Goal: Task Accomplishment & Management: Manage account settings

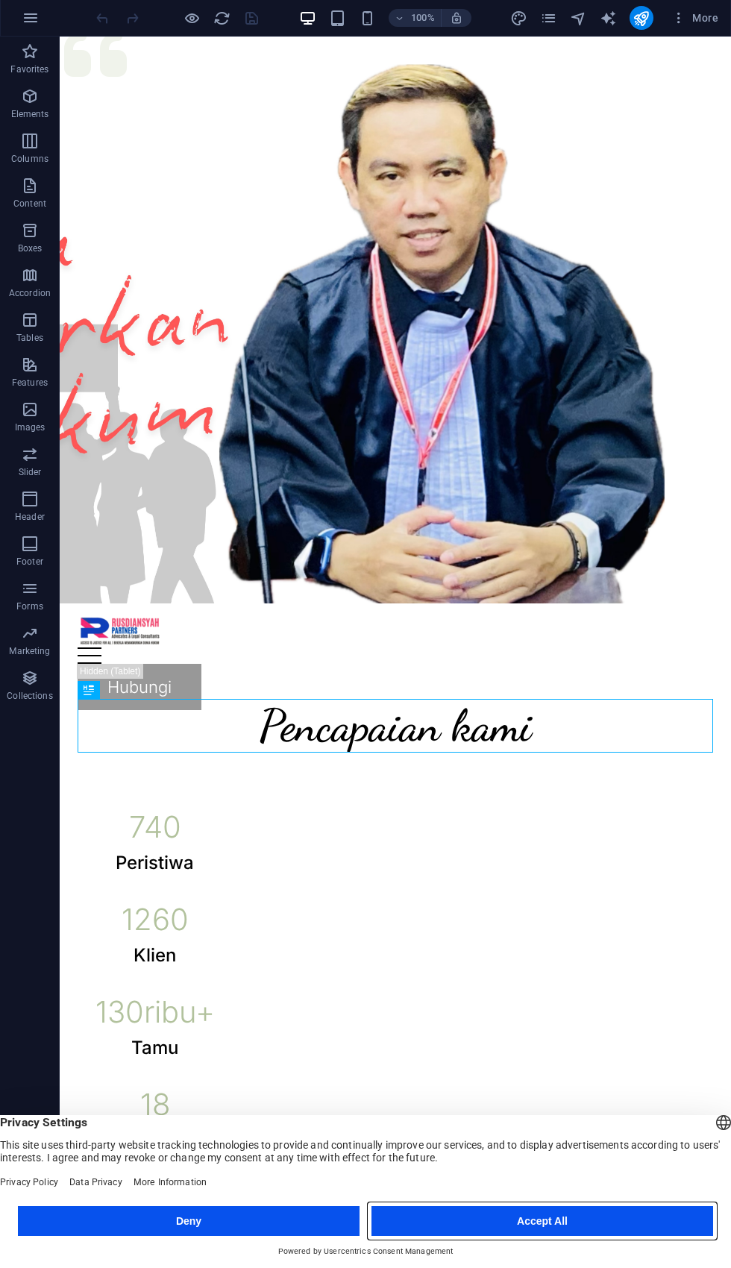
click at [473, 1212] on button "Accept All" at bounding box center [542, 1222] width 342 height 30
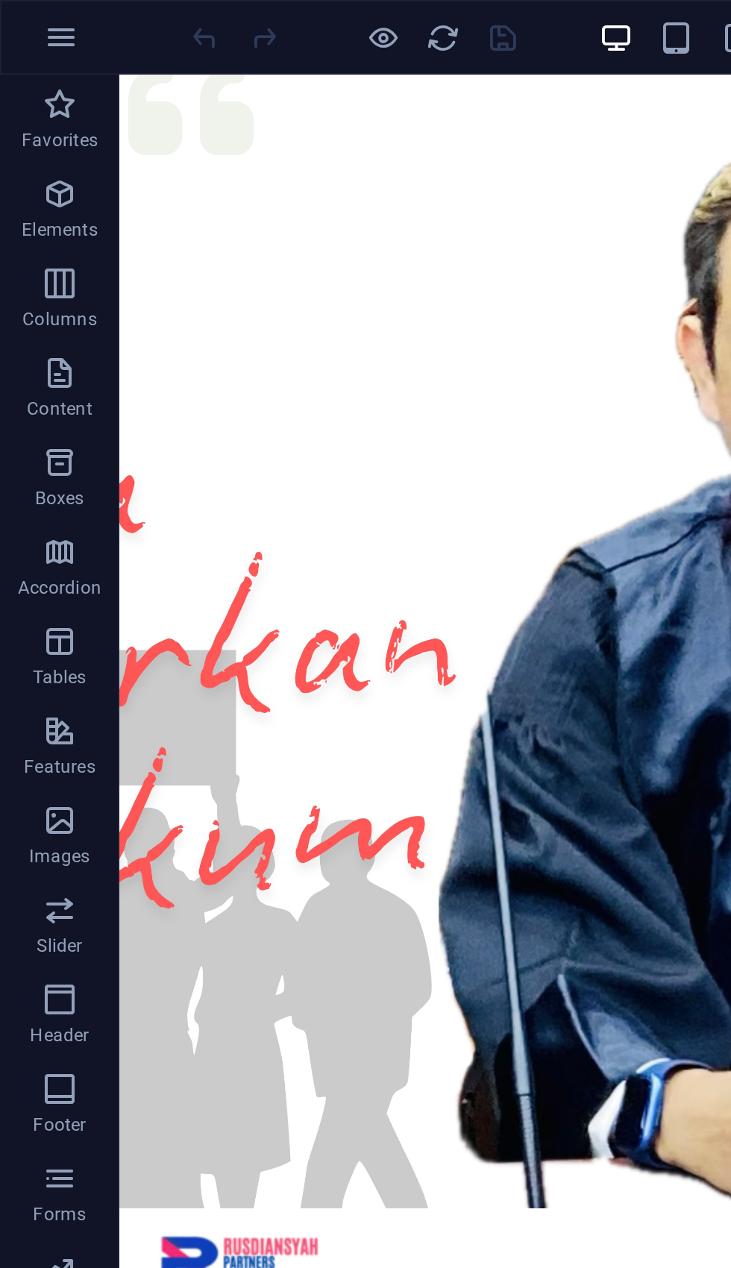
click at [38, 57] on icon "button" at bounding box center [30, 52] width 18 height 18
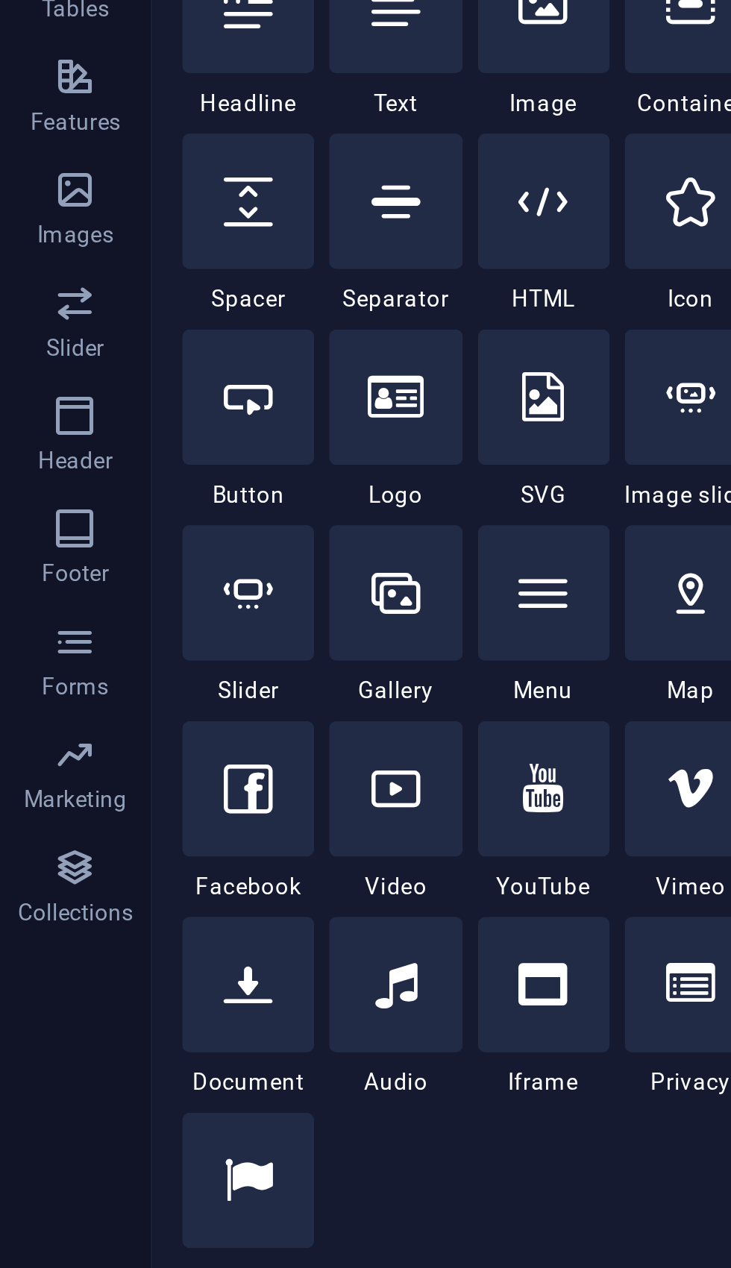
click at [27, 401] on icon "button" at bounding box center [30, 410] width 18 height 18
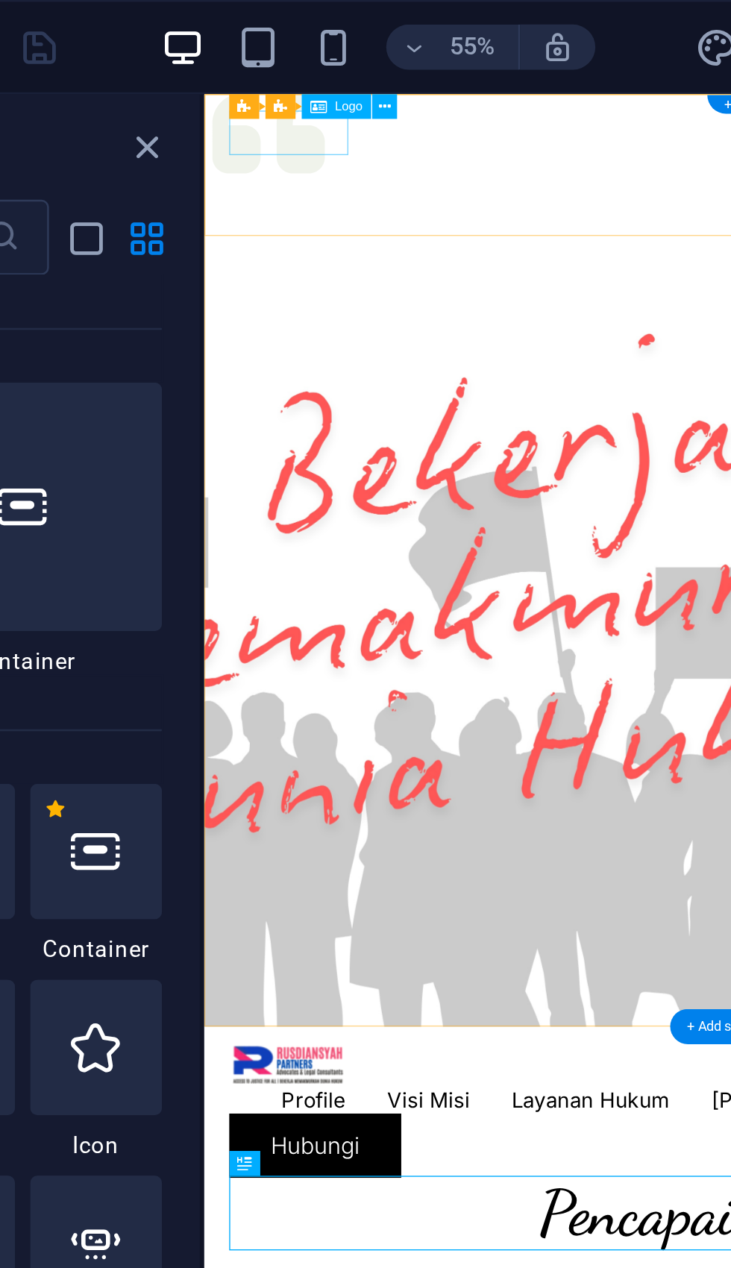
click at [277, 777] on div at bounding box center [580, 793] width 718 height 32
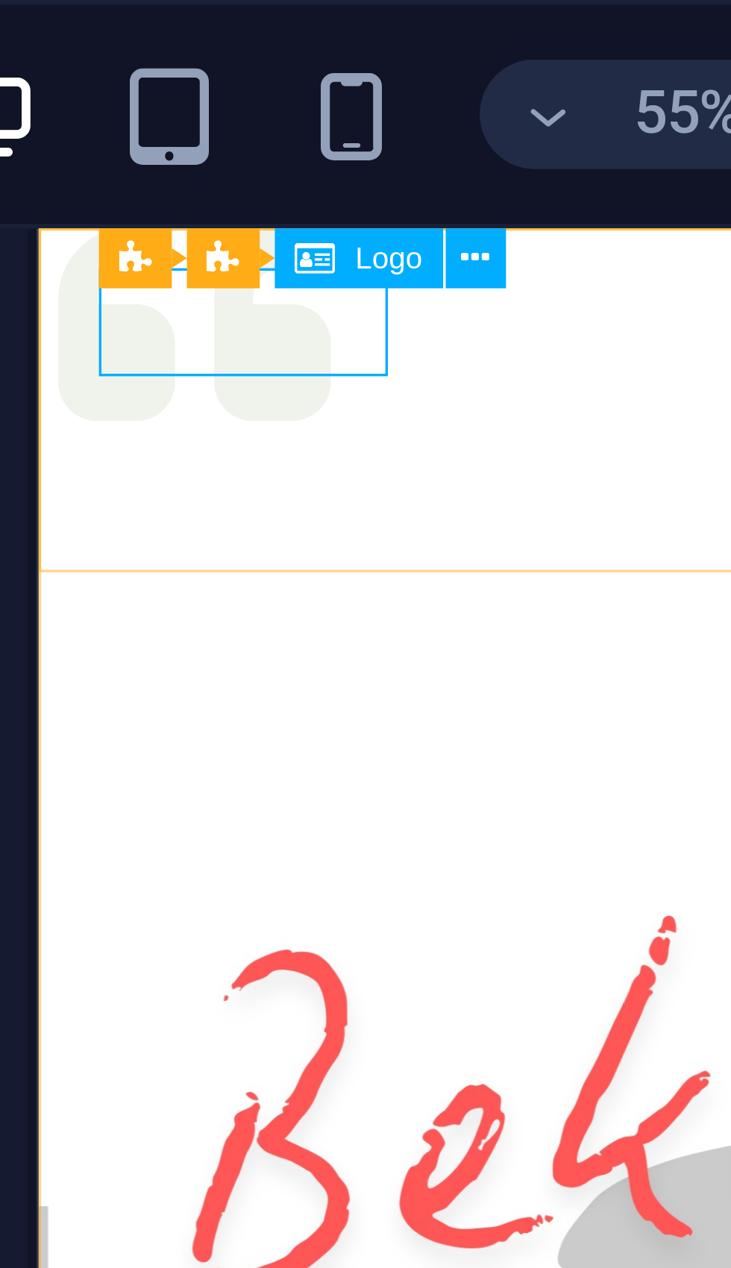
click at [386, 43] on icon at bounding box center [388, 42] width 4 height 9
click at [386, 41] on icon at bounding box center [388, 42] width 4 height 9
click at [358, 42] on icon at bounding box center [361, 42] width 7 height 10
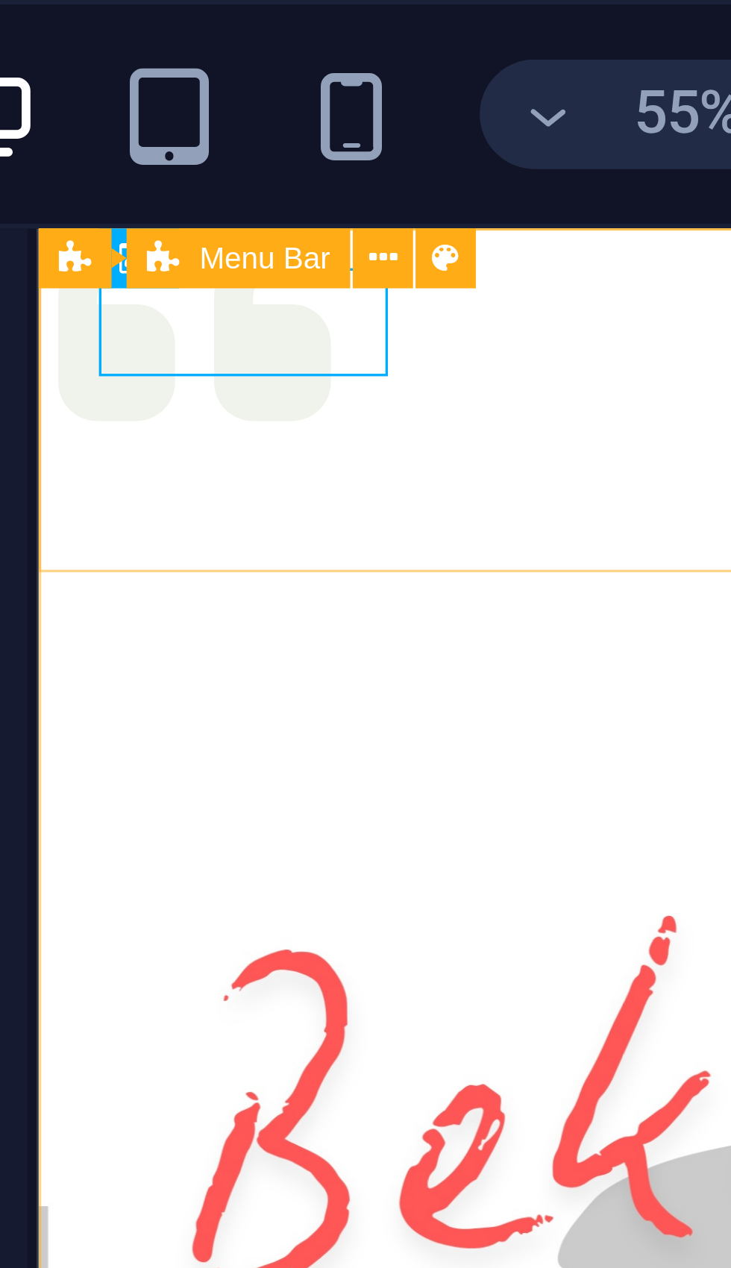
click at [342, 43] on span "Menu Bar" at bounding box center [353, 42] width 22 height 5
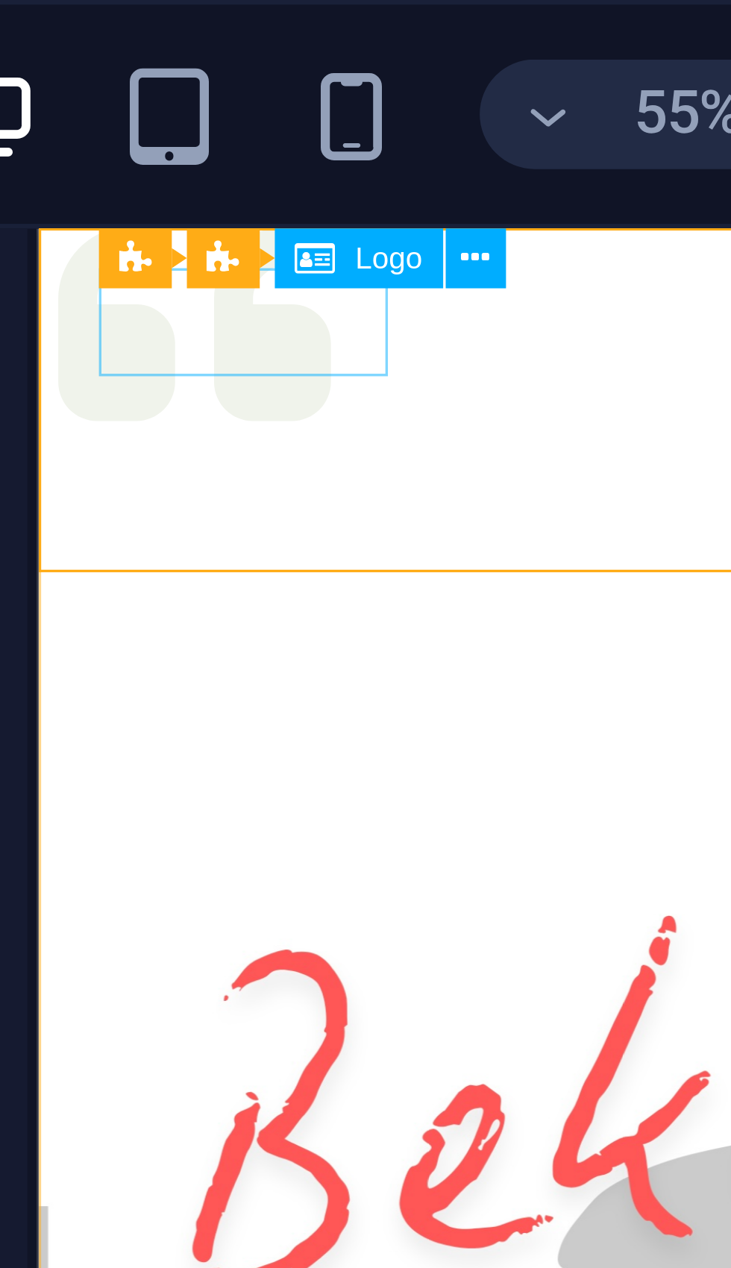
click at [122, 911] on div at bounding box center [413, 927] width 718 height 32
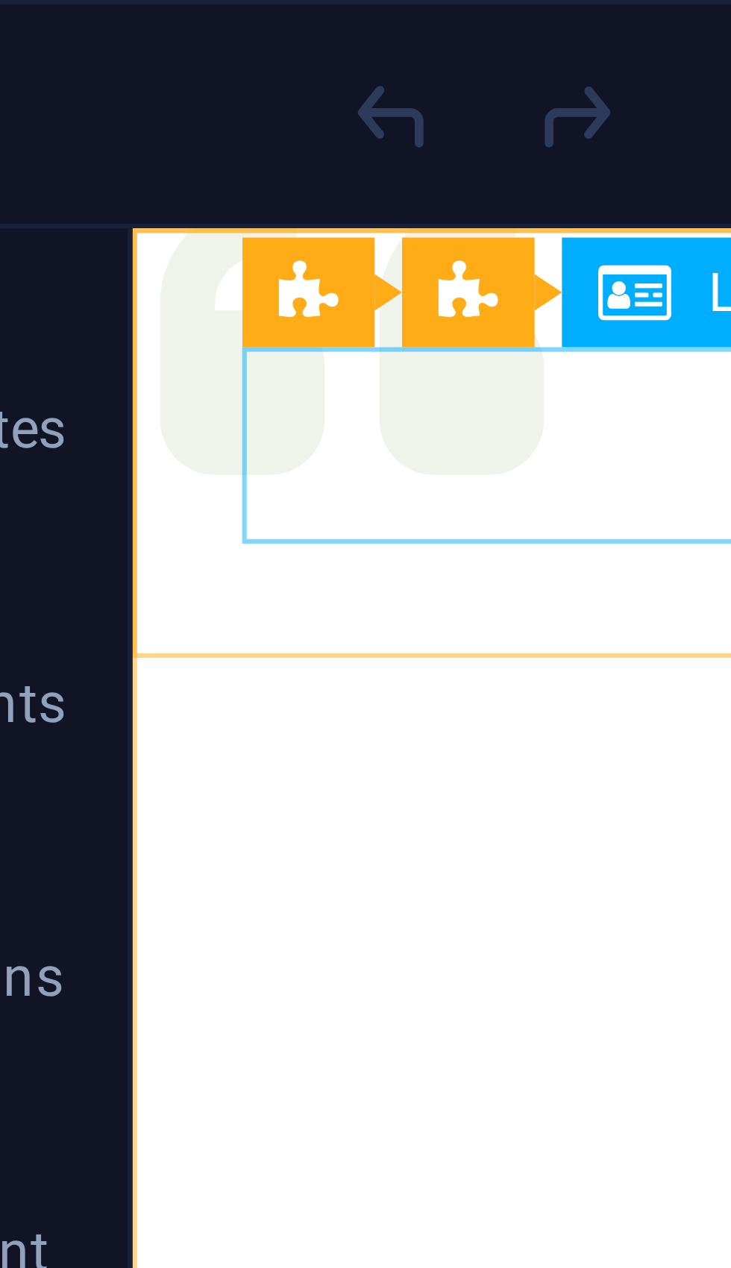
click at [200, 807] on div at bounding box center [467, 823] width 635 height 32
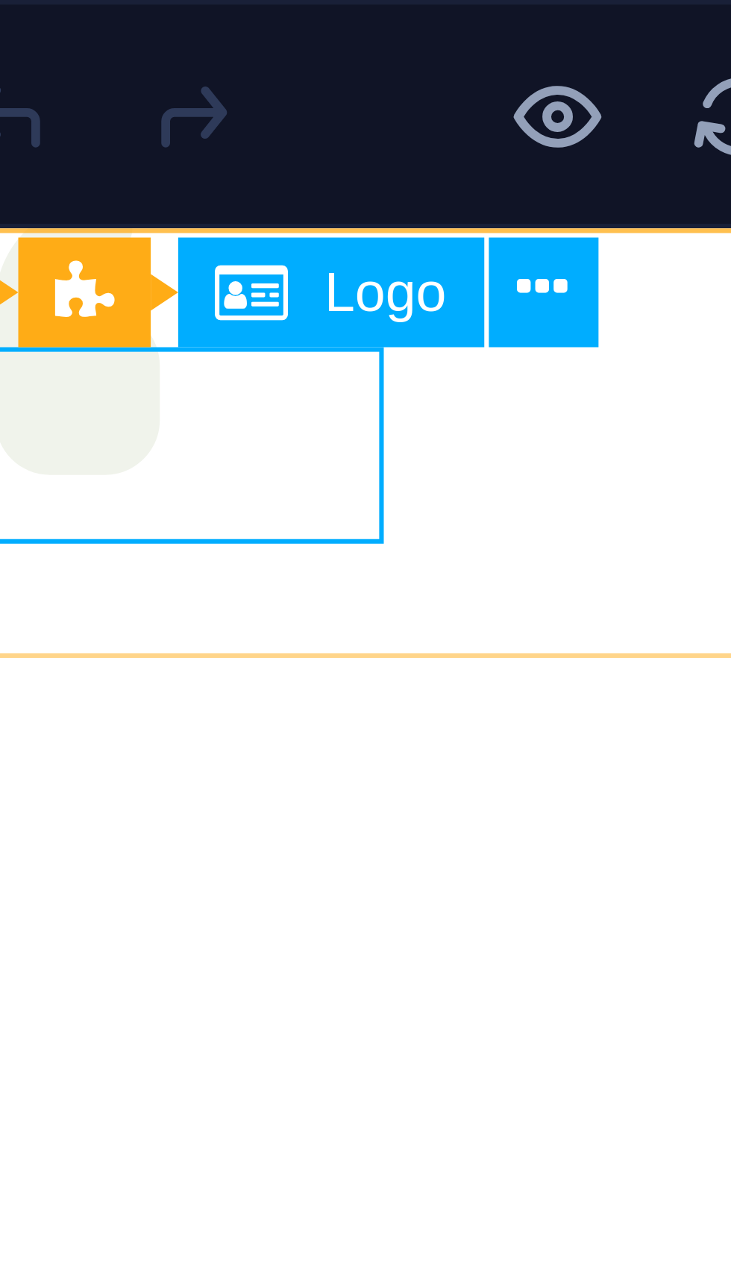
click at [185, 48] on icon at bounding box center [189, 48] width 8 height 16
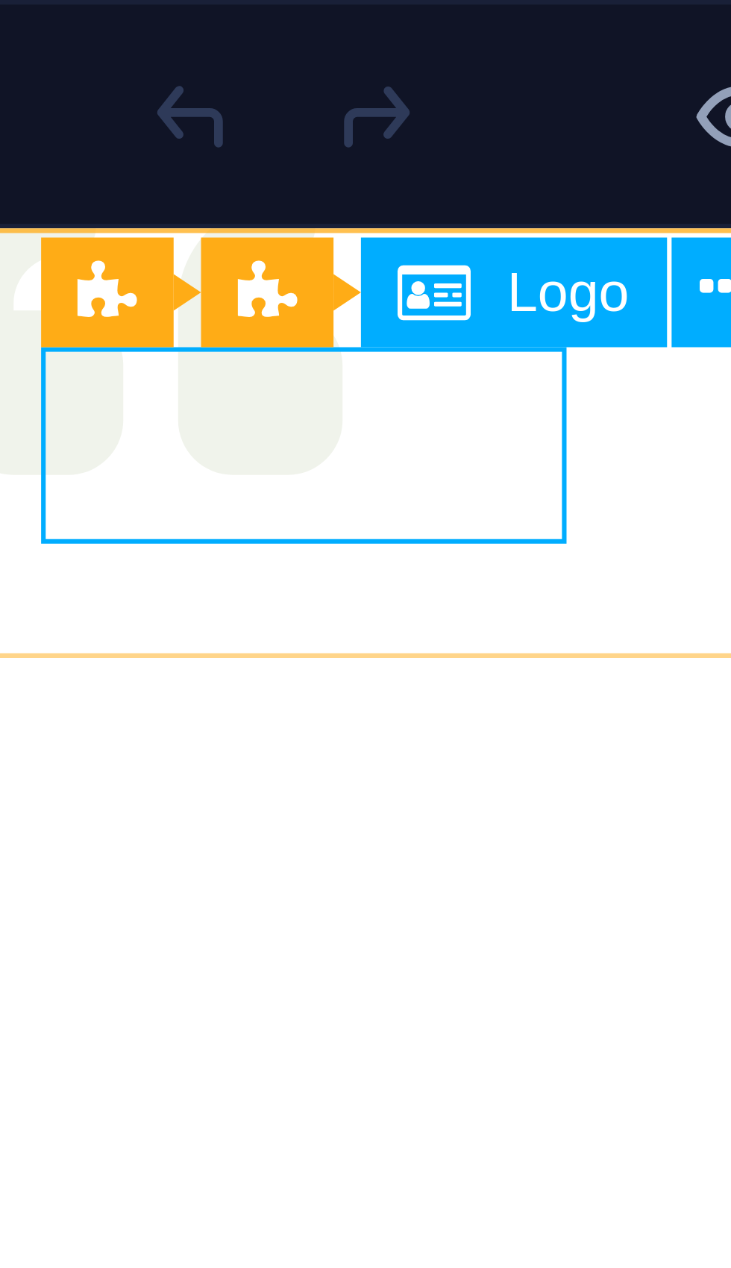
click at [180, 48] on button at bounding box center [189, 48] width 18 height 18
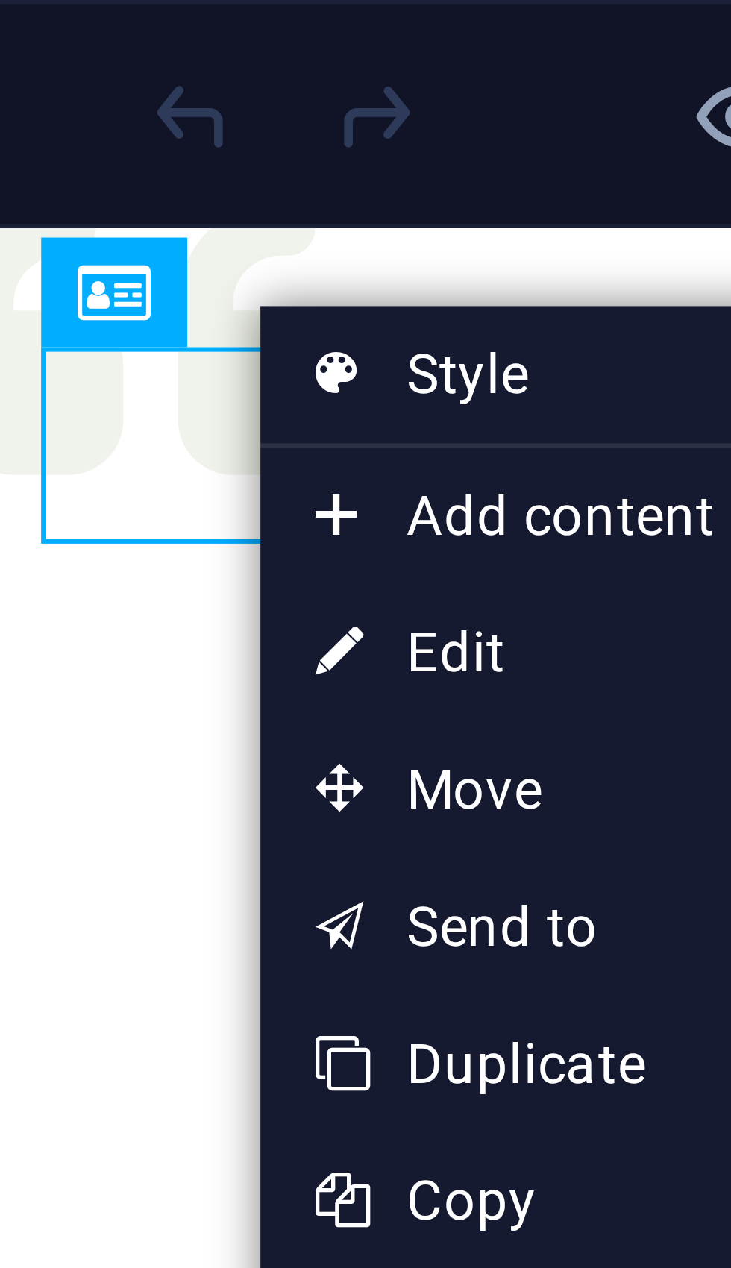
click at [122, 108] on icon at bounding box center [125, 106] width 7 height 22
select select "px"
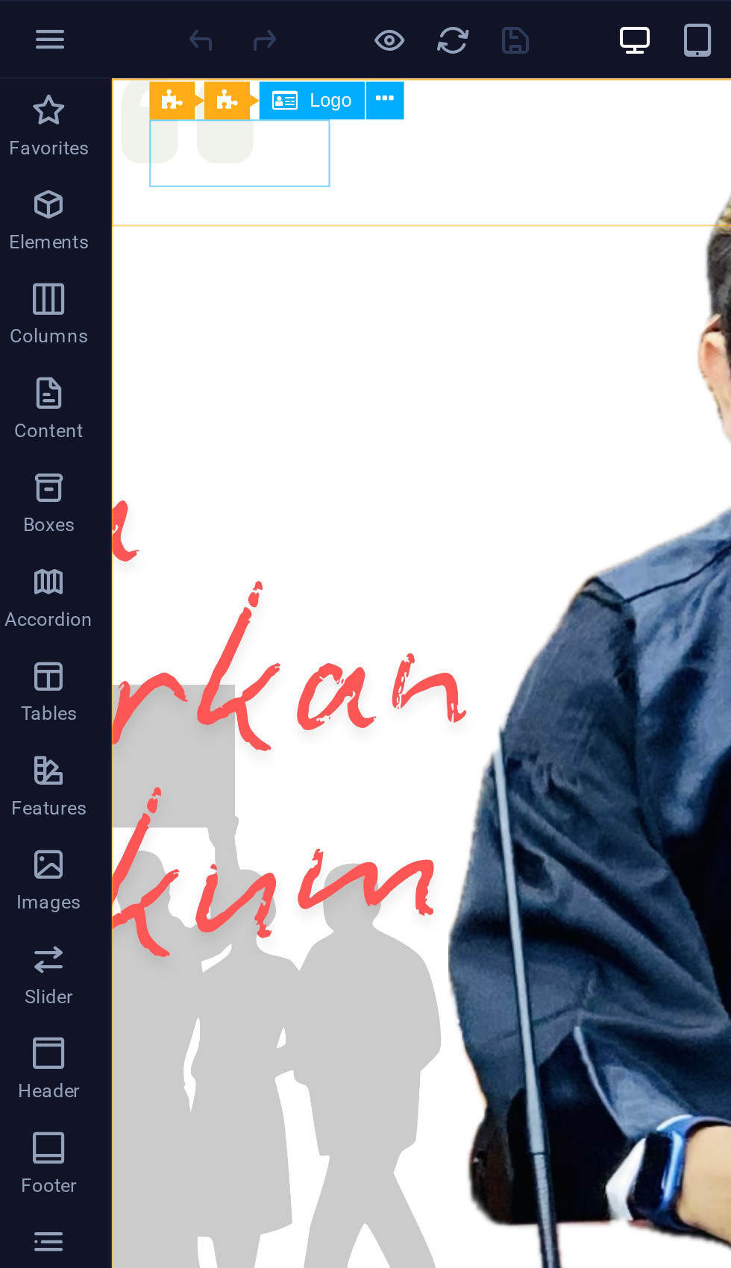
click at [178, 657] on div at bounding box center [446, 673] width 635 height 32
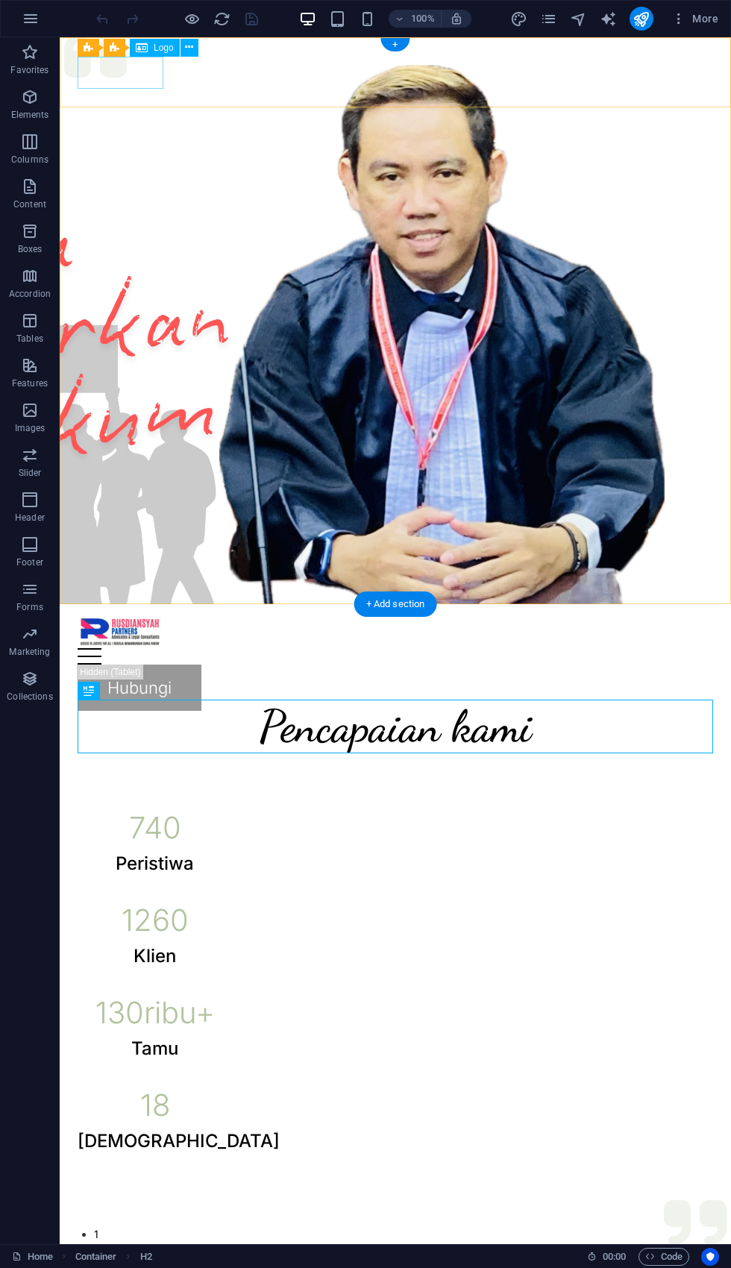
click at [122, 616] on div at bounding box center [395, 632] width 635 height 32
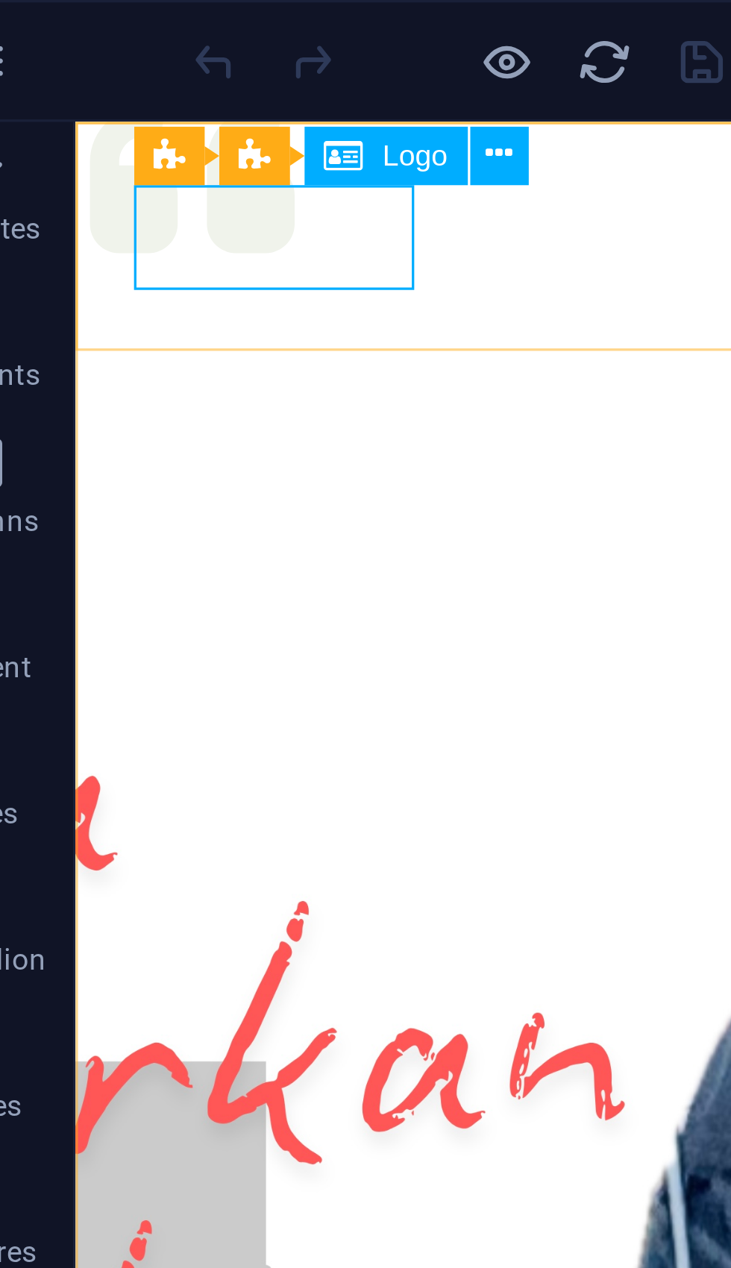
click at [185, 48] on icon at bounding box center [189, 48] width 8 height 16
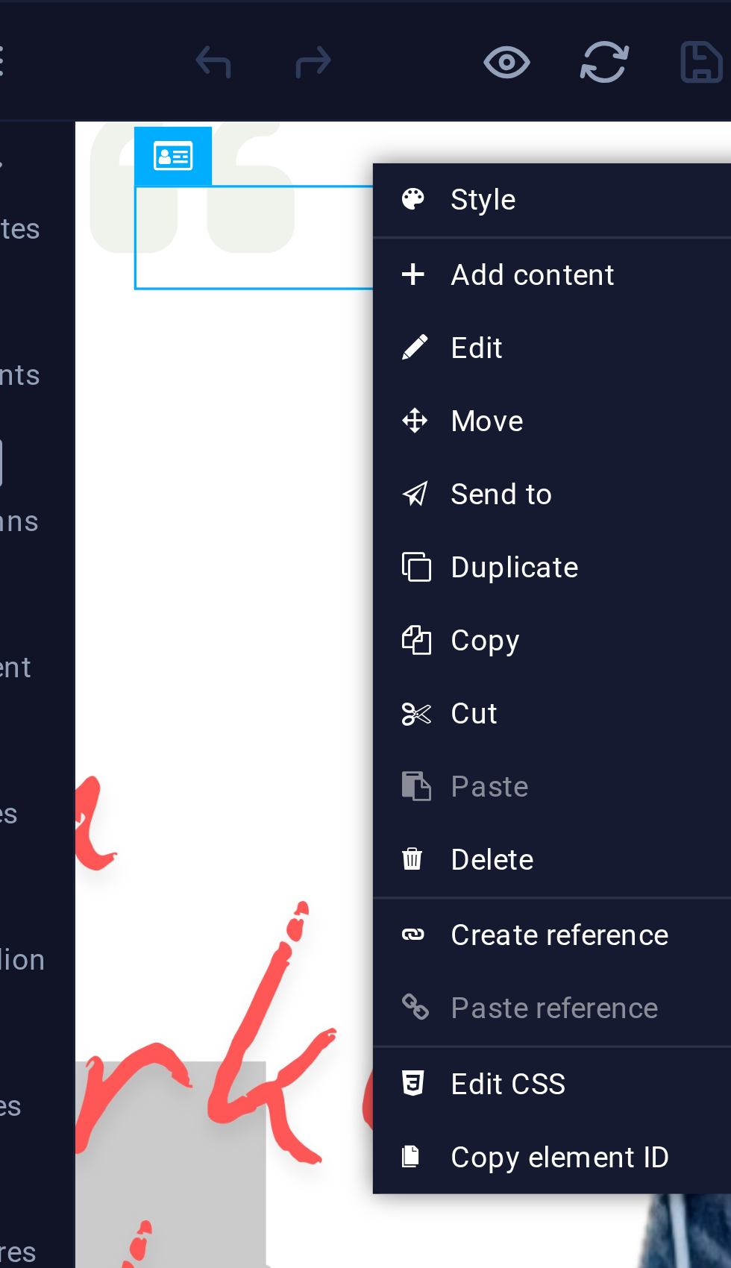
click at [160, 106] on icon at bounding box center [163, 106] width 7 height 22
select select "px"
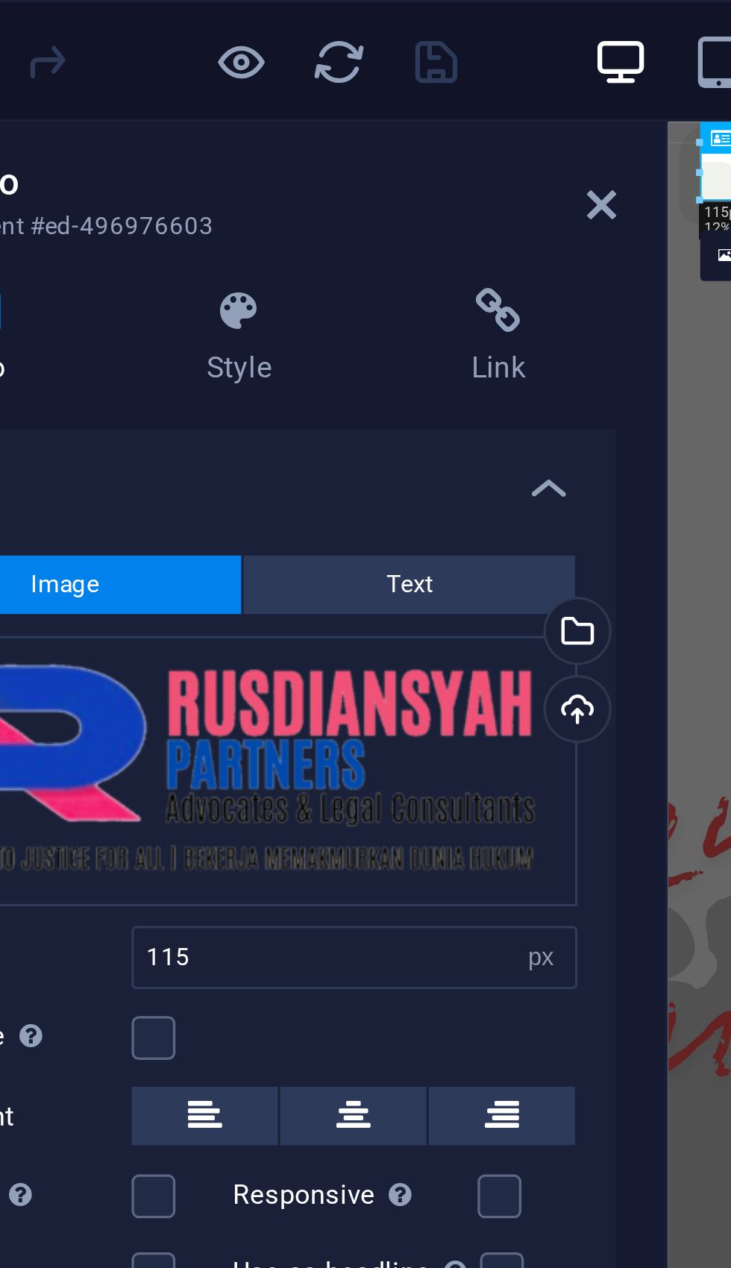
click at [282, 218] on div "Upload" at bounding box center [293, 218] width 22 height 22
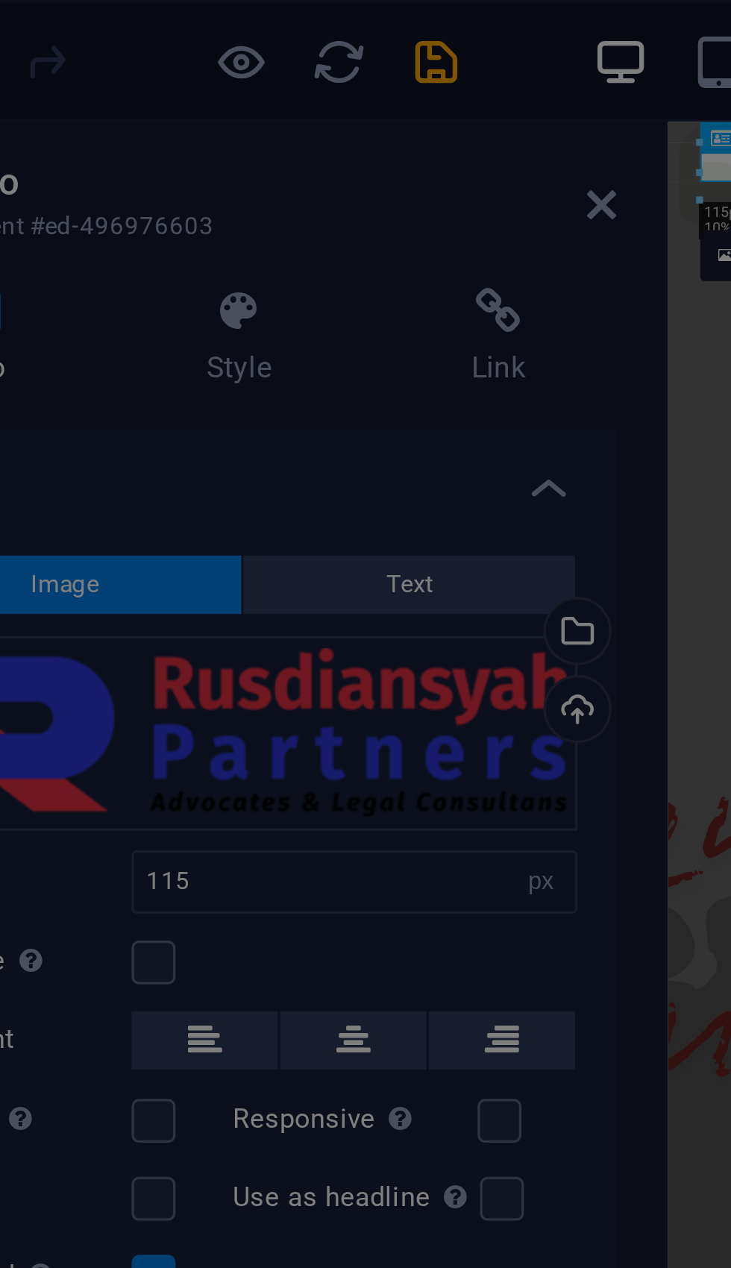
click at [216, 145] on aside "Change logo globally? Do you want to make this the new website logo? No Yes, ch…" at bounding box center [365, 634] width 731 height 1268
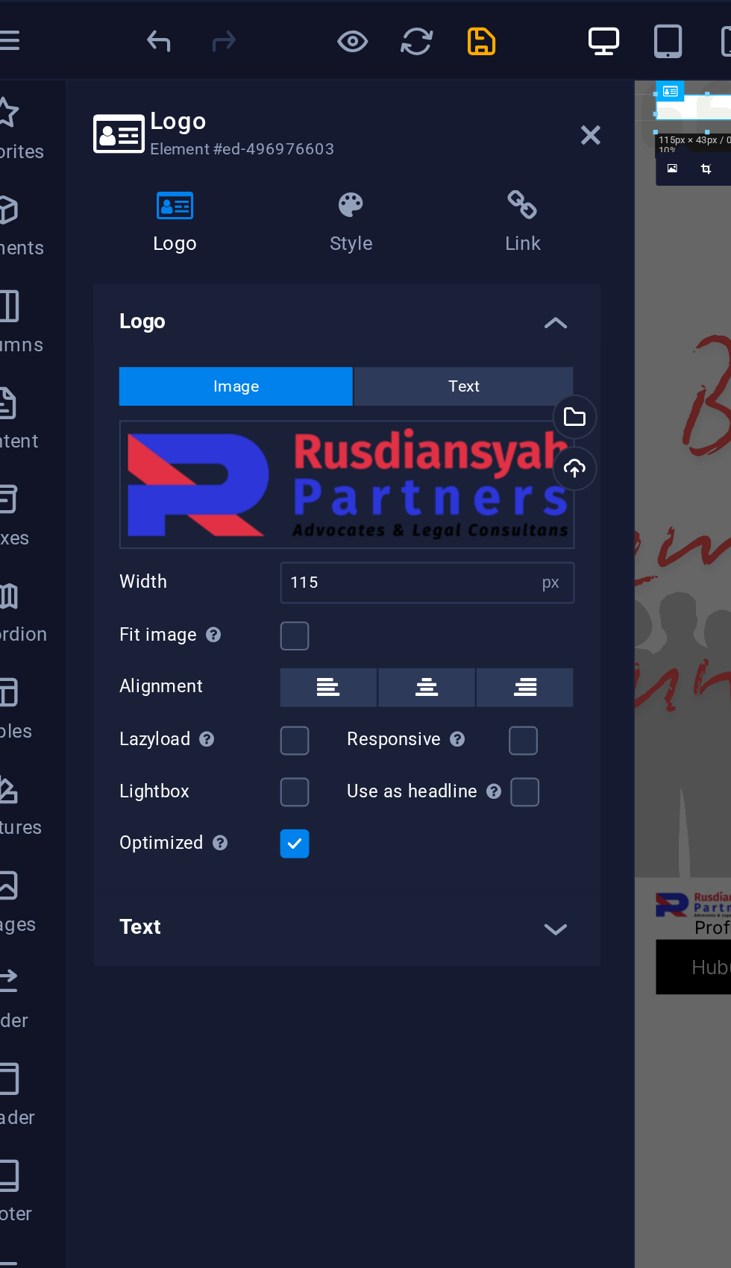
click at [265, 429] on h4 "Text" at bounding box center [189, 430] width 235 height 36
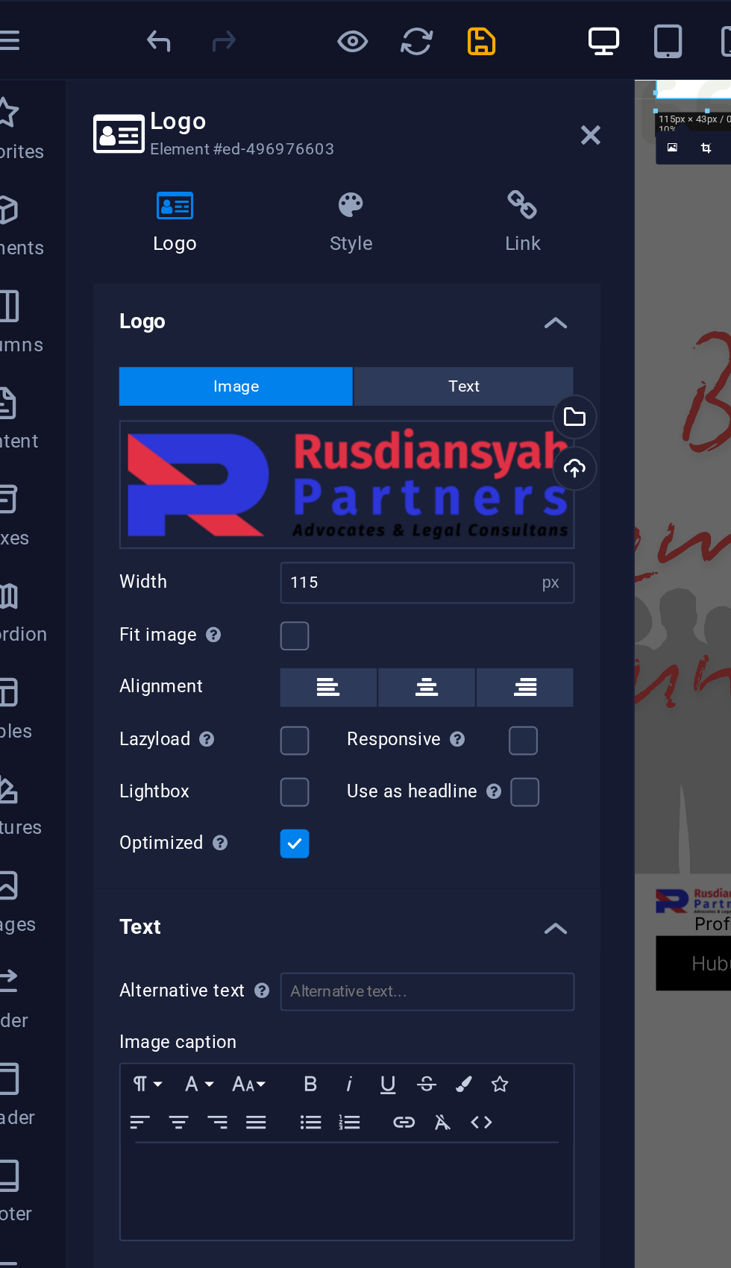
scroll to position [7, 0]
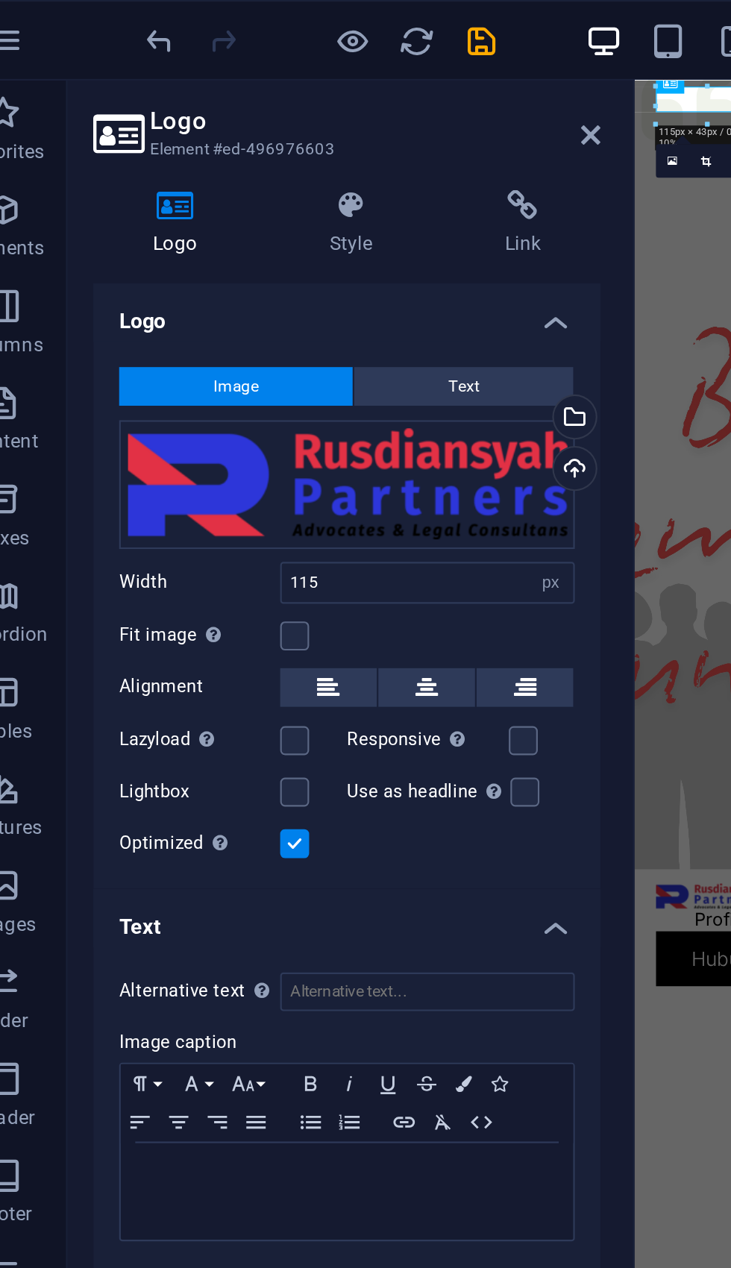
click at [273, 73] on header "Logo Element #ed-496976603" at bounding box center [189, 56] width 235 height 39
click at [298, 62] on icon at bounding box center [302, 63] width 9 height 12
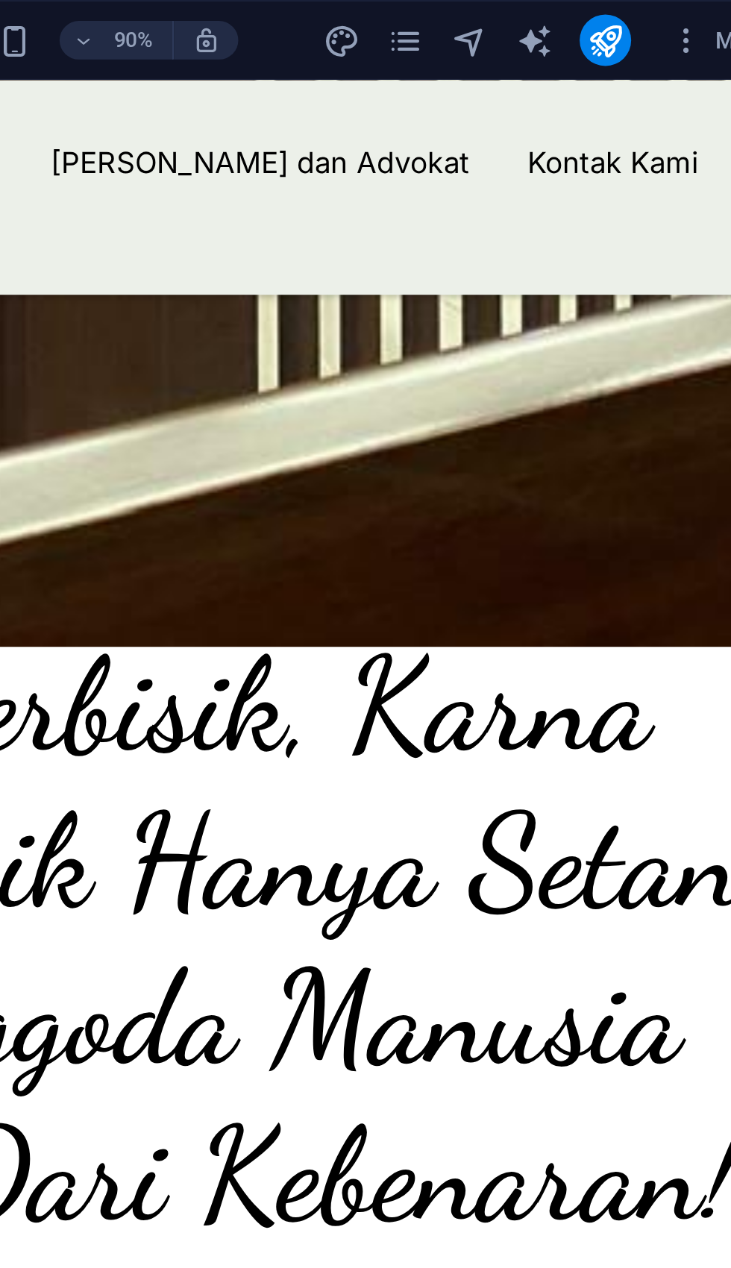
scroll to position [3169, 0]
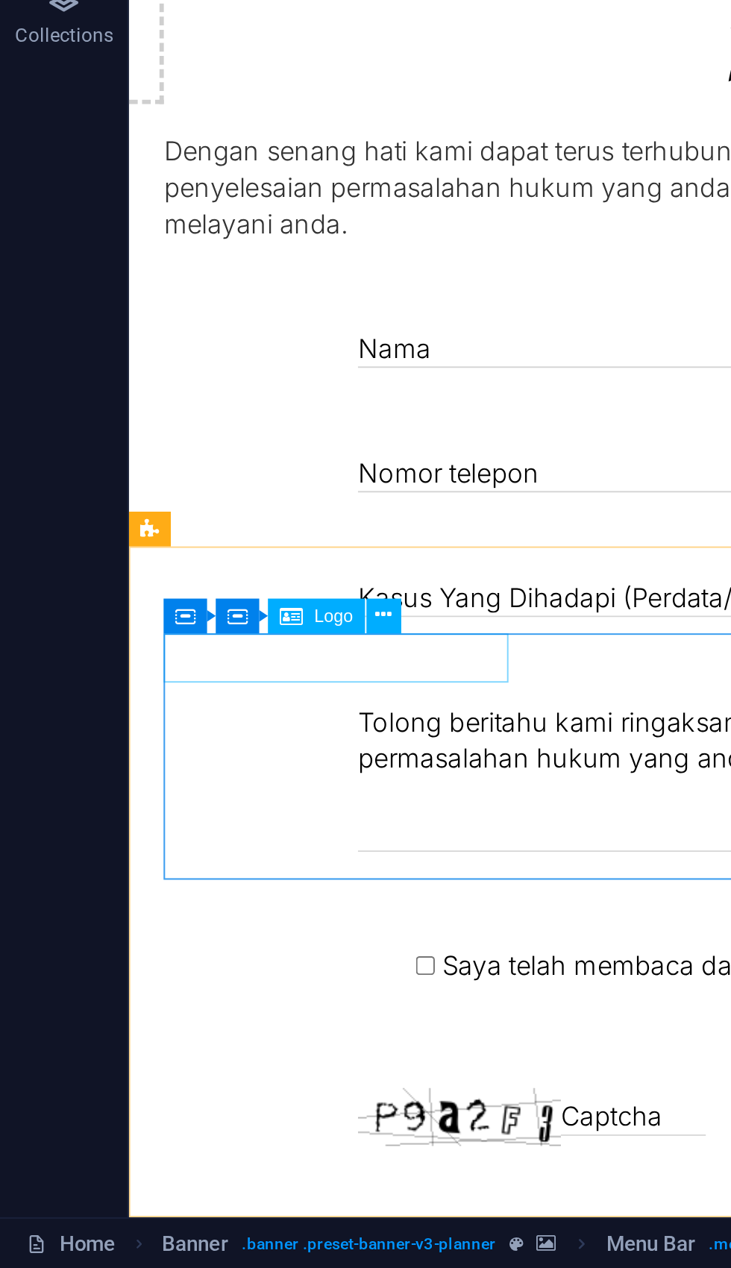
click at [185, 957] on button at bounding box center [177, 965] width 16 height 16
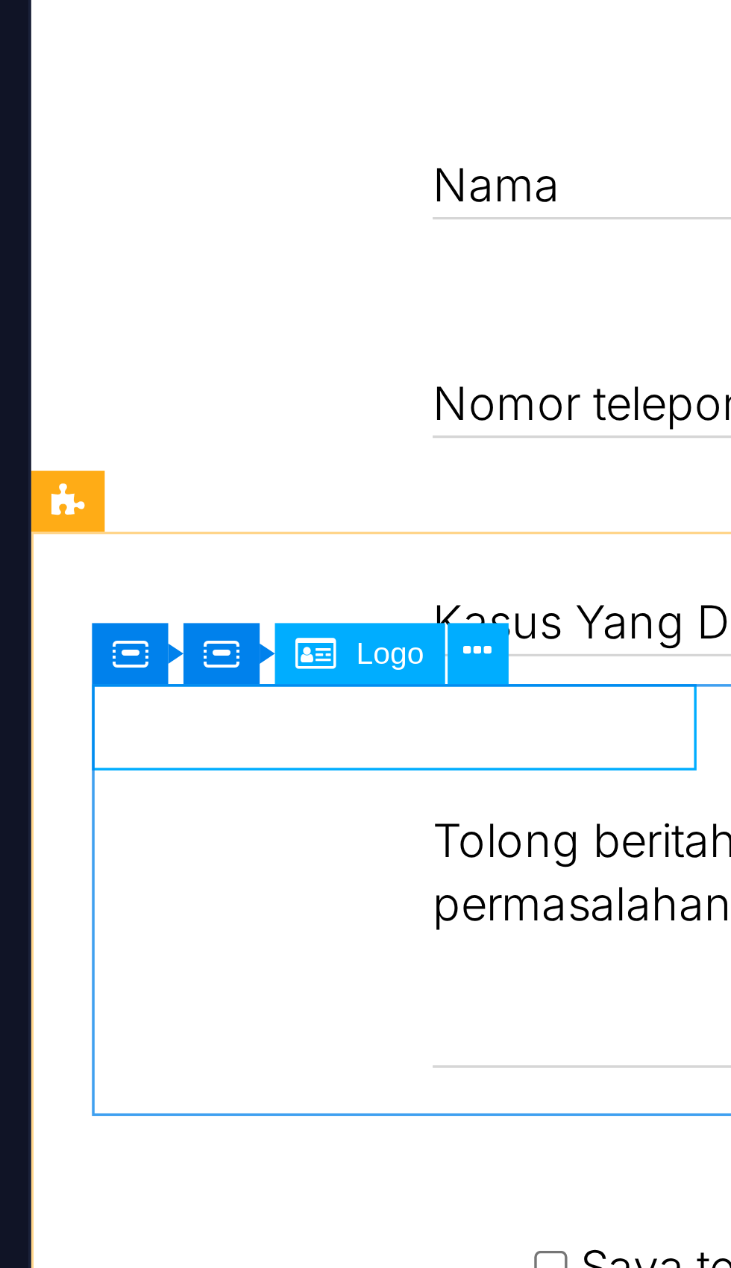
click at [169, 957] on button at bounding box center [177, 965] width 16 height 16
click at [174, 958] on icon at bounding box center [177, 965] width 7 height 14
click at [169, 957] on button at bounding box center [177, 965] width 16 height 16
click at [174, 958] on icon at bounding box center [177, 965] width 7 height 14
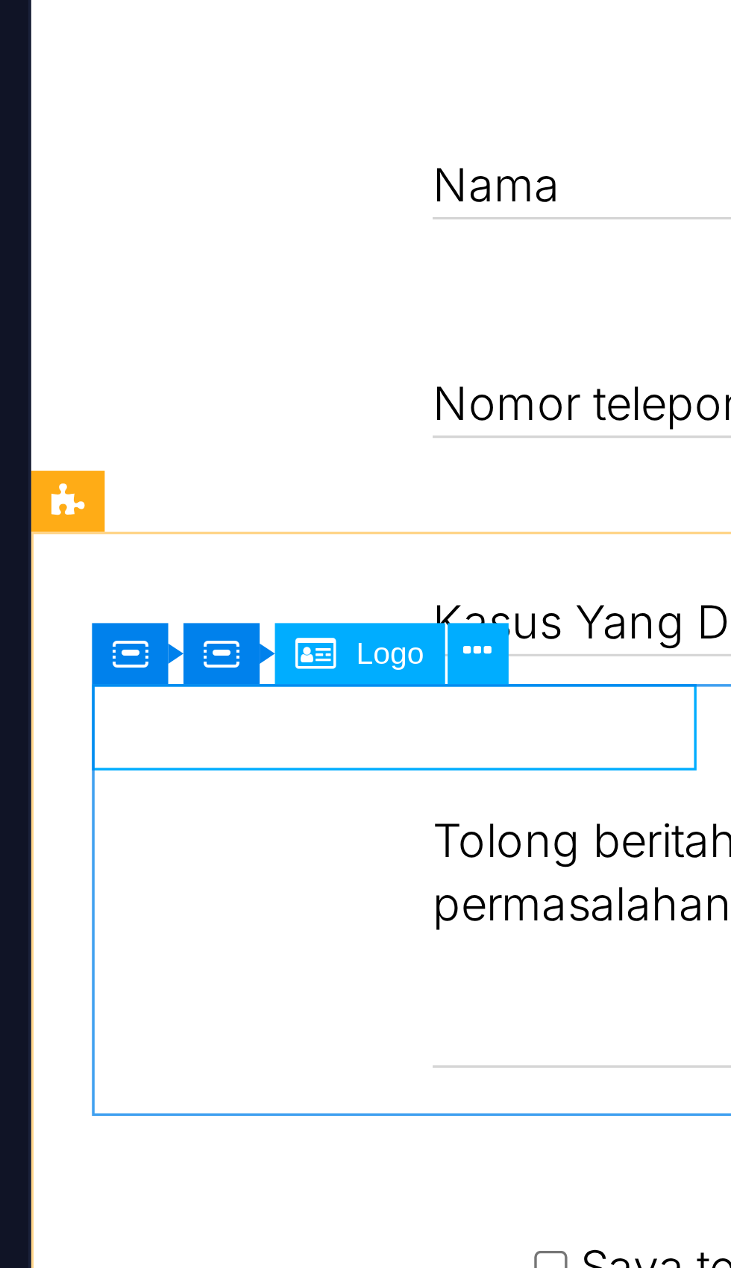
click at [174, 958] on icon at bounding box center [177, 965] width 7 height 14
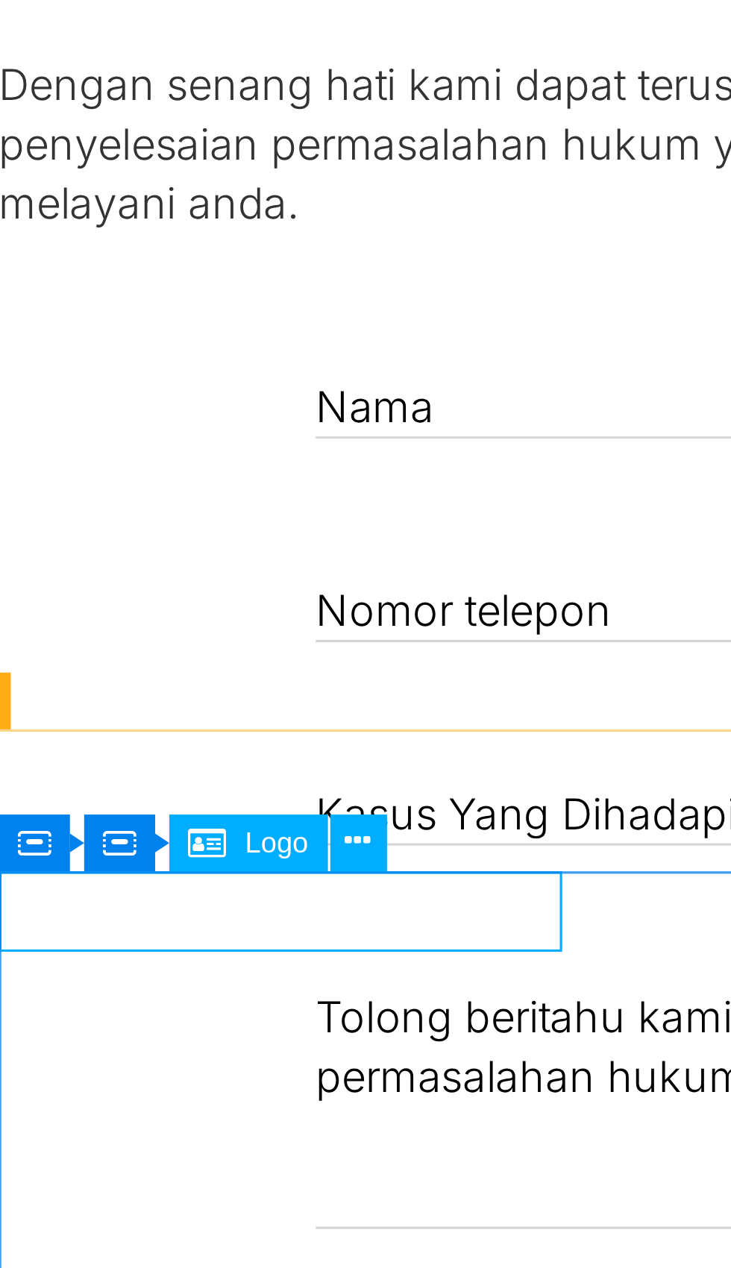
click at [7, 420] on div at bounding box center [315, 432] width 710 height 25
click at [98, 375] on div "Profile Visi dan Misi Team Gallery Contact 0818 431642 rusdiansyah.partners@yah…" at bounding box center [316, 645] width 746 height 541
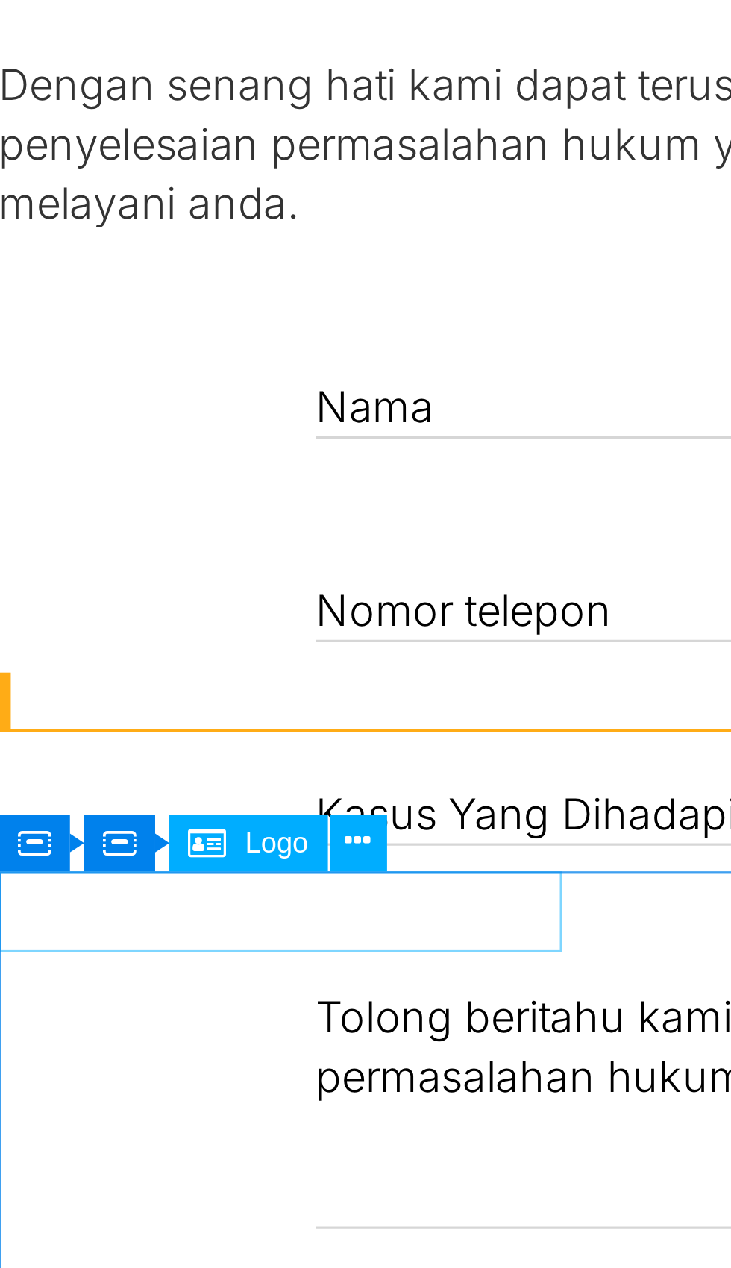
click at [4, 420] on div at bounding box center [315, 432] width 710 height 25
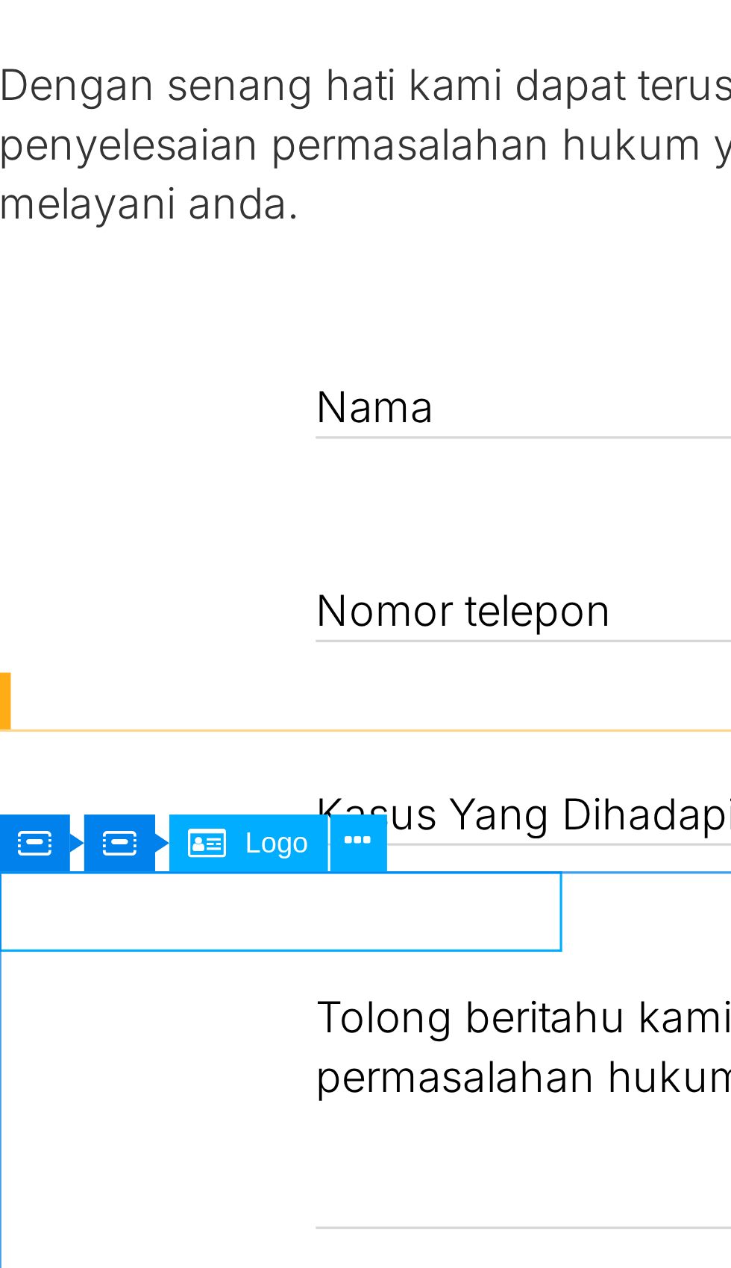
click at [174, 958] on icon at bounding box center [177, 965] width 7 height 14
click at [169, 957] on button at bounding box center [177, 965] width 16 height 16
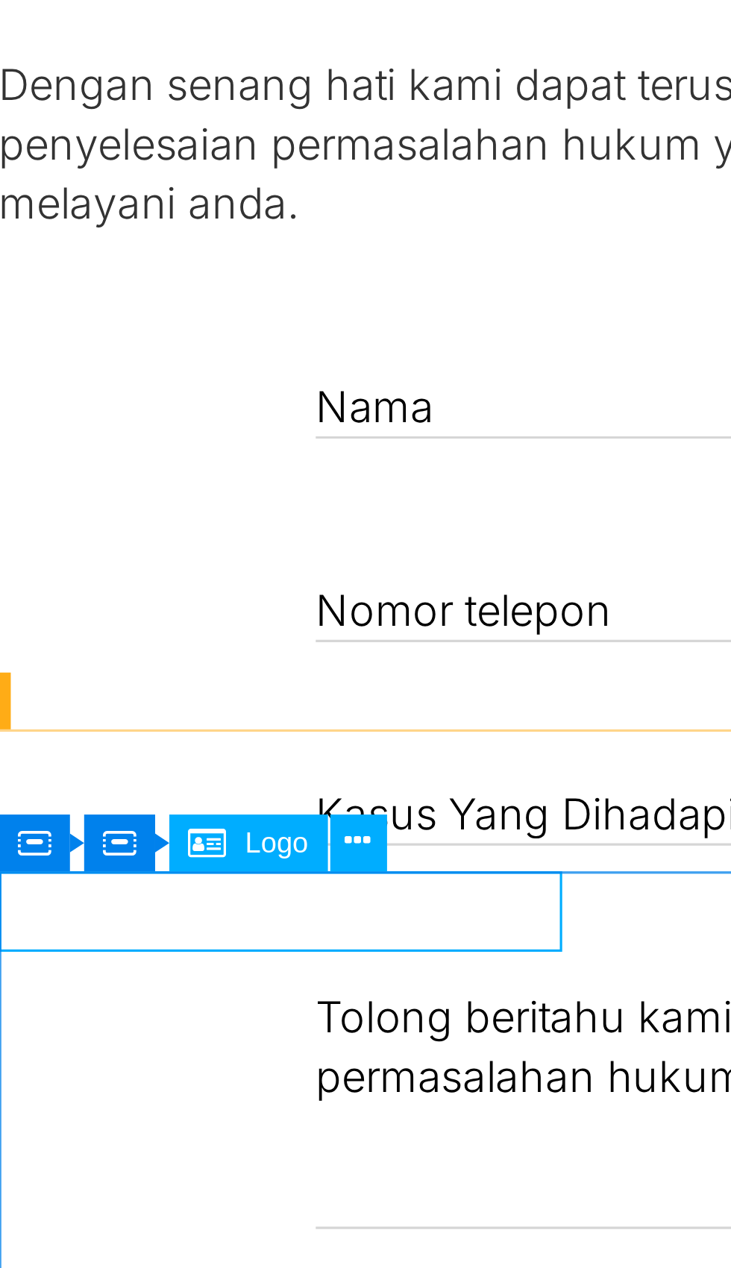
click at [169, 957] on button at bounding box center [177, 965] width 16 height 16
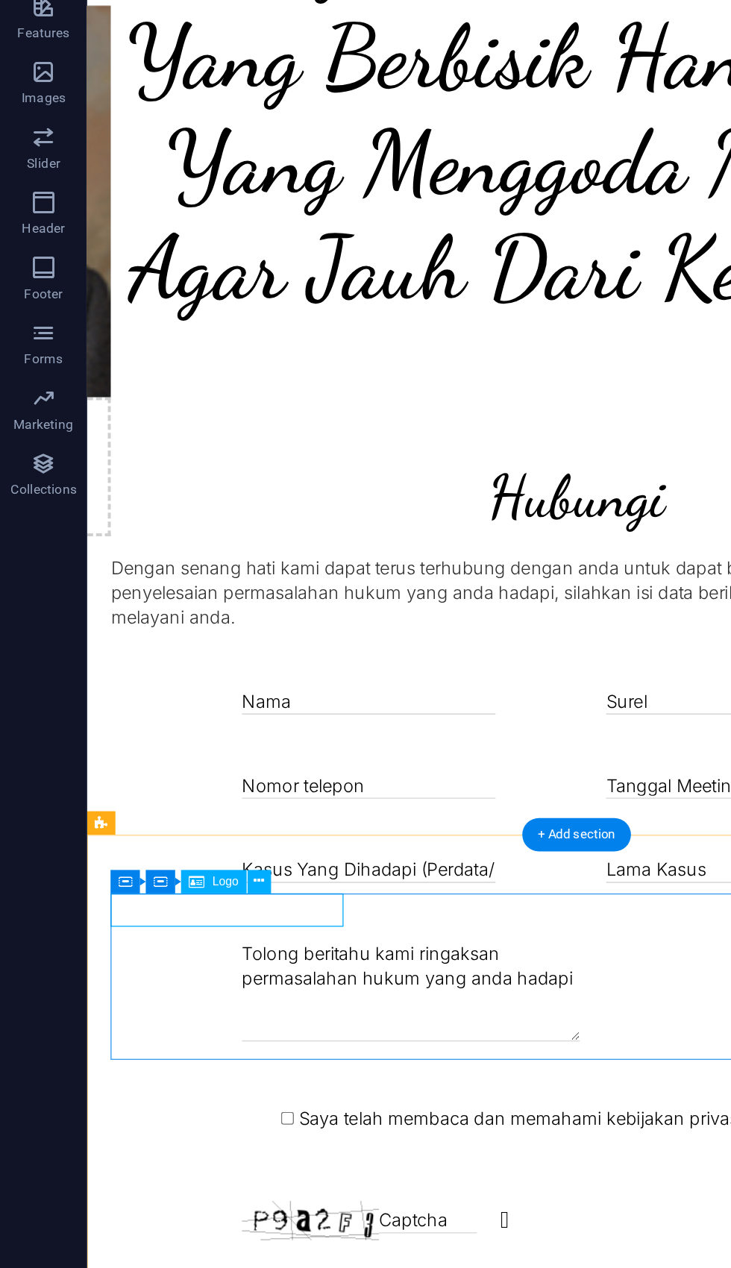
click at [182, 957] on button at bounding box center [177, 965] width 16 height 16
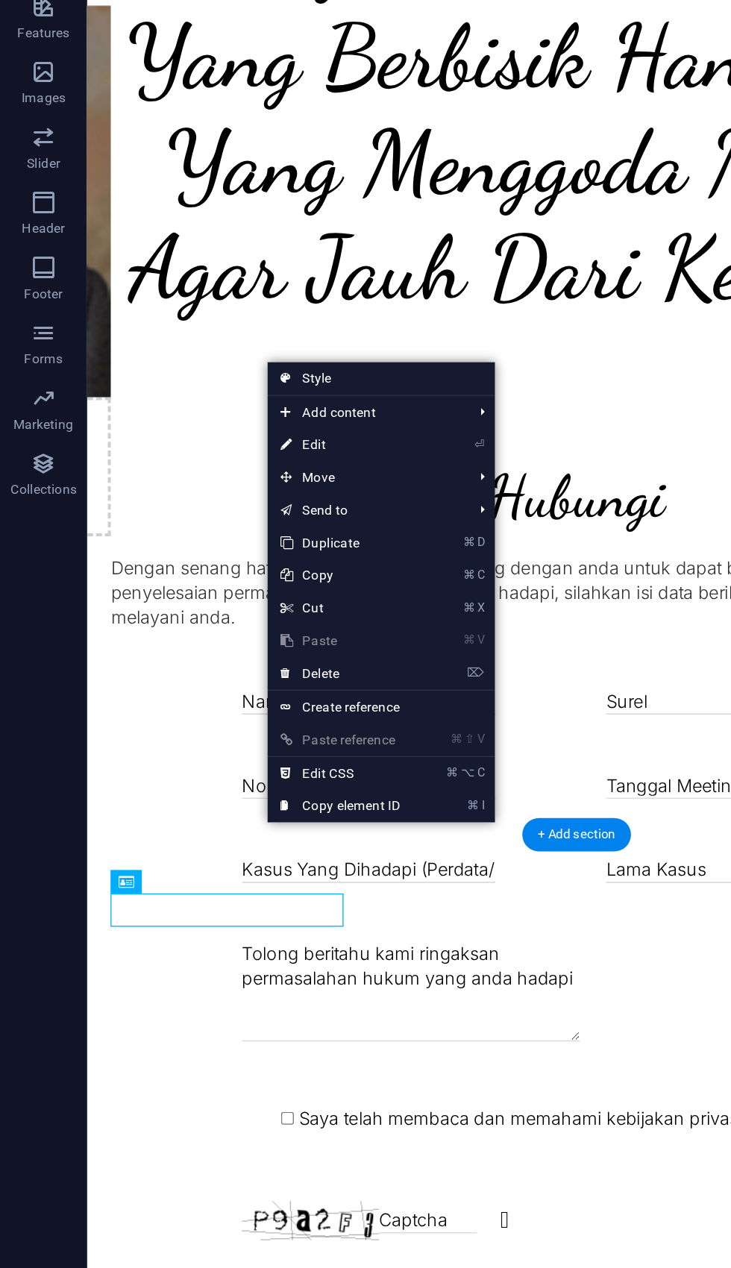
click at [221, 655] on link "⏎ Edit" at bounding box center [233, 666] width 100 height 22
select select "px"
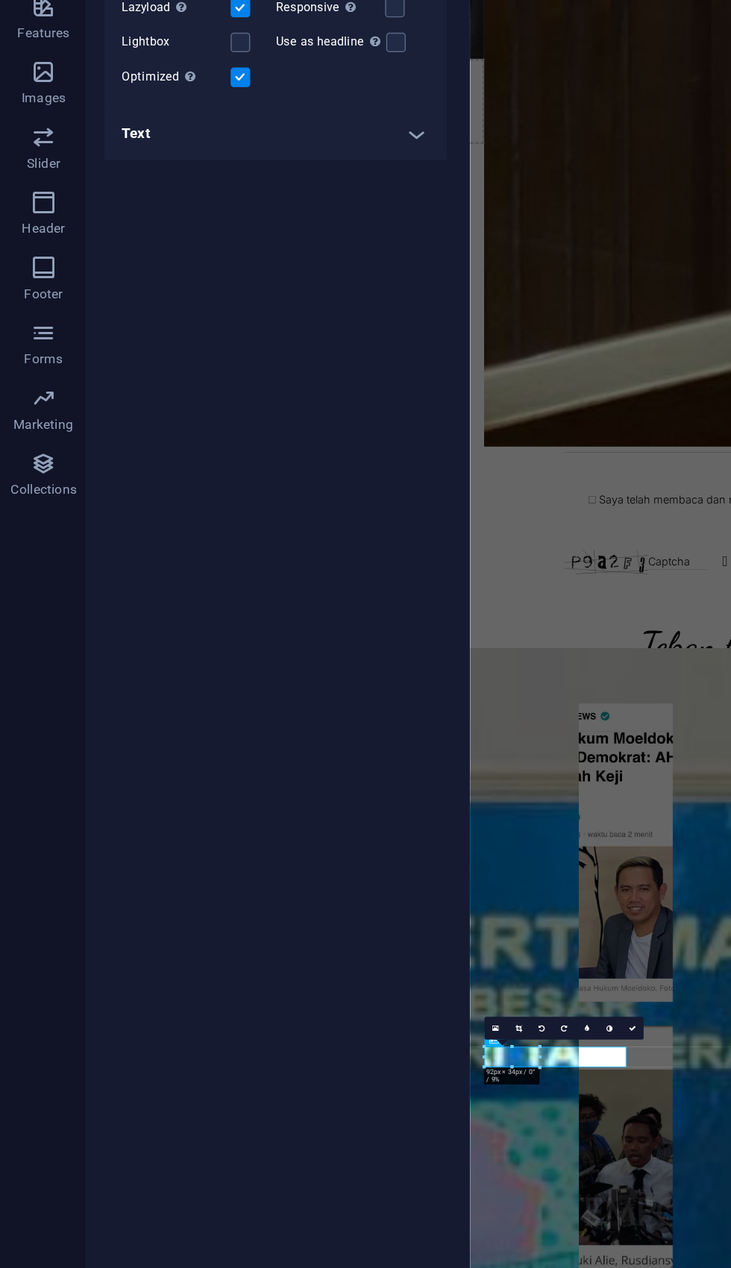
scroll to position [2316, 0]
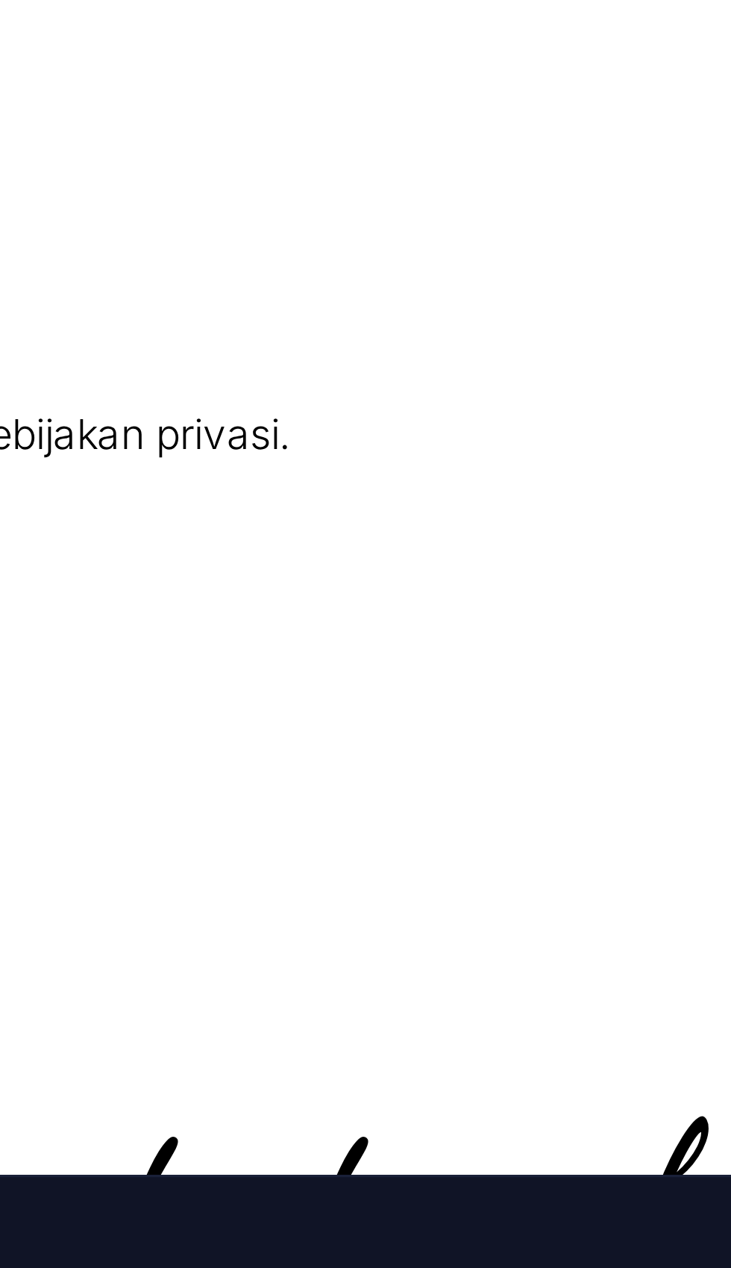
scroll to position [3060, 0]
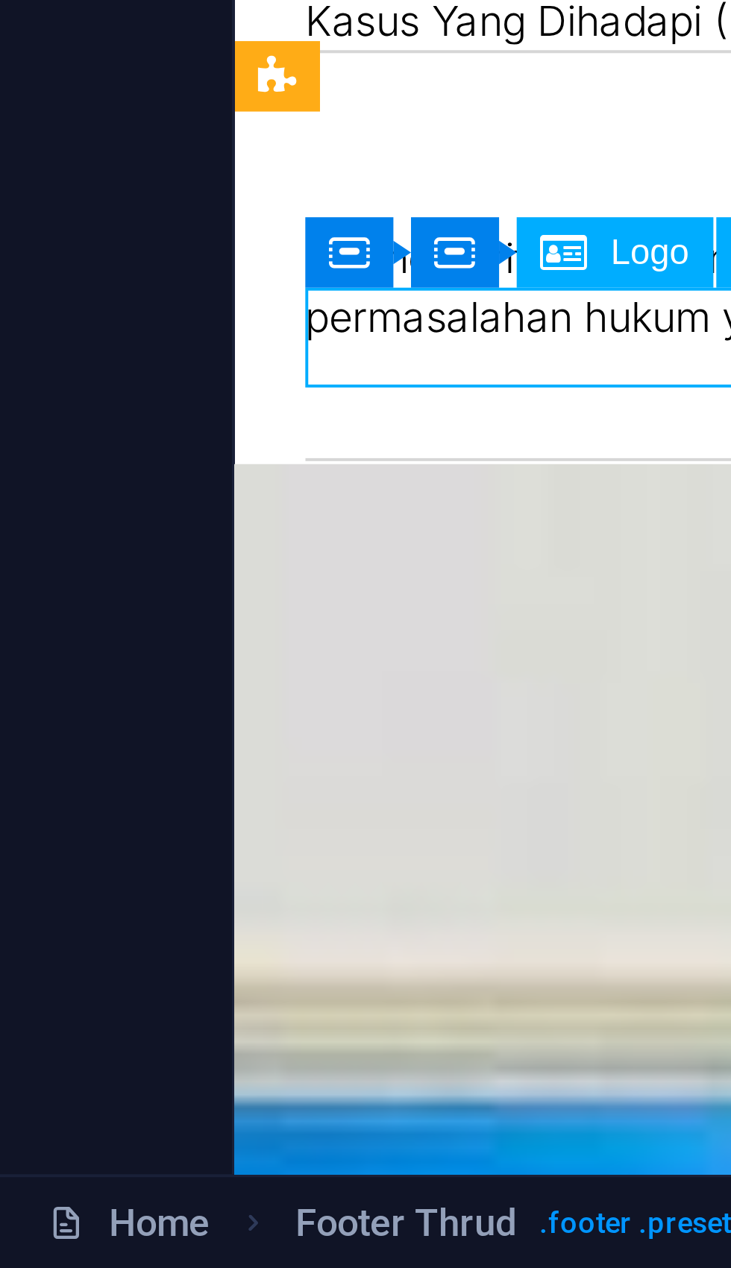
scroll to position [2996, 0]
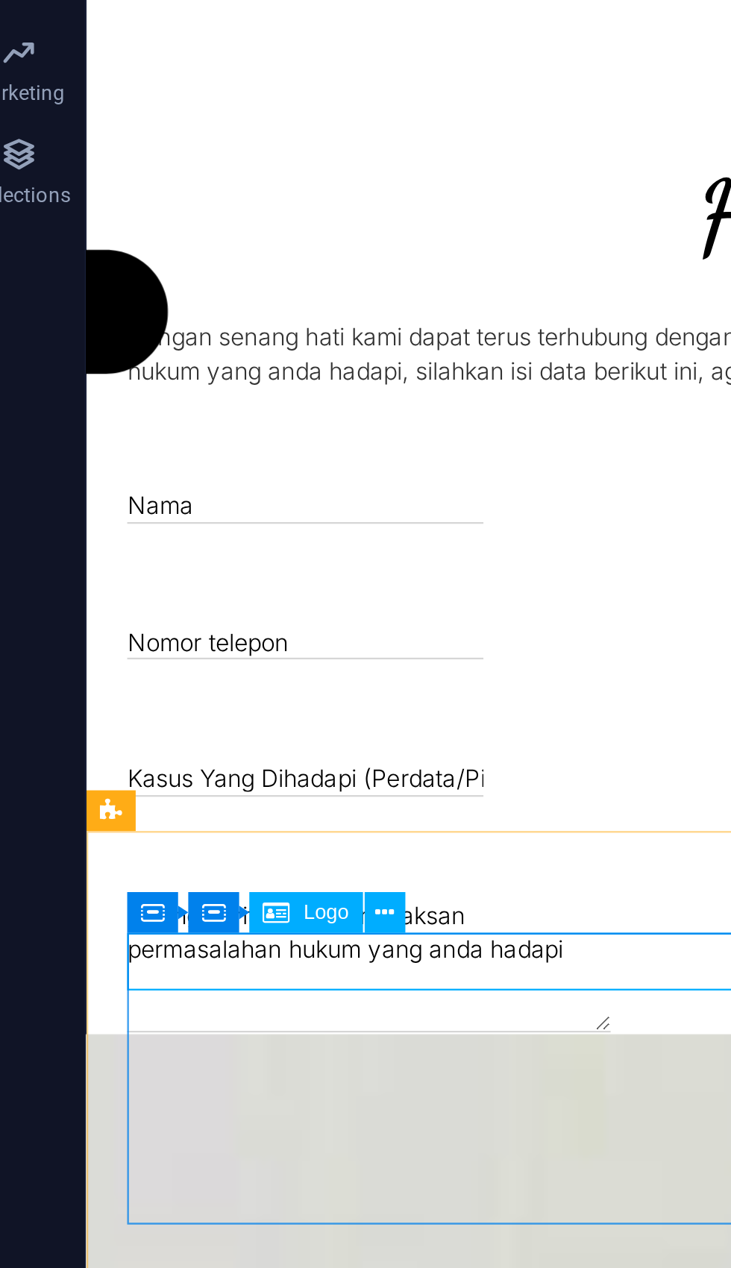
click at [186, 1004] on icon at bounding box center [190, 1012] width 8 height 16
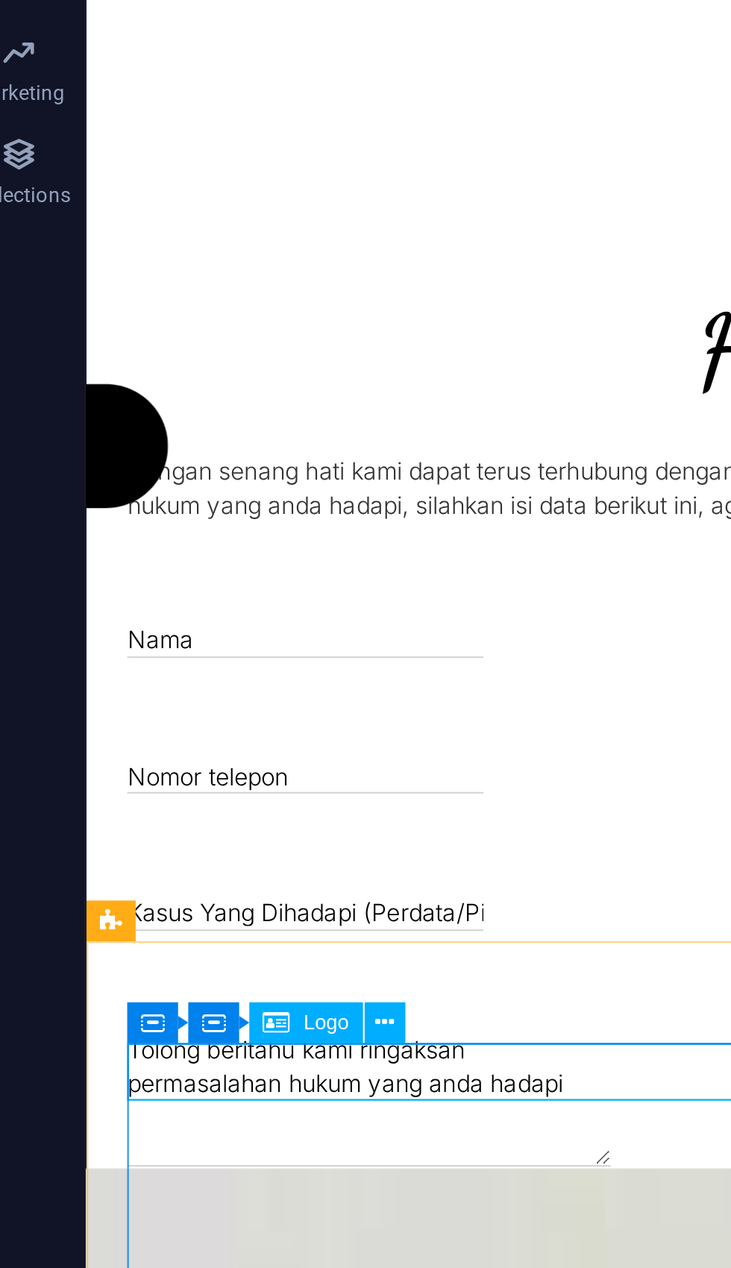
scroll to position [2937, 0]
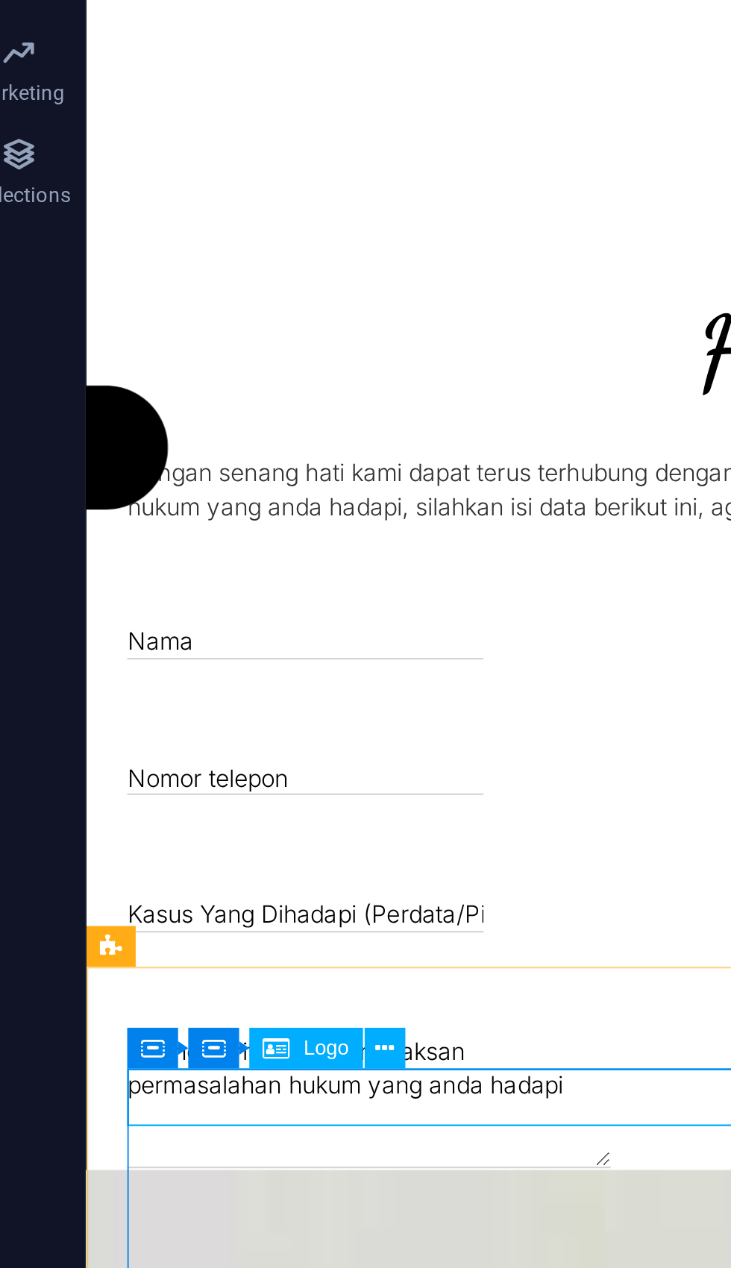
click at [182, 1063] on button at bounding box center [191, 1072] width 18 height 18
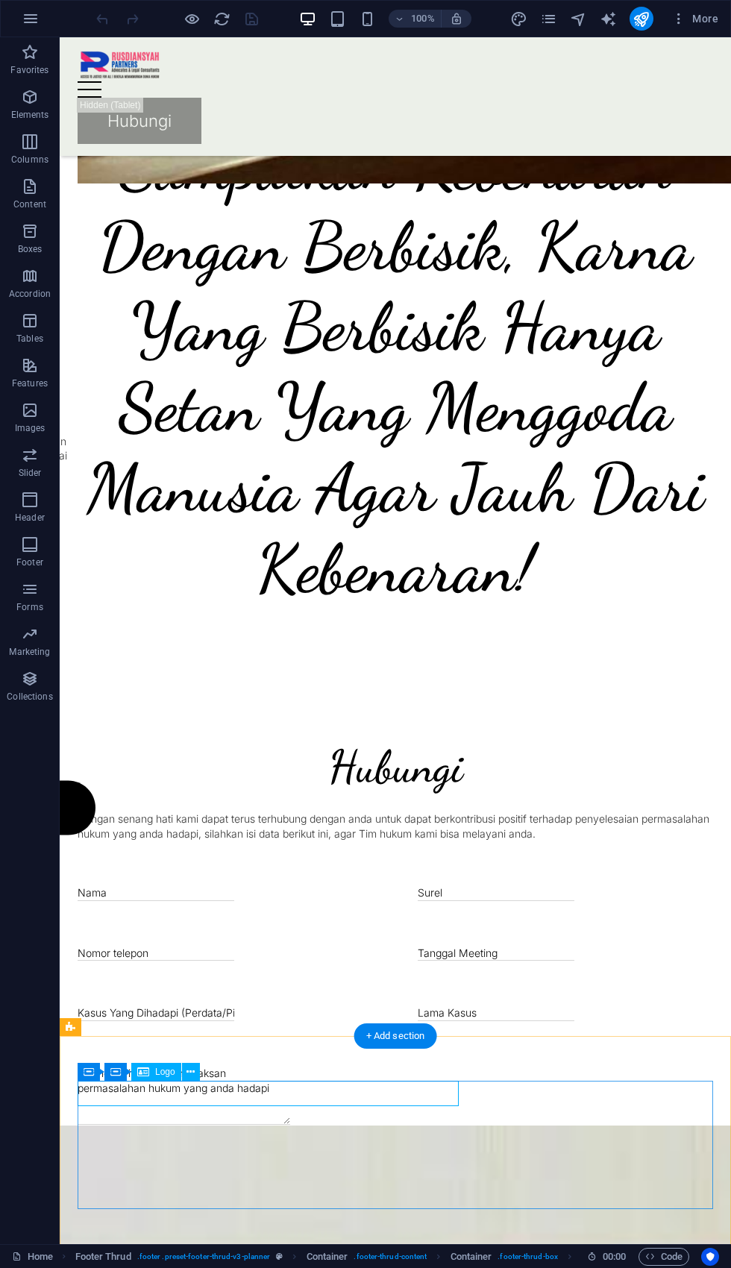
click at [199, 1069] on button at bounding box center [191, 1072] width 18 height 18
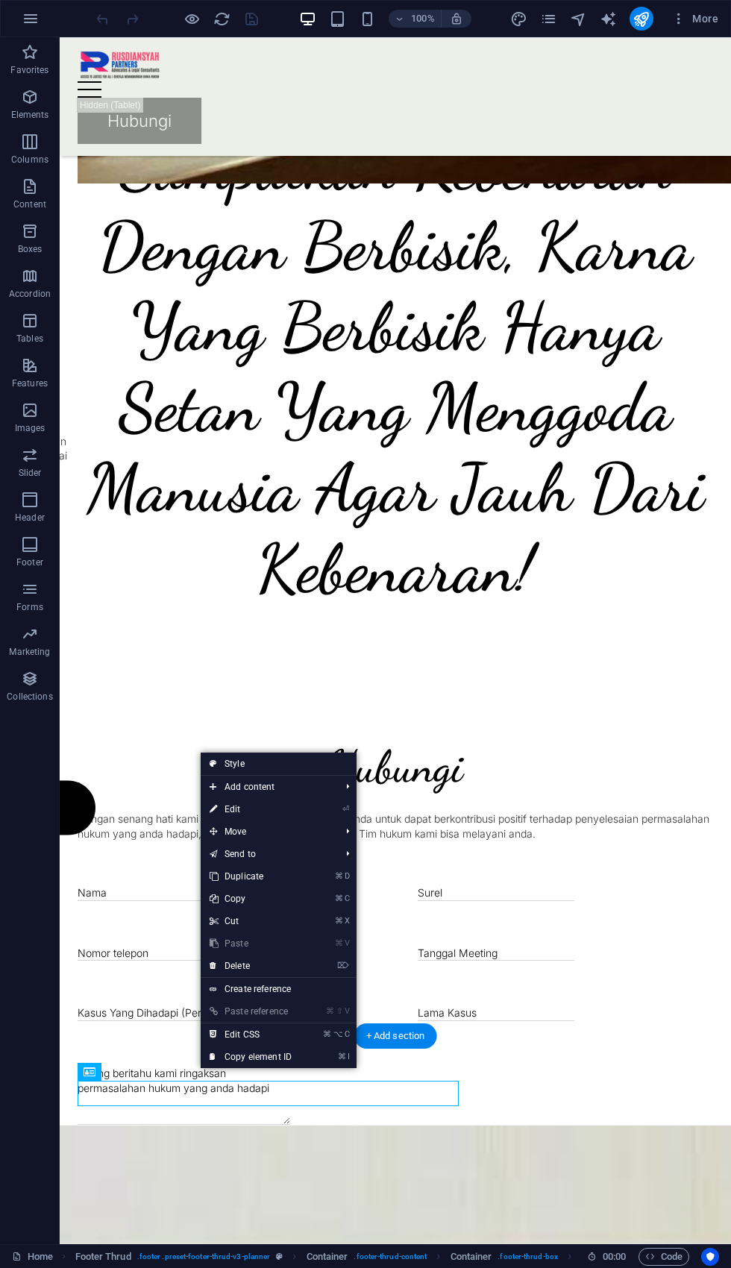
click at [258, 814] on link "⏎ Edit" at bounding box center [251, 809] width 100 height 22
select select "px"
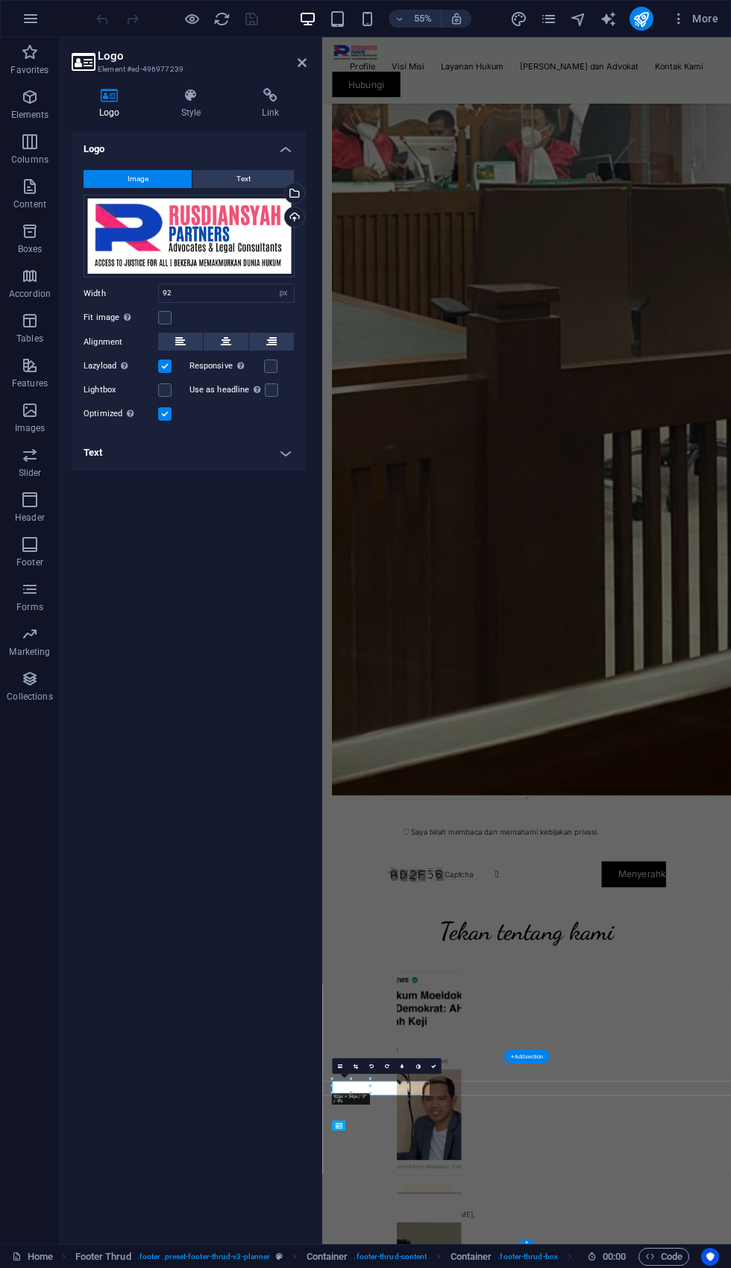
scroll to position [2212, 0]
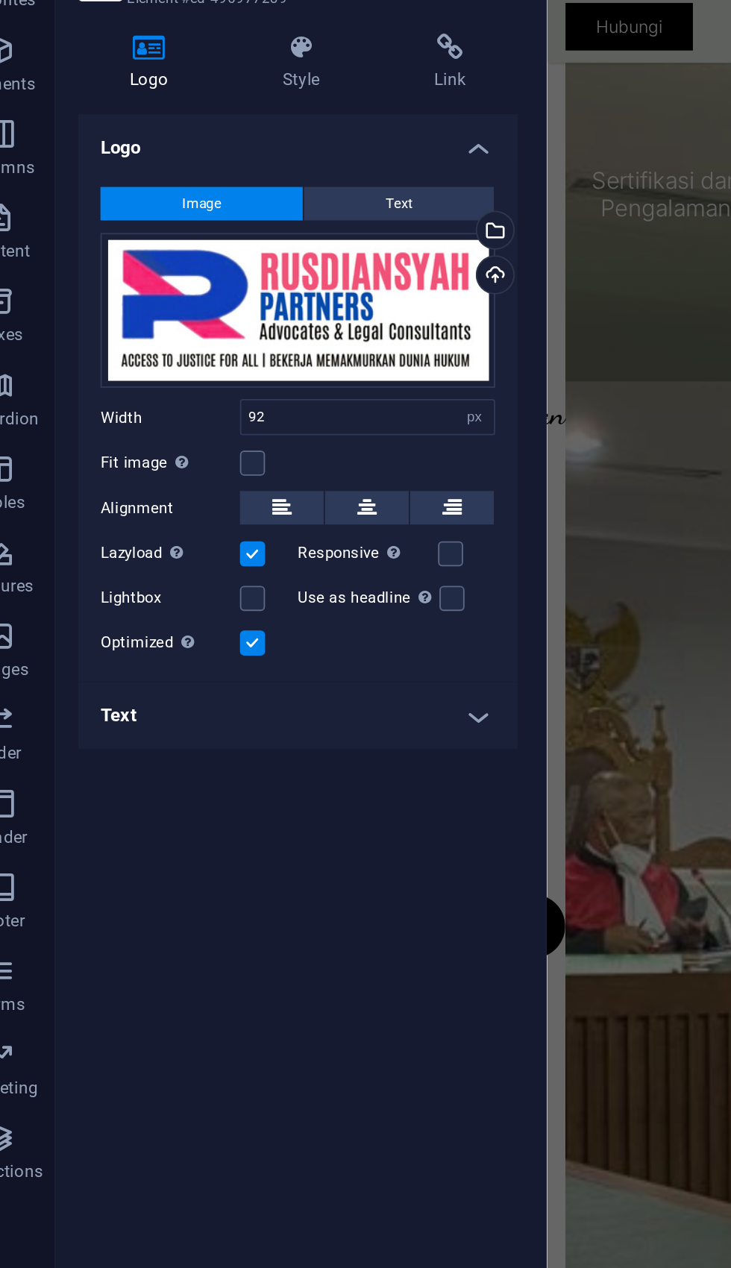
click at [282, 207] on div "Upload" at bounding box center [293, 218] width 22 height 22
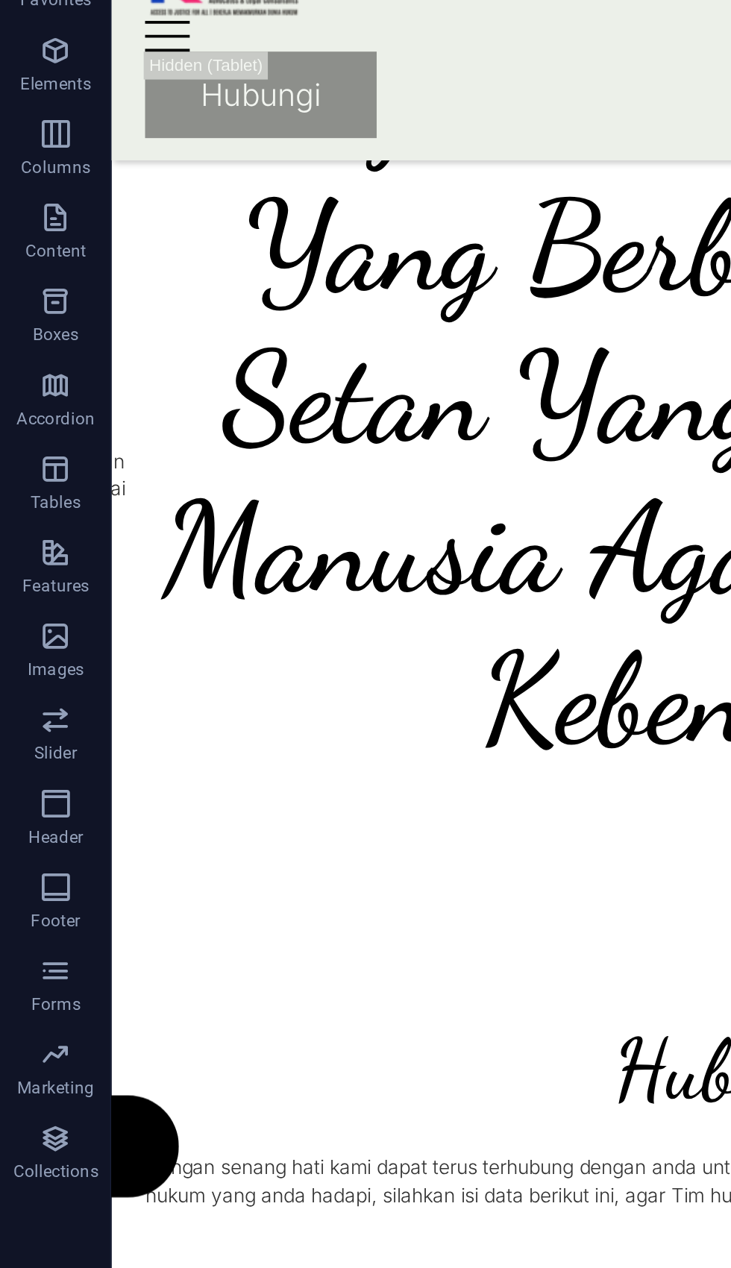
scroll to position [3060, 0]
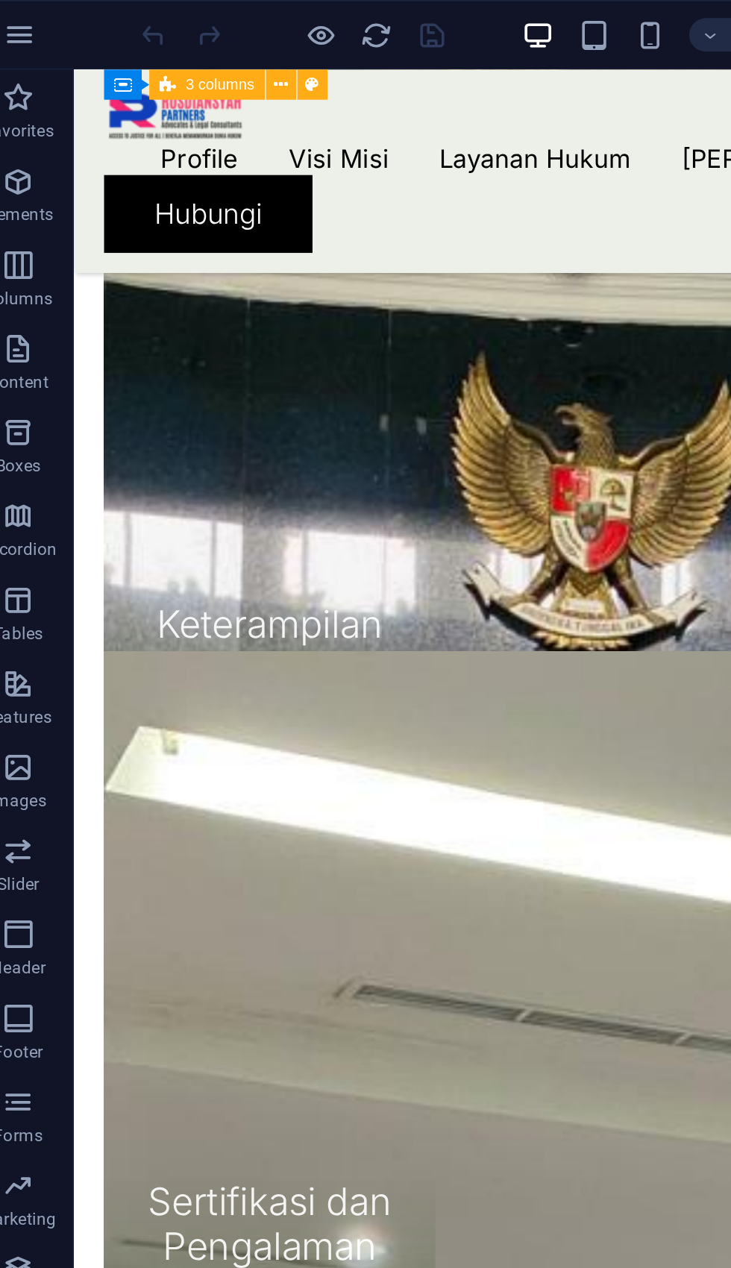
scroll to position [1773, 0]
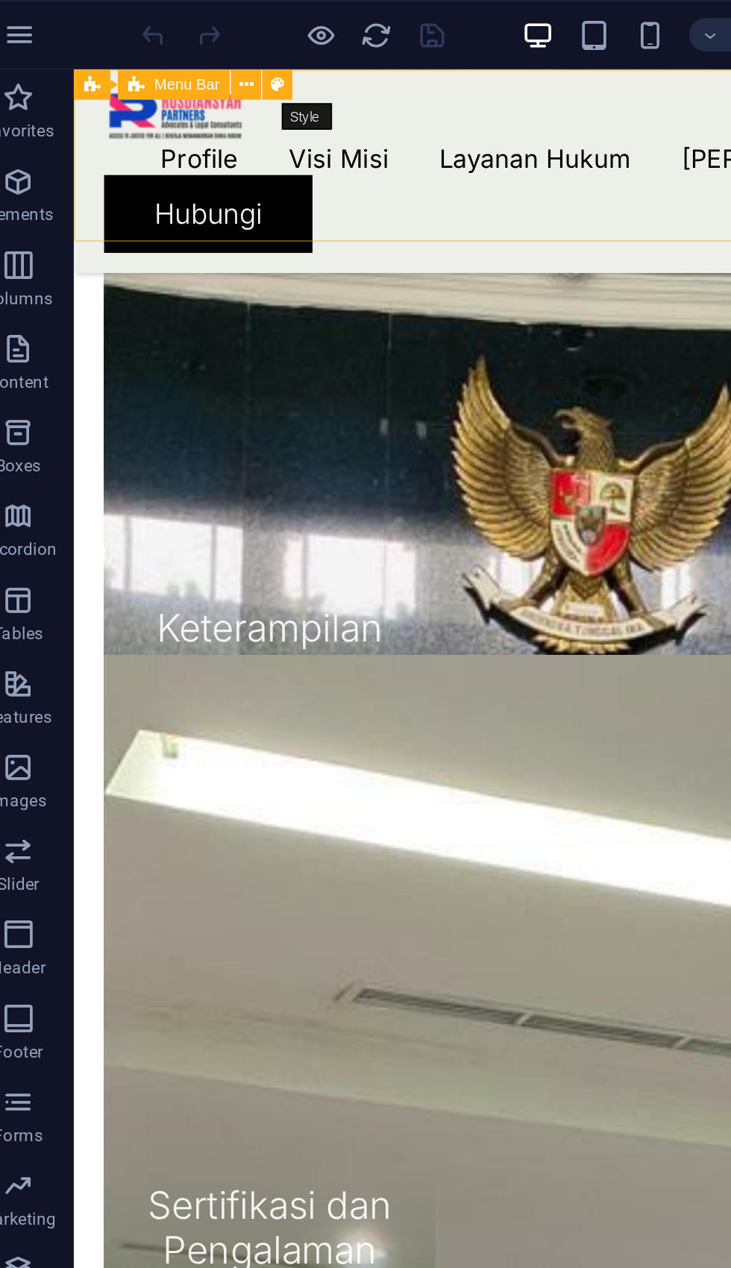
click at [148, 40] on icon at bounding box center [151, 45] width 7 height 14
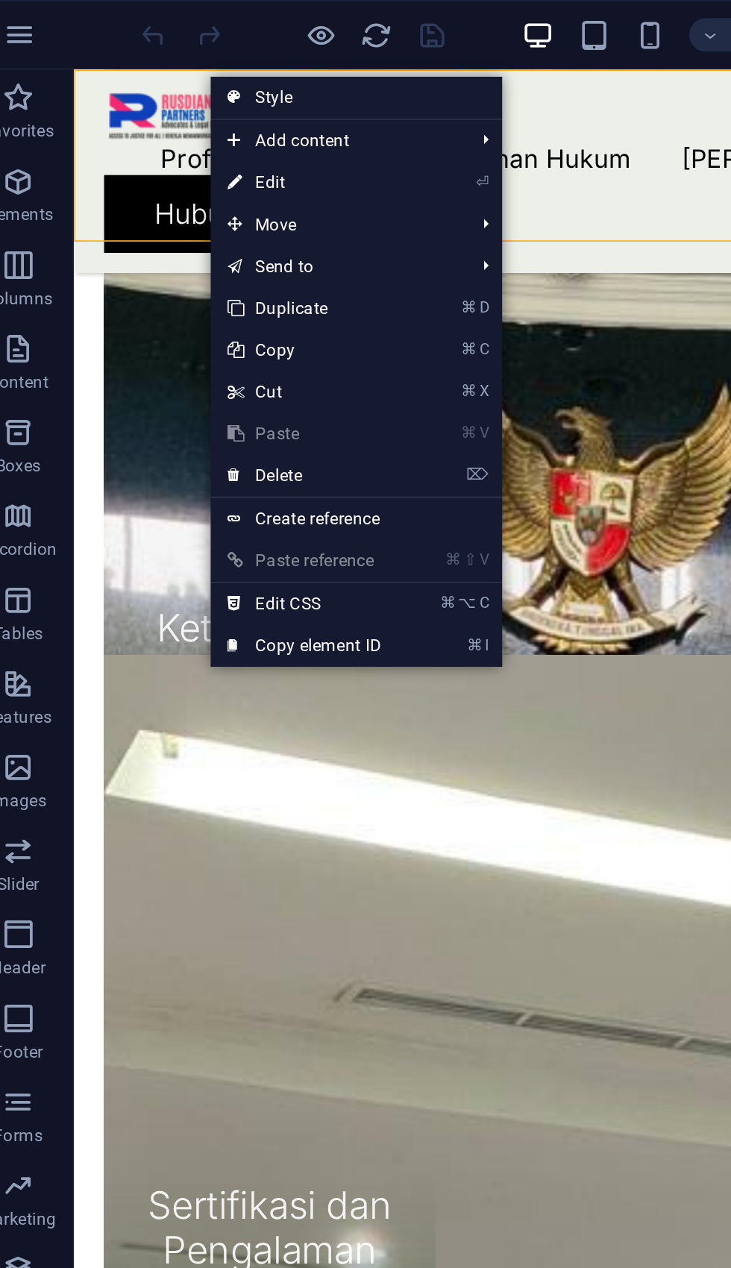
click at [186, 97] on link "⏎ Edit" at bounding box center [183, 98] width 100 height 22
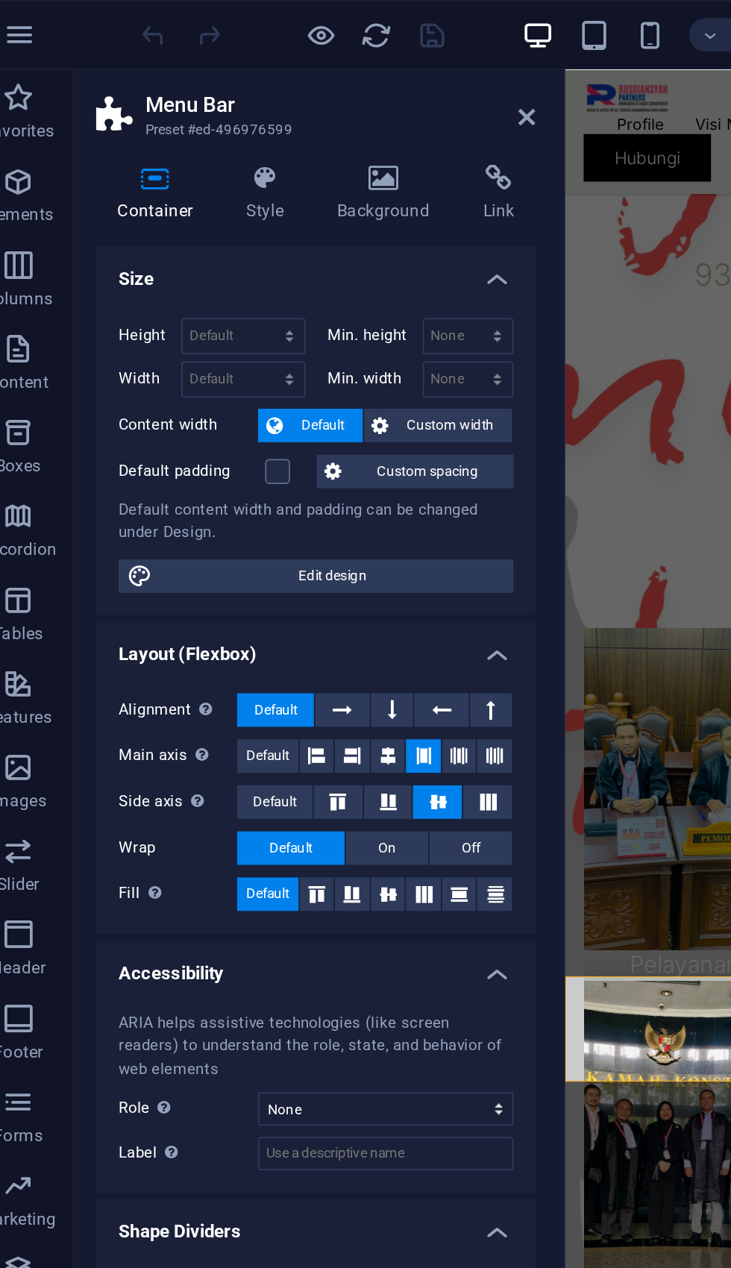
scroll to position [890, 0]
click at [298, 59] on icon at bounding box center [302, 63] width 9 height 12
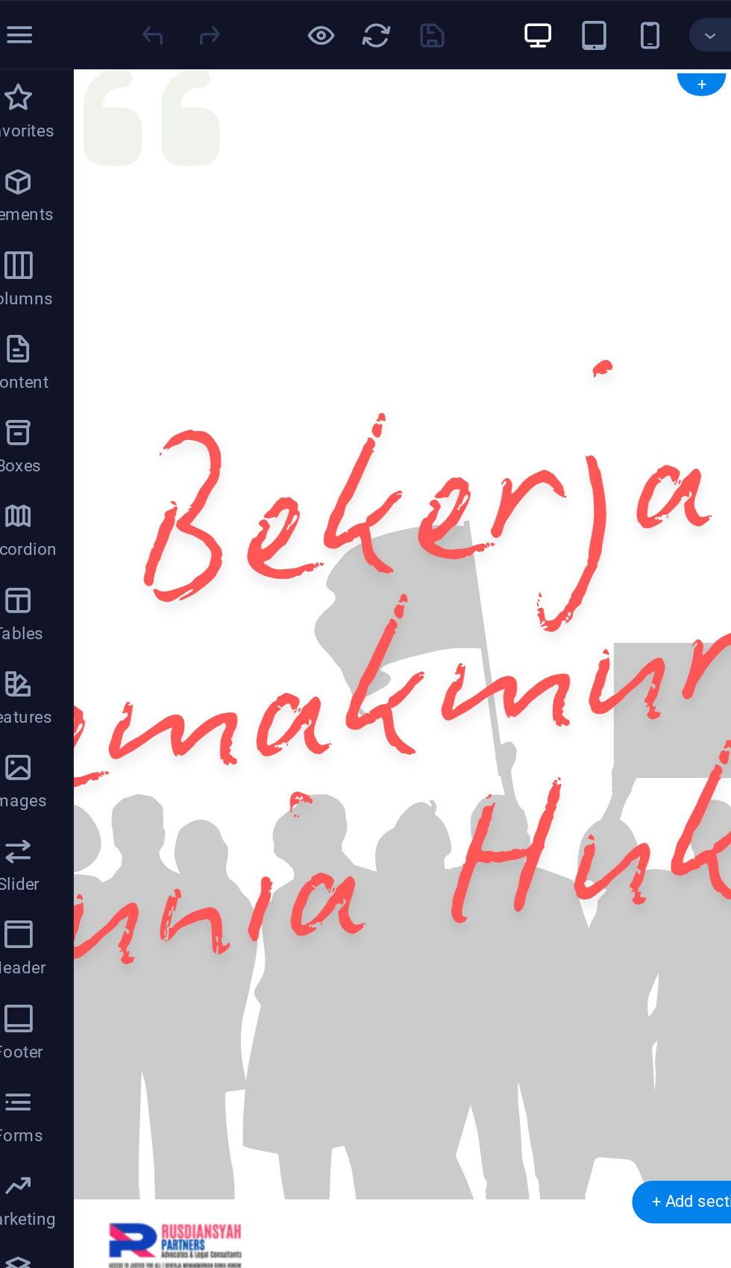
scroll to position [0, 0]
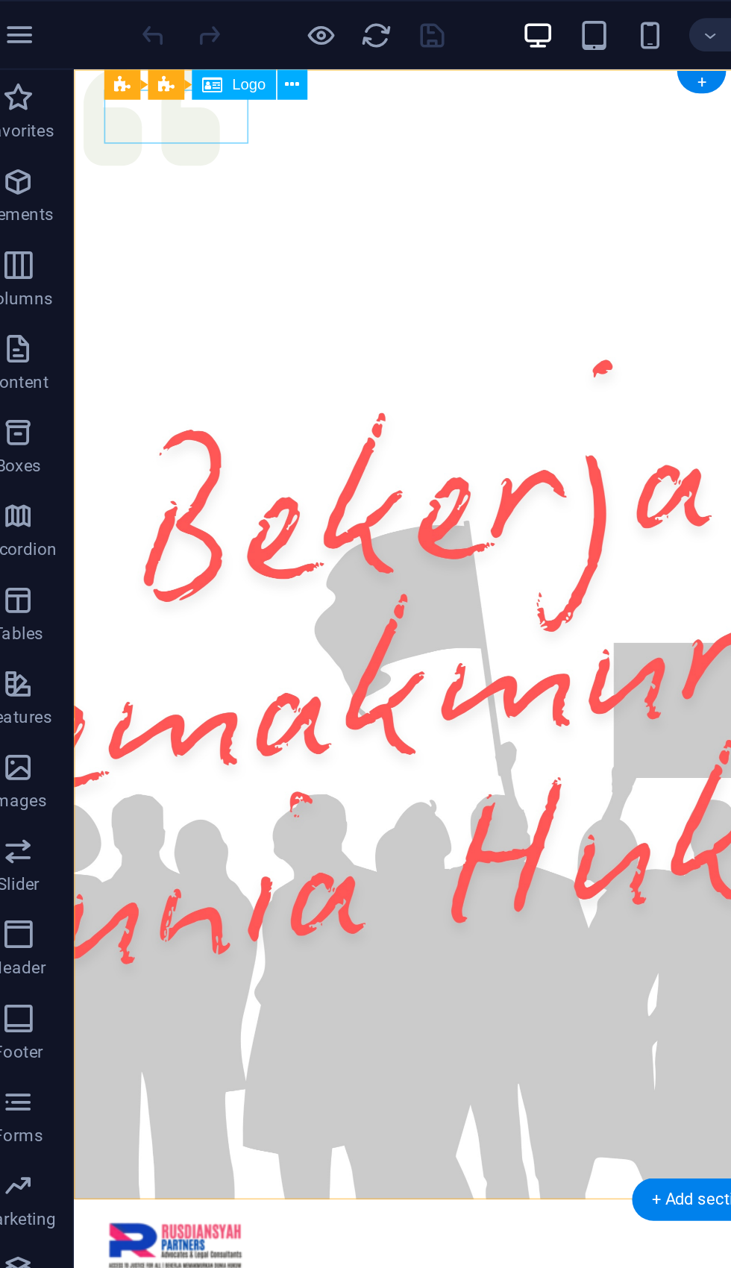
click at [151, 752] on div at bounding box center [447, 768] width 710 height 32
click at [172, 50] on icon at bounding box center [175, 45] width 7 height 14
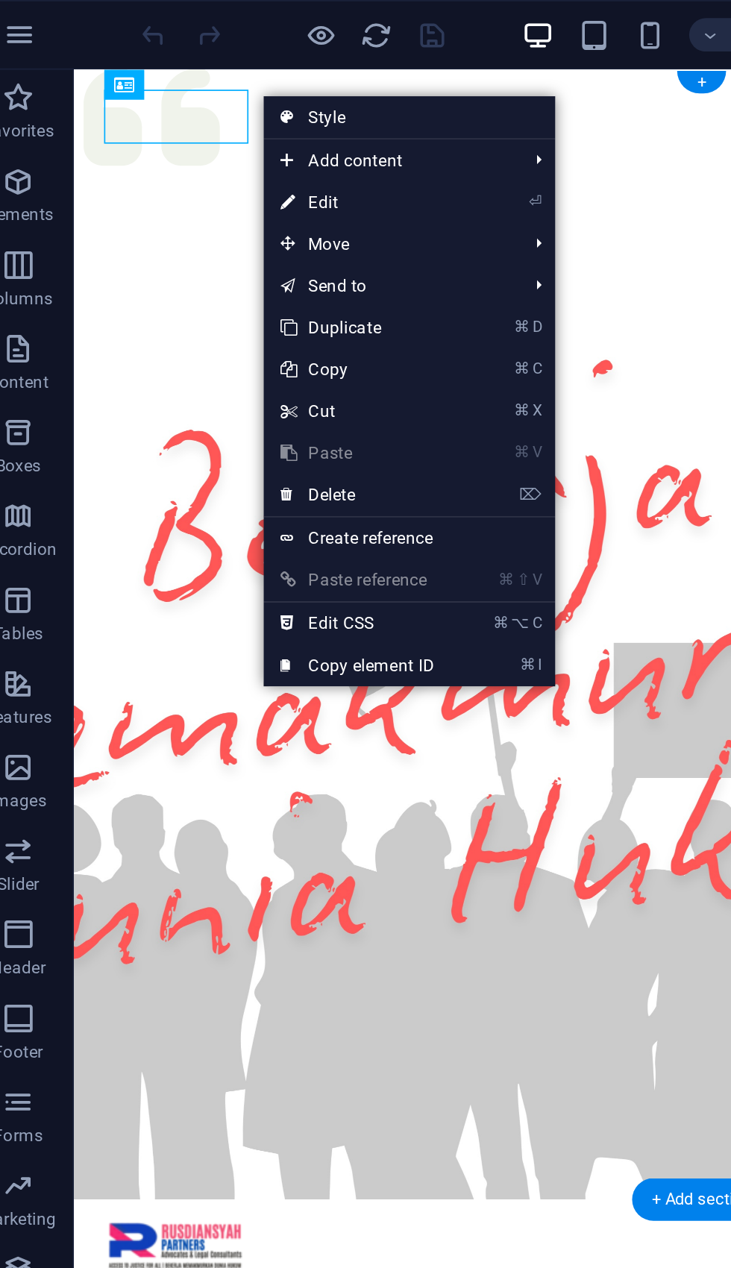
click at [186, 108] on link "⏎ Edit" at bounding box center [211, 108] width 100 height 22
select select "px"
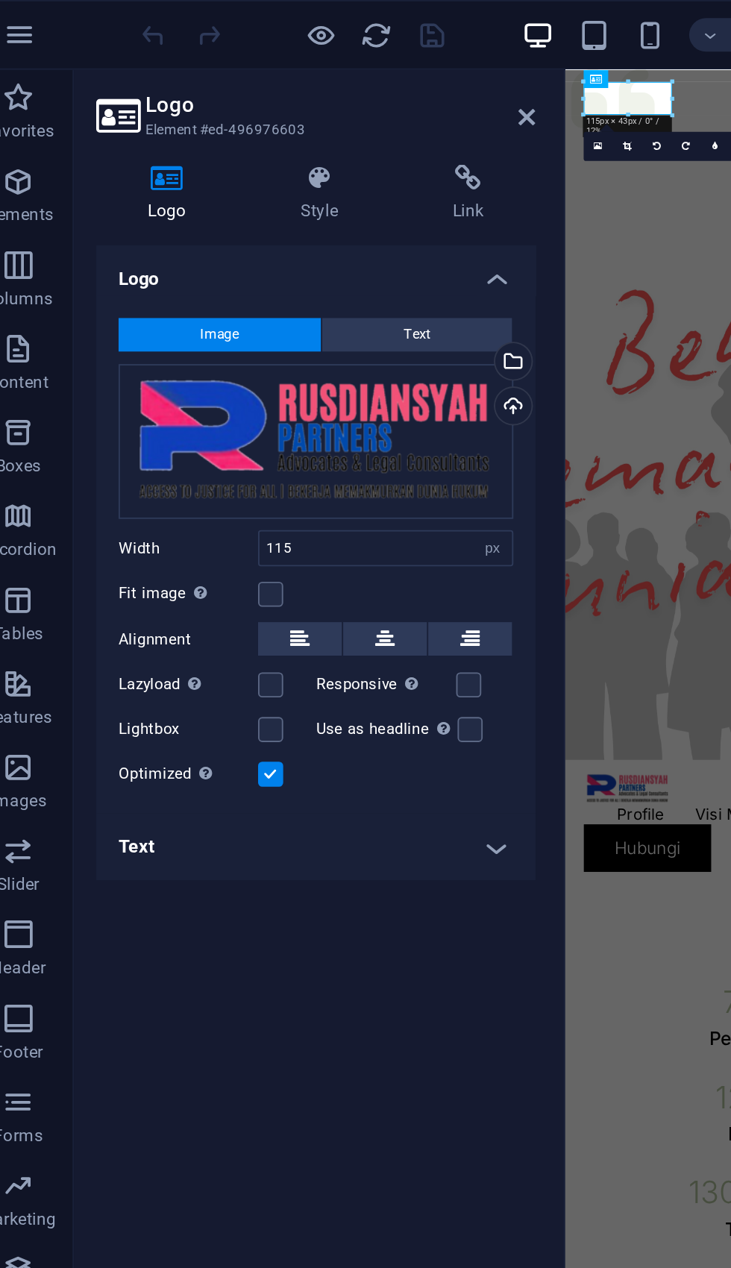
click at [282, 220] on div "Upload" at bounding box center [293, 218] width 22 height 22
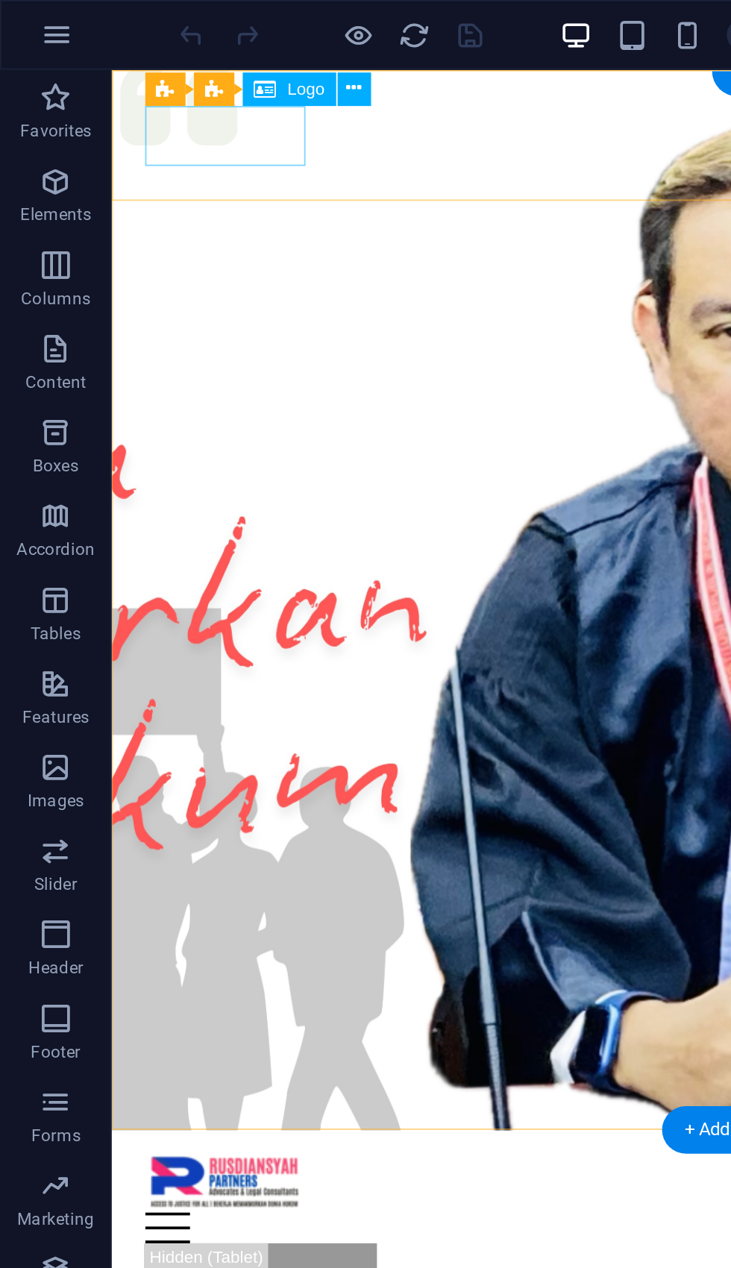
click at [184, 648] on div at bounding box center [446, 664] width 635 height 32
click at [198, 48] on button at bounding box center [189, 48] width 18 height 18
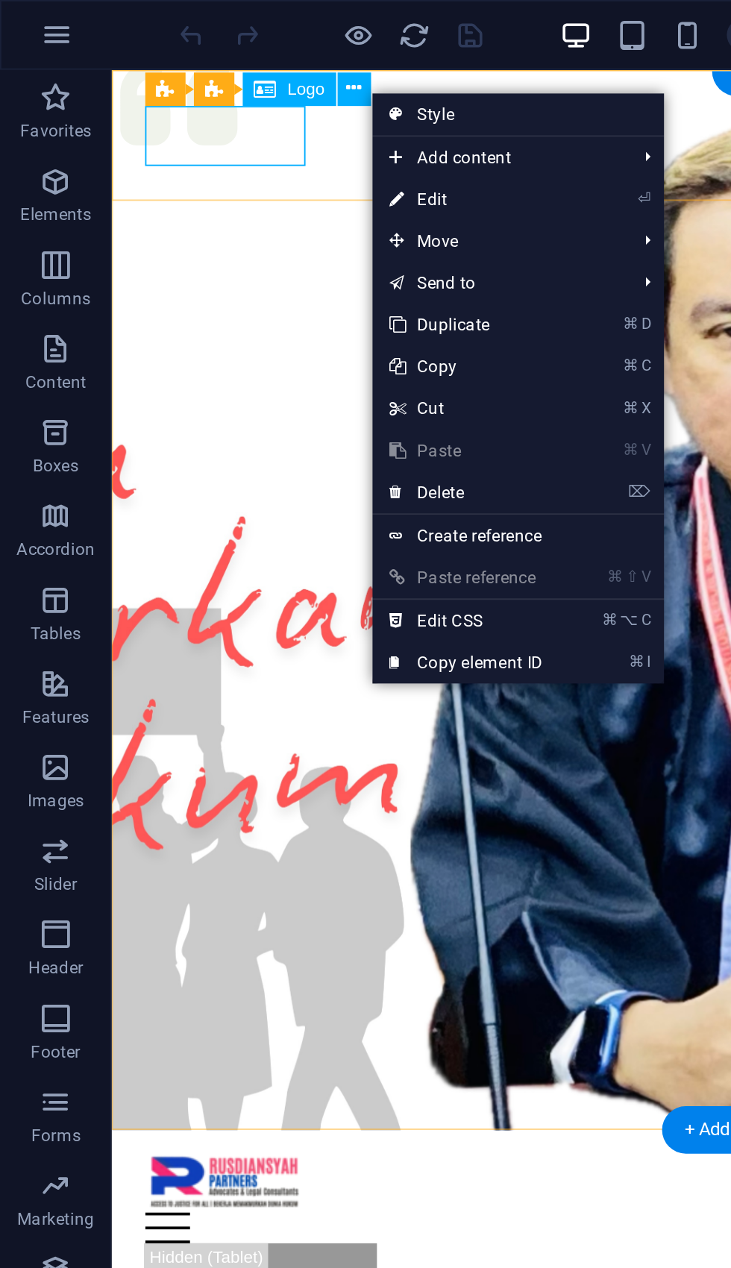
click at [246, 107] on link "⏎ Edit" at bounding box center [249, 106] width 100 height 22
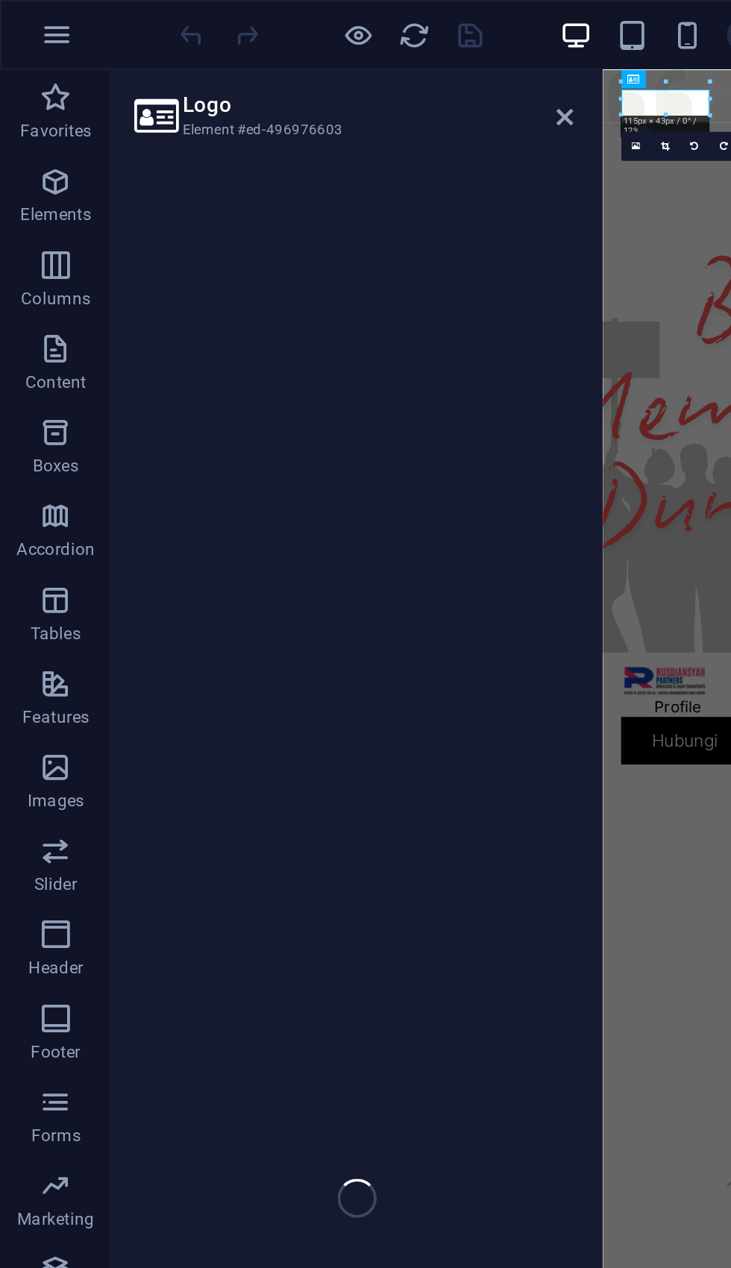
select select "px"
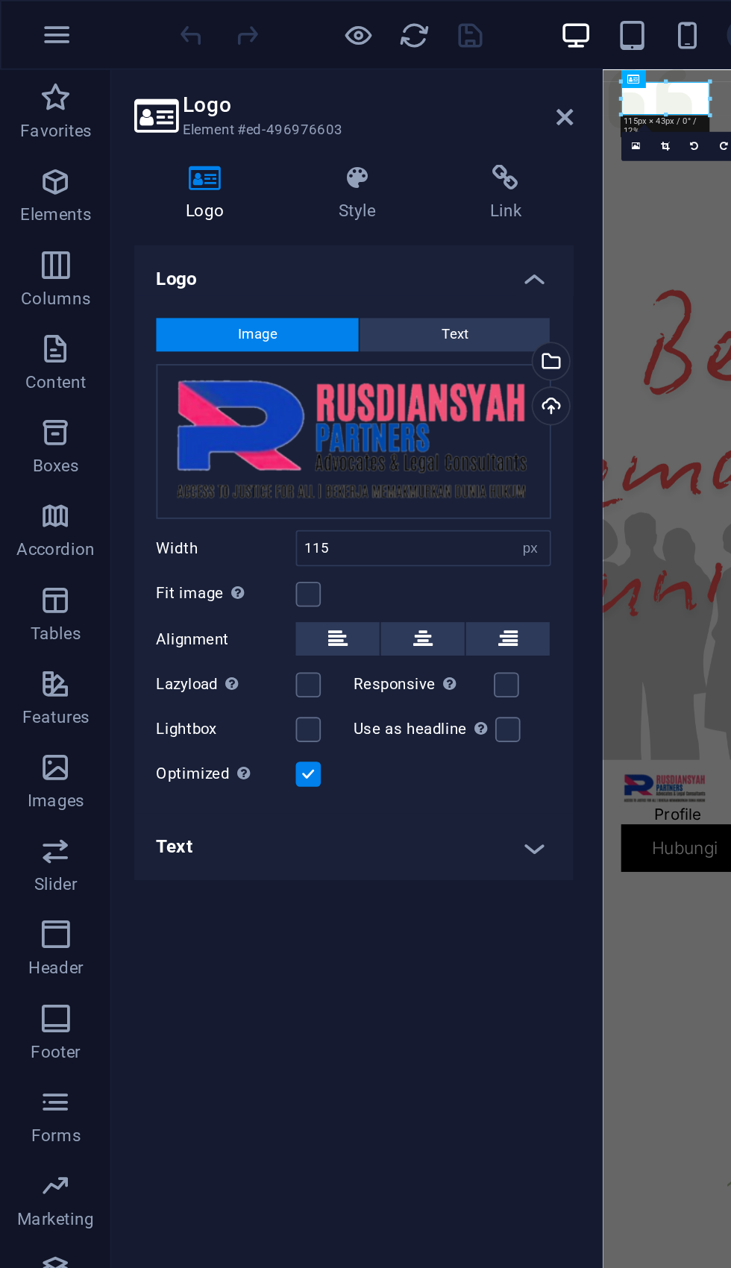
click at [302, 214] on div "Upload" at bounding box center [293, 218] width 22 height 22
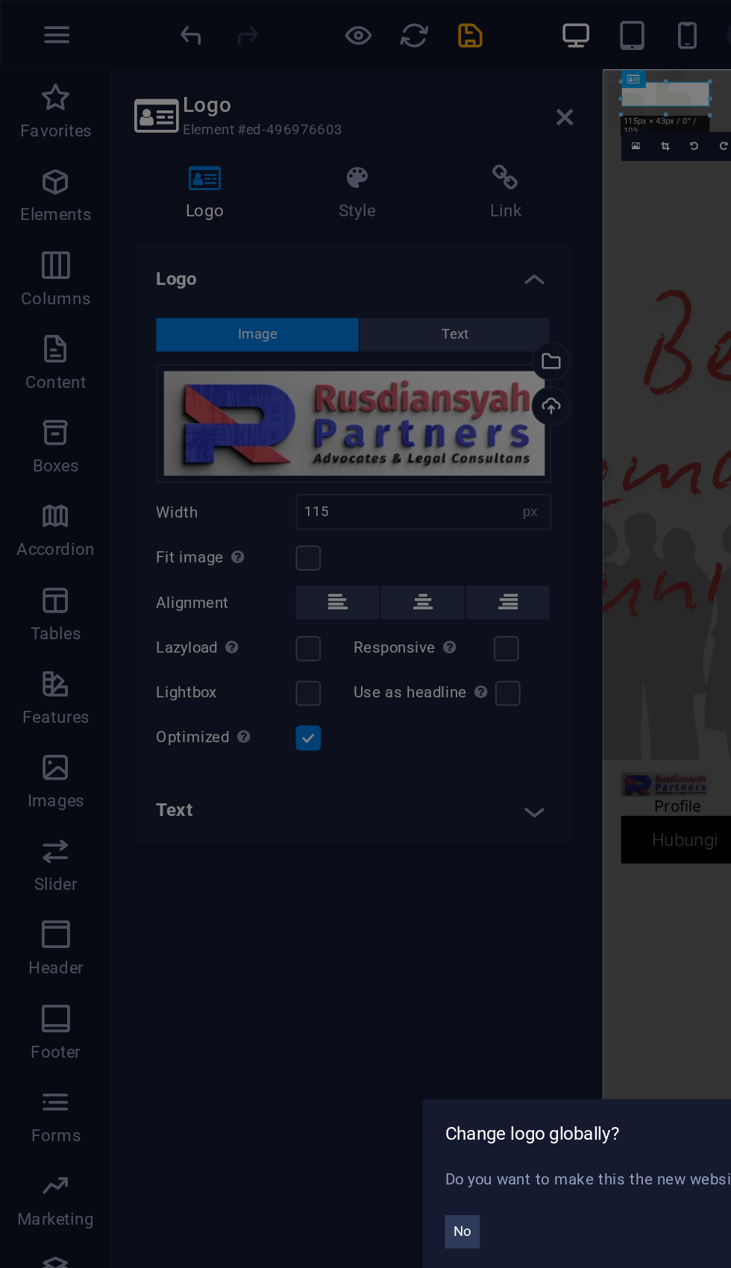
click at [255, 657] on button "No" at bounding box center [247, 658] width 19 height 18
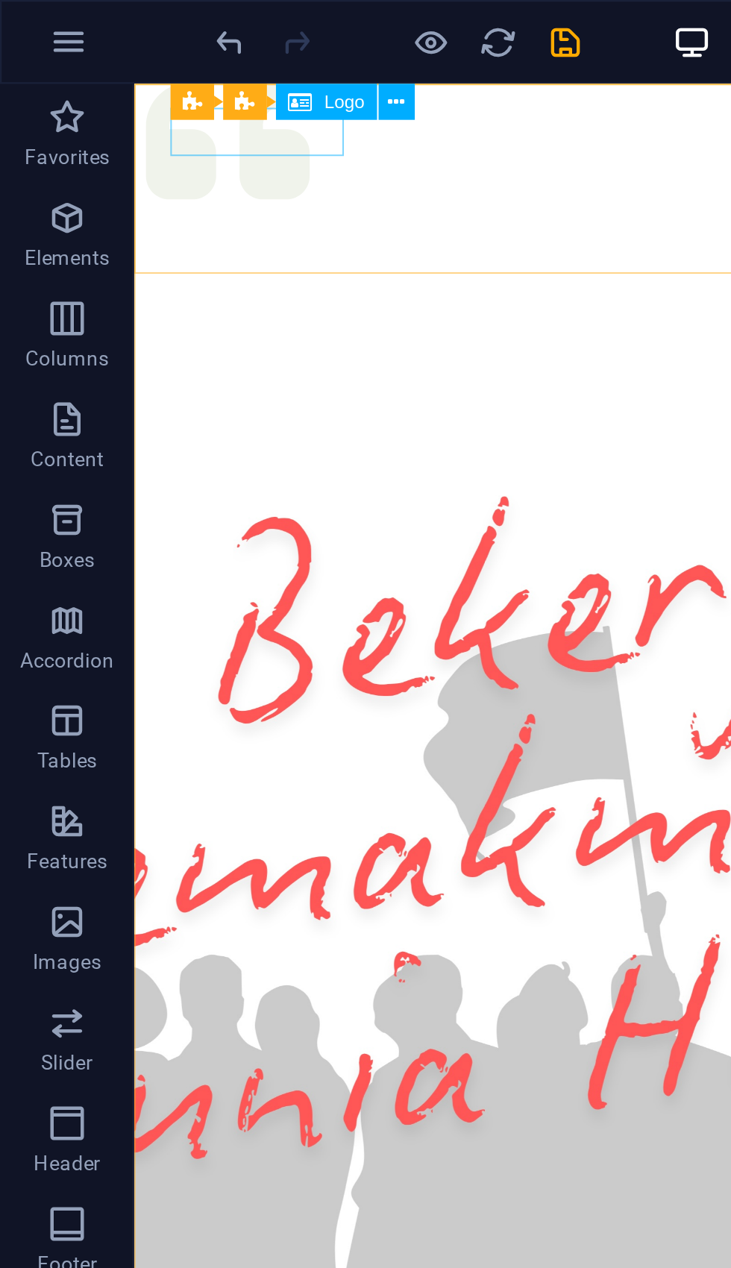
click at [225, 767] on div at bounding box center [506, 779] width 710 height 24
click at [177, 45] on icon at bounding box center [175, 45] width 7 height 14
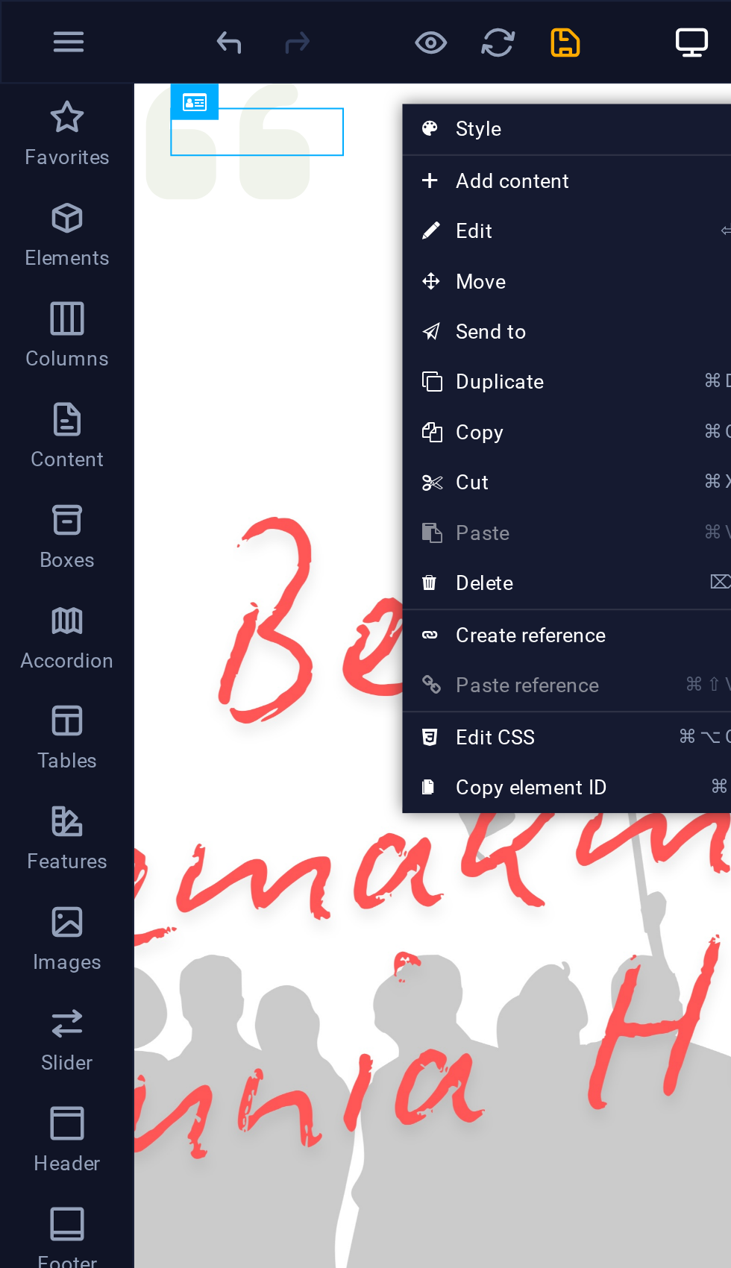
click at [219, 107] on link "⏎ Edit" at bounding box center [229, 103] width 100 height 22
select select "px"
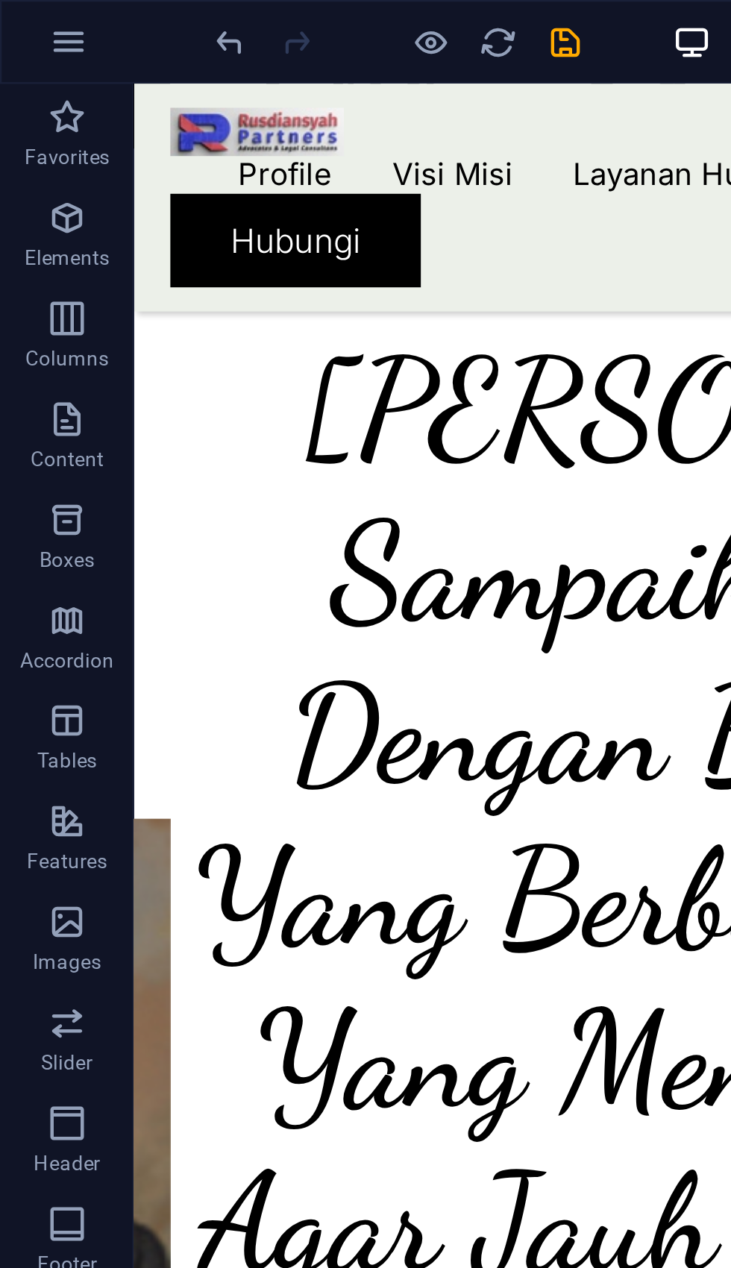
scroll to position [3169, 0]
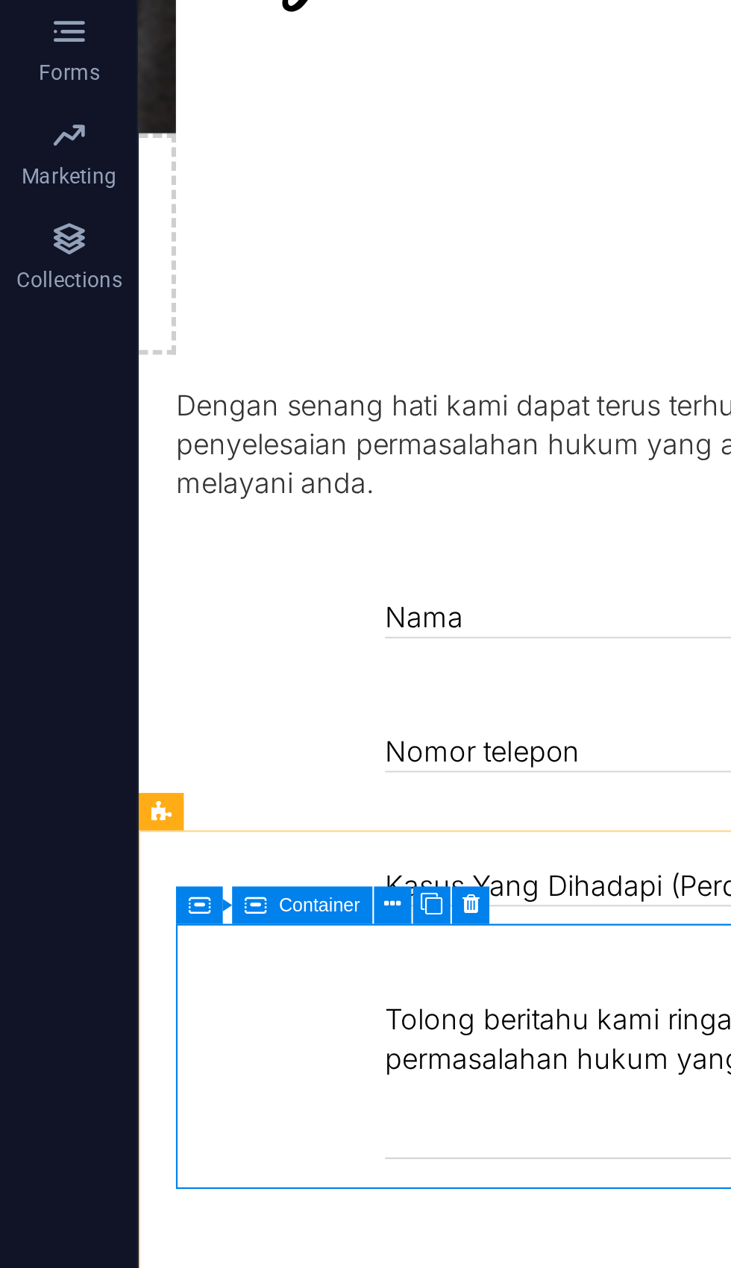
click at [169, 958] on icon at bounding box center [169, 965] width 7 height 14
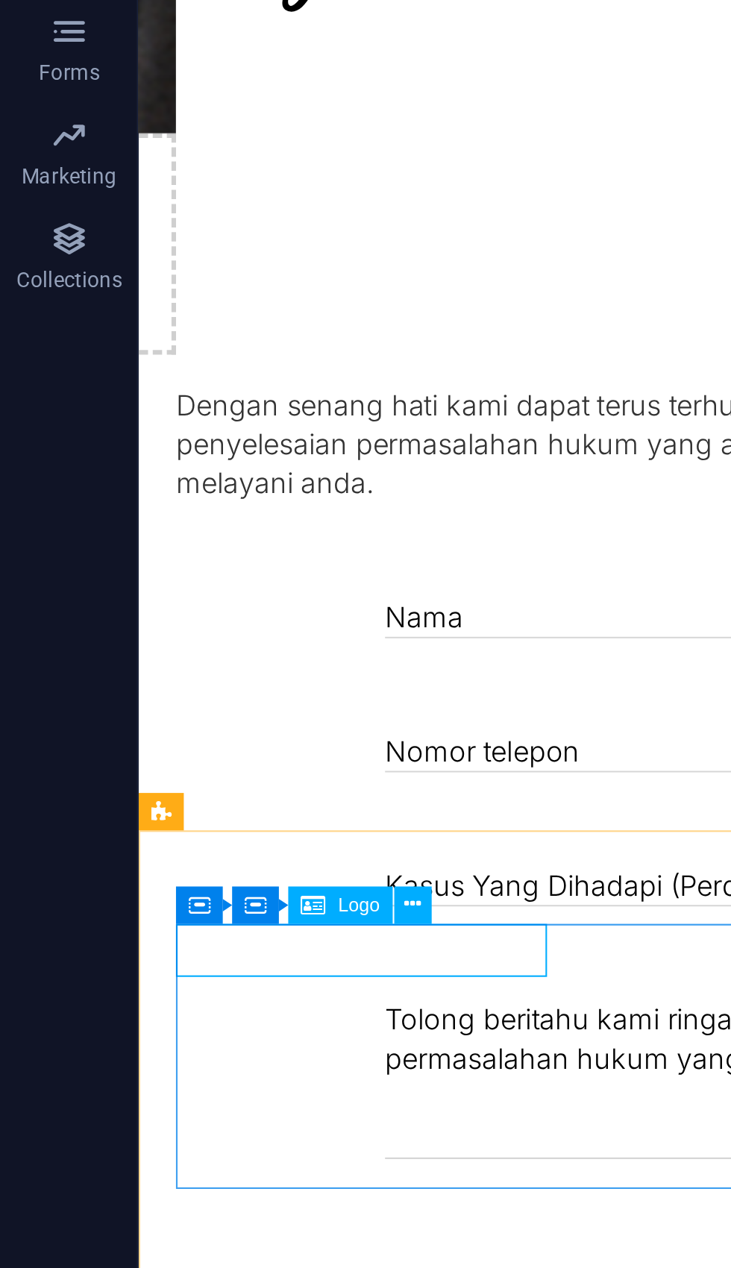
click at [183, 957] on button at bounding box center [177, 965] width 16 height 16
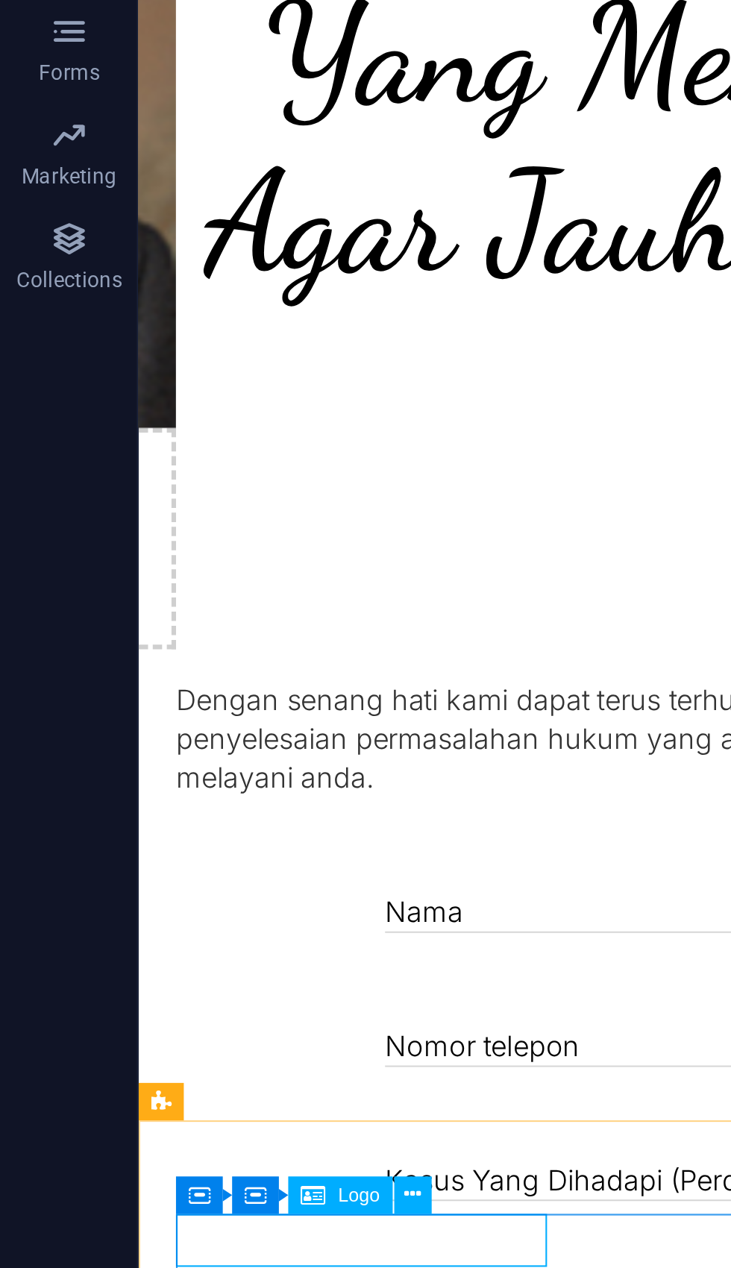
scroll to position [3030, 0]
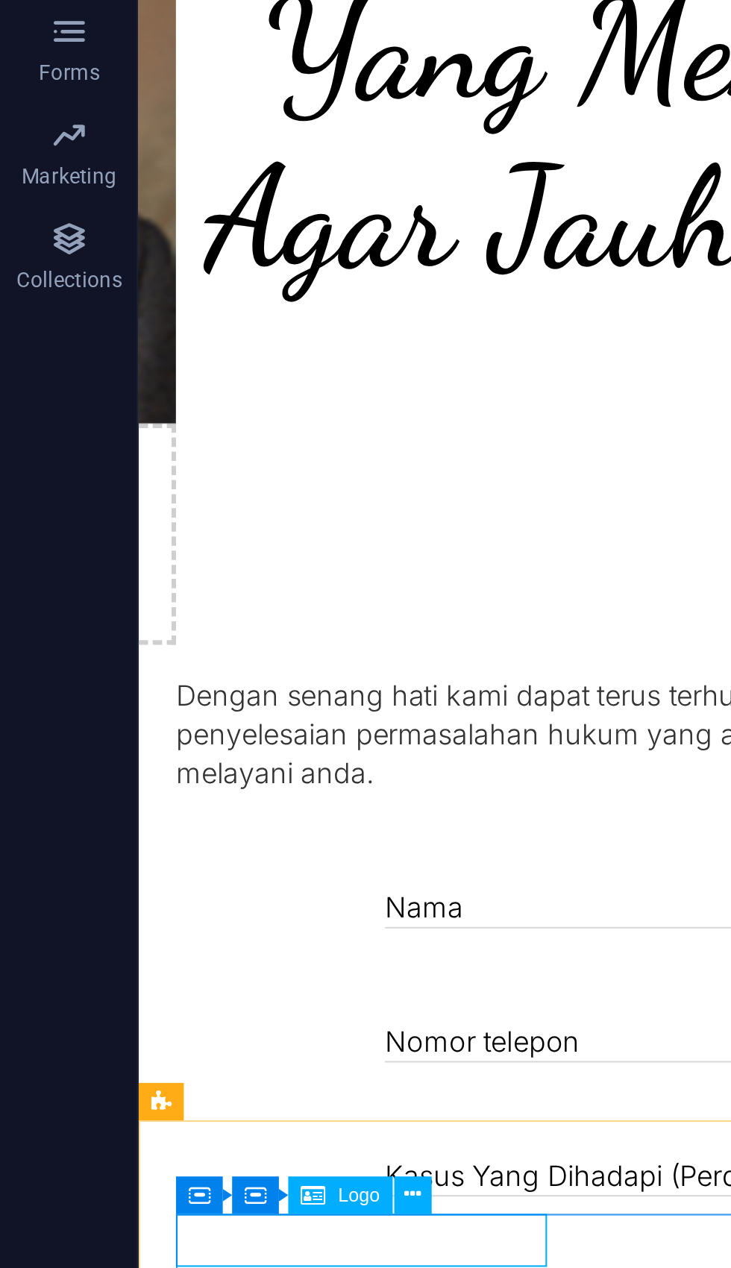
click at [182, 1082] on button at bounding box center [177, 1090] width 16 height 16
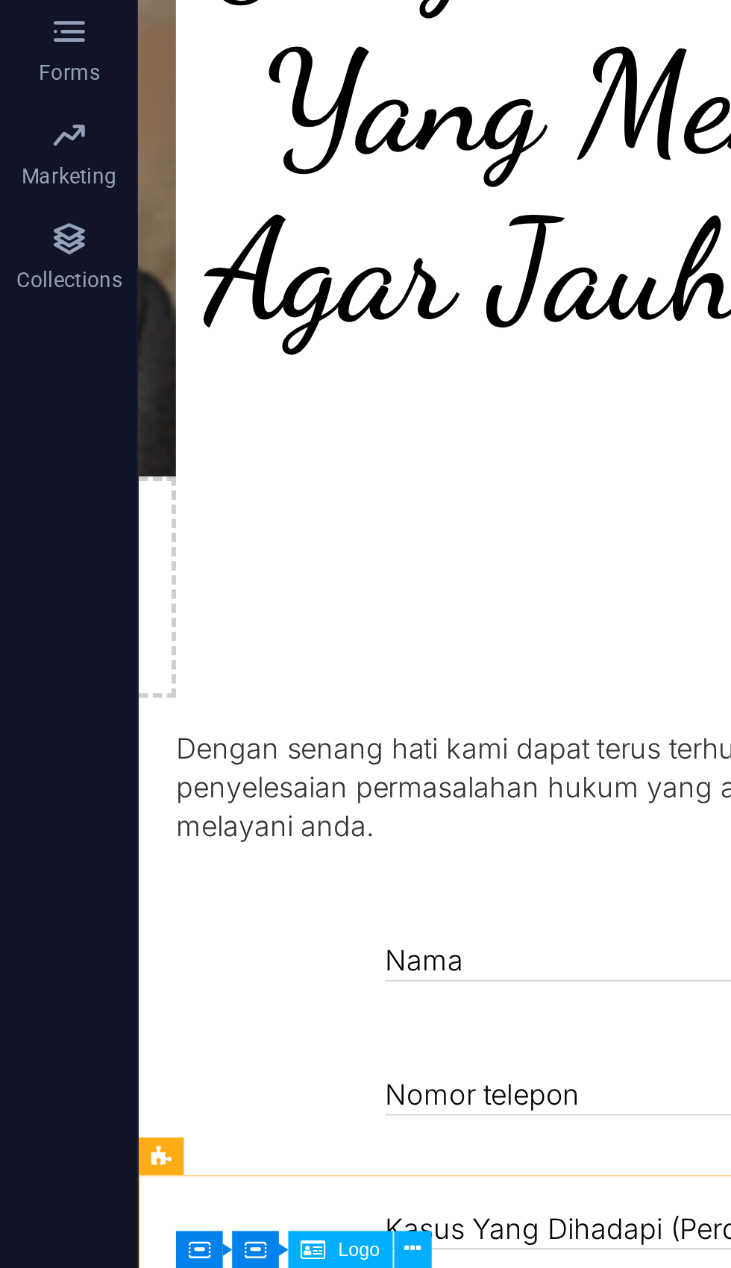
scroll to position [3004, 0]
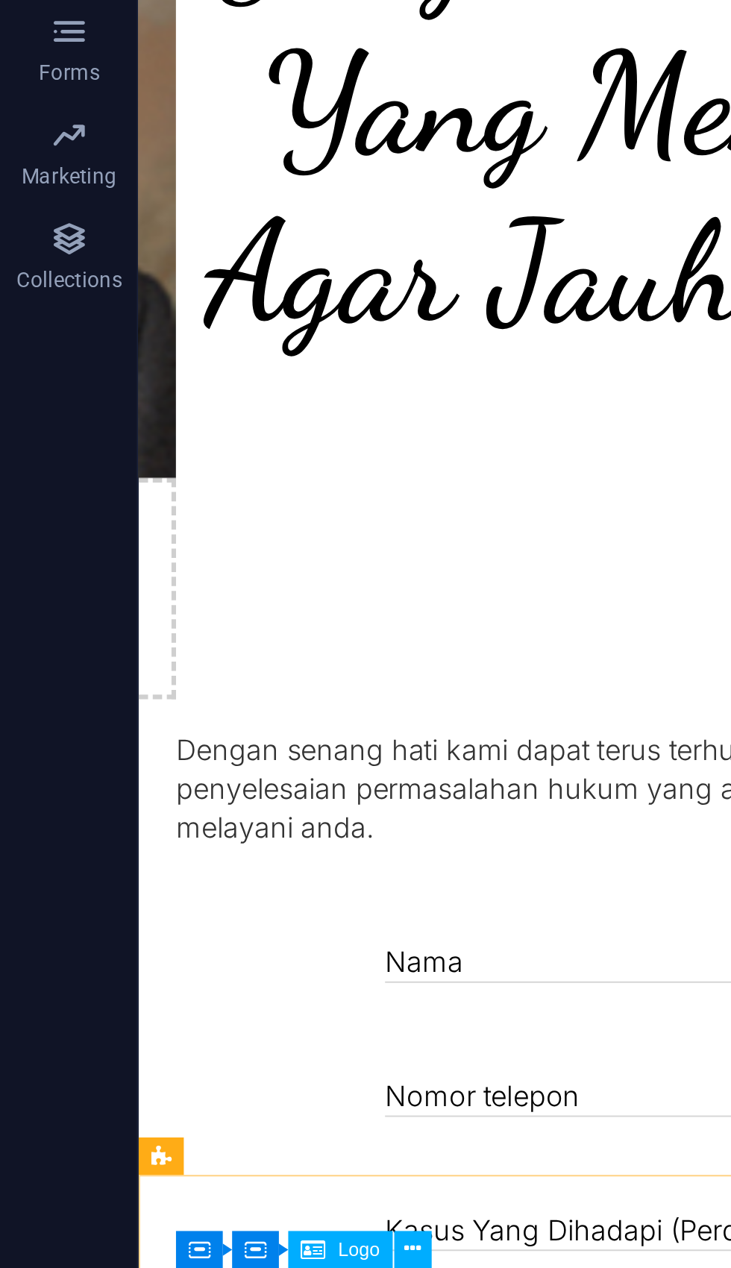
click at [185, 1106] on button at bounding box center [177, 1114] width 16 height 16
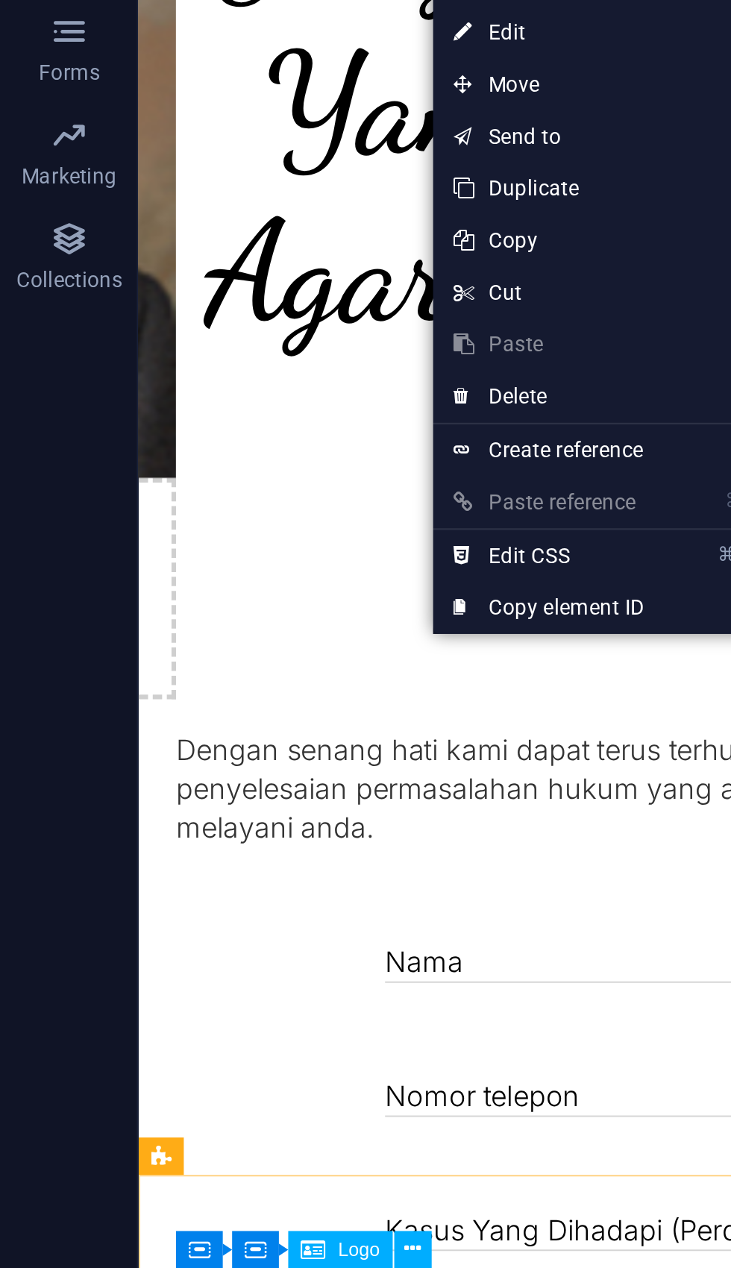
click at [228, 579] on link "⏎ Edit" at bounding box center [236, 590] width 100 height 22
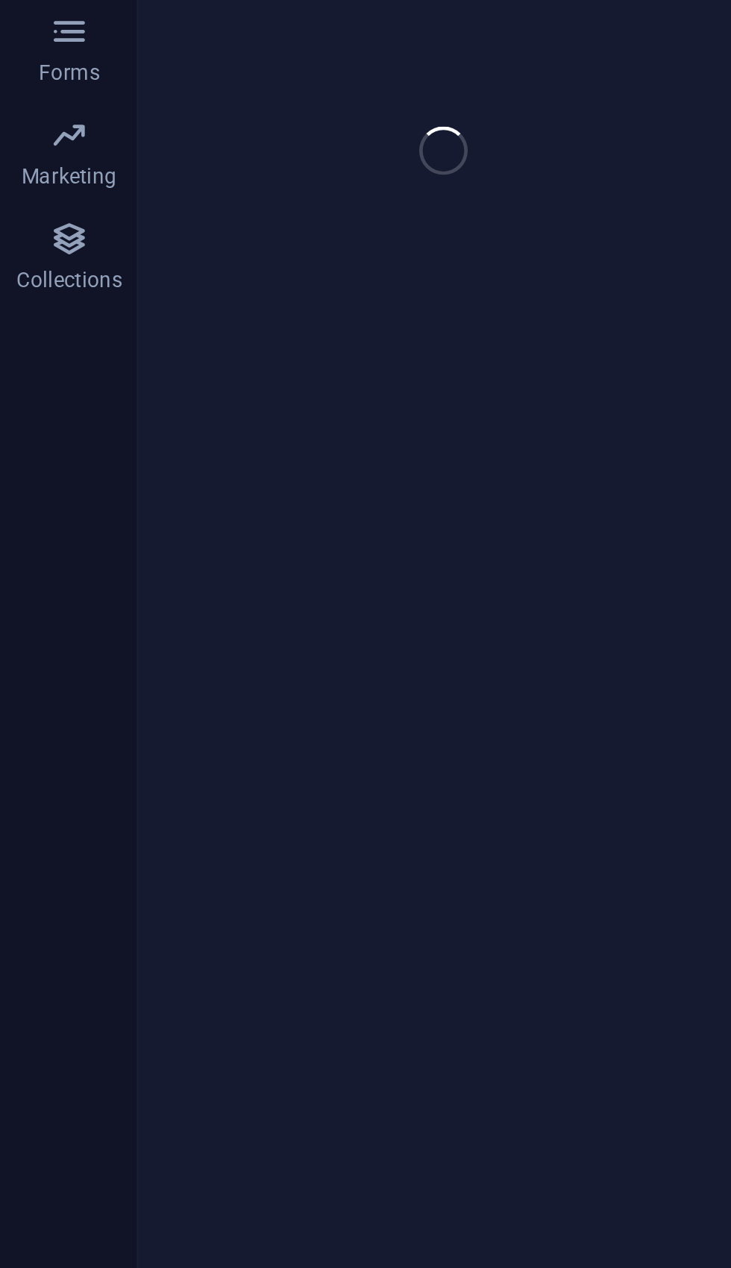
select select "px"
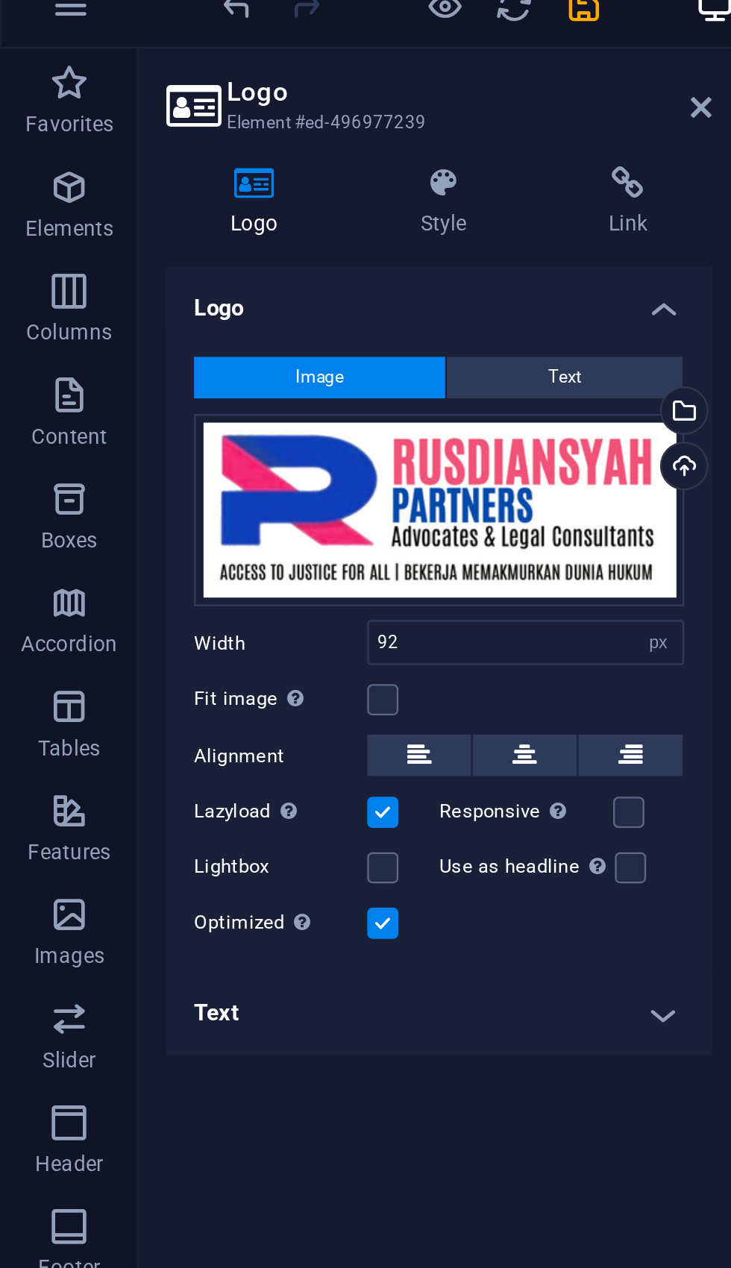
click at [297, 207] on div "Upload" at bounding box center [293, 218] width 22 height 22
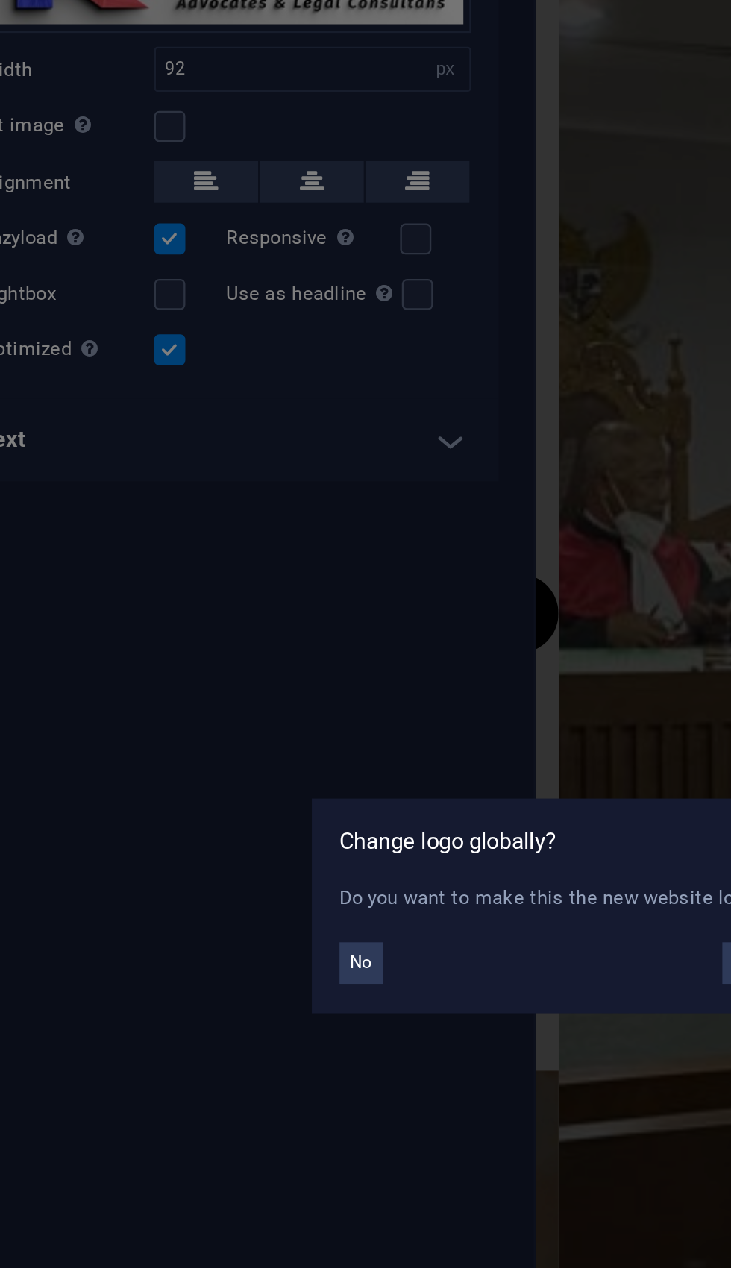
click at [238, 649] on button "No" at bounding box center [247, 658] width 19 height 18
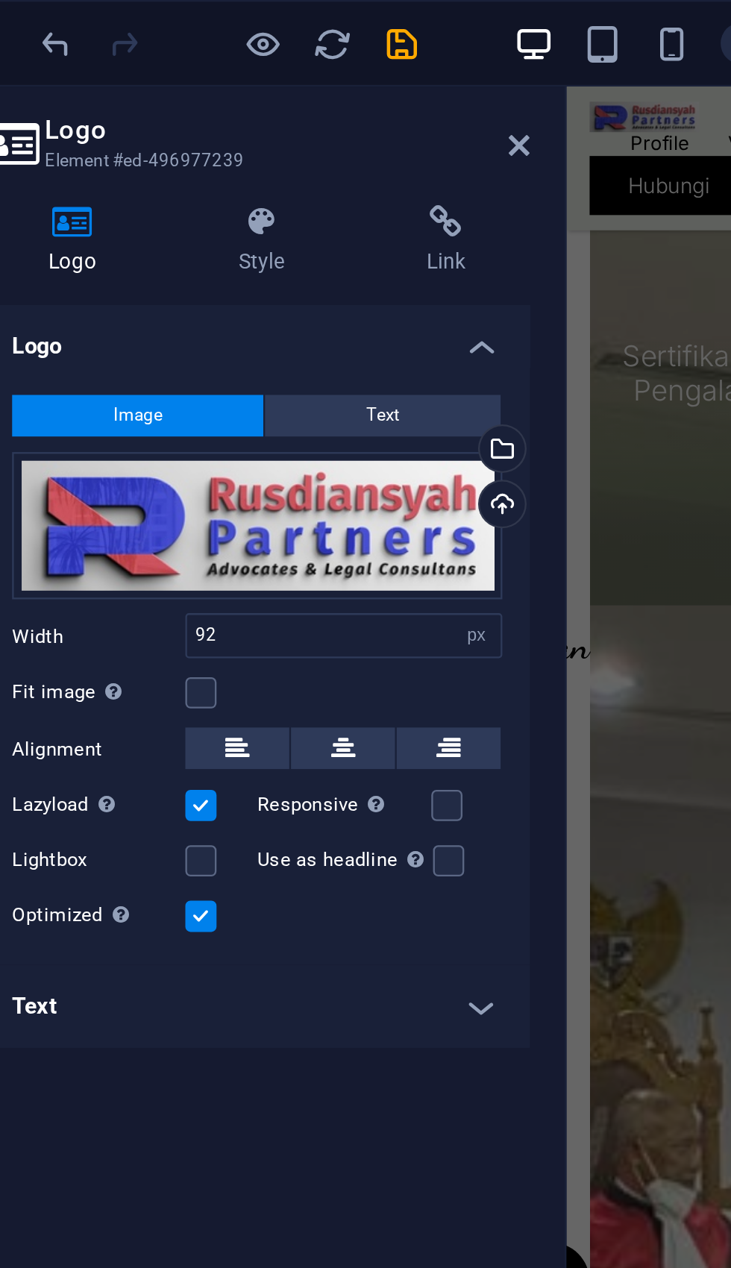
scroll to position [2237, 0]
click at [298, 60] on icon at bounding box center [302, 63] width 9 height 12
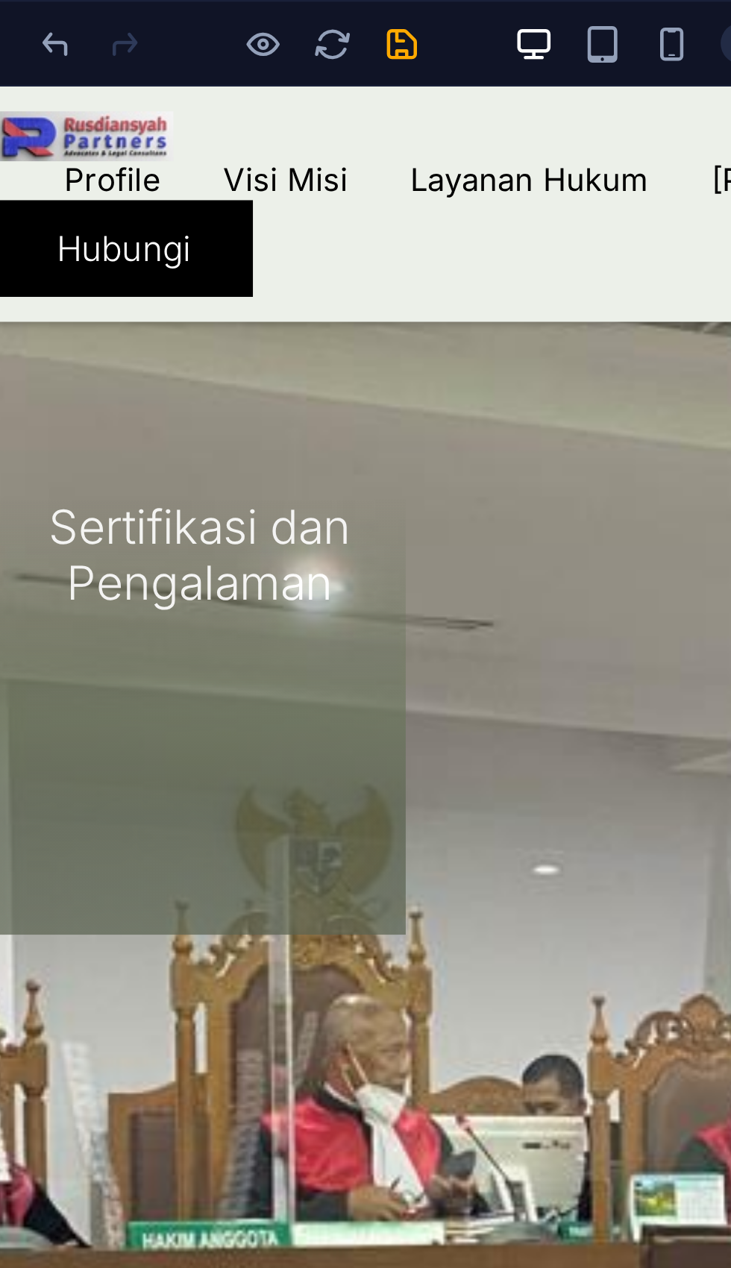
scroll to position [3169, 0]
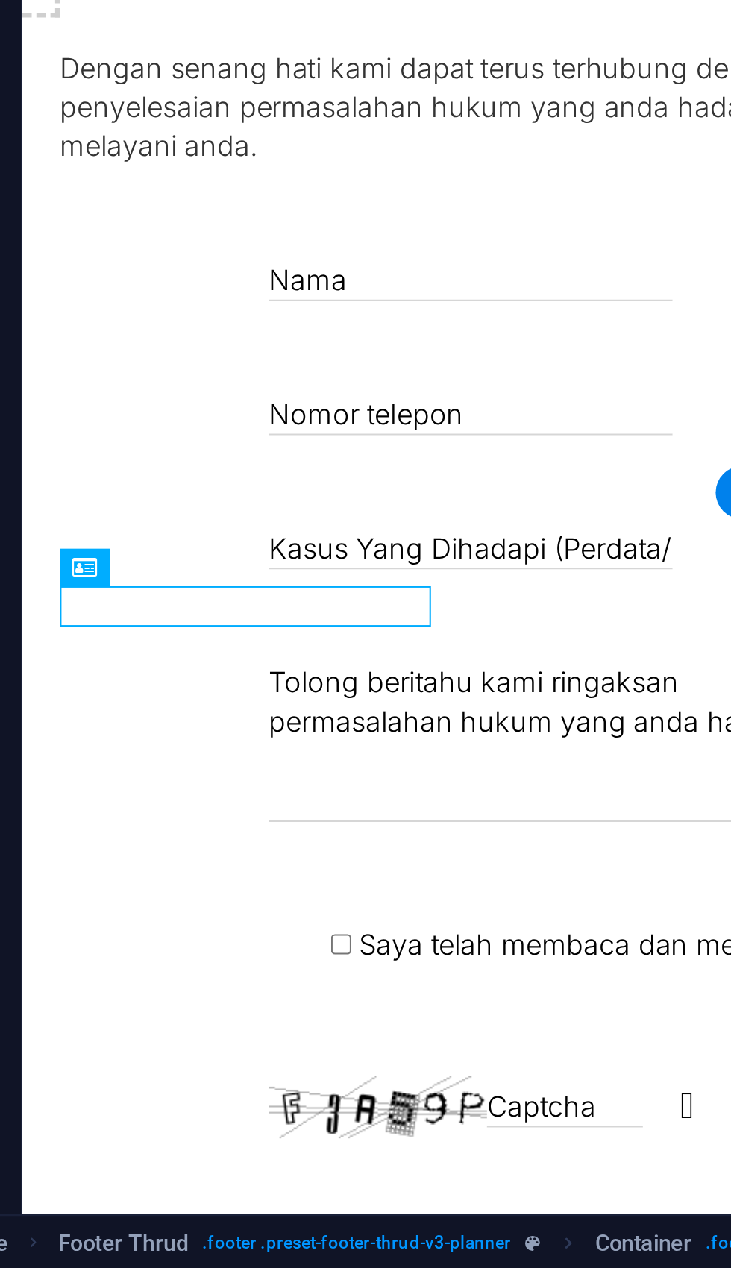
click at [280, 0] on div "Tekan tentang kami [DATE] [PERSON_NAME], Kuasa Hukum Jenderal TNI (Purn) [PERSO…" at bounding box center [395, 444] width 510 height 1438
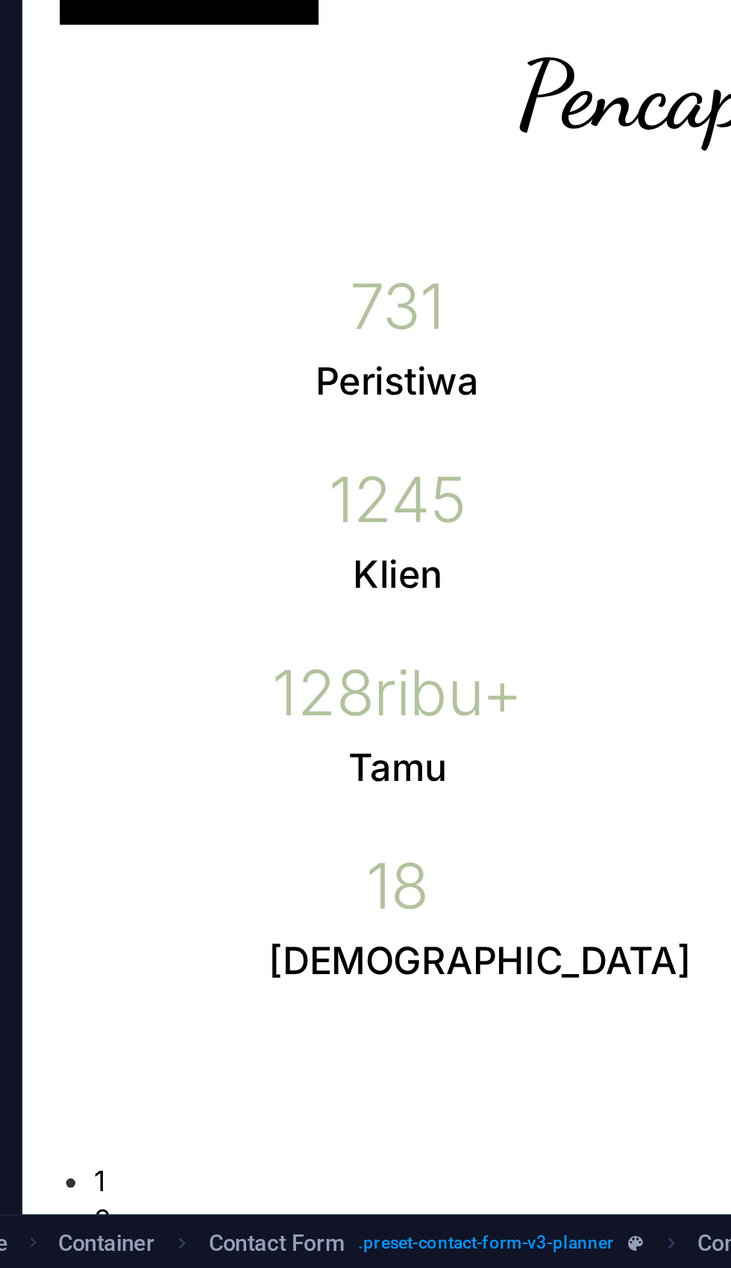
scroll to position [0, 0]
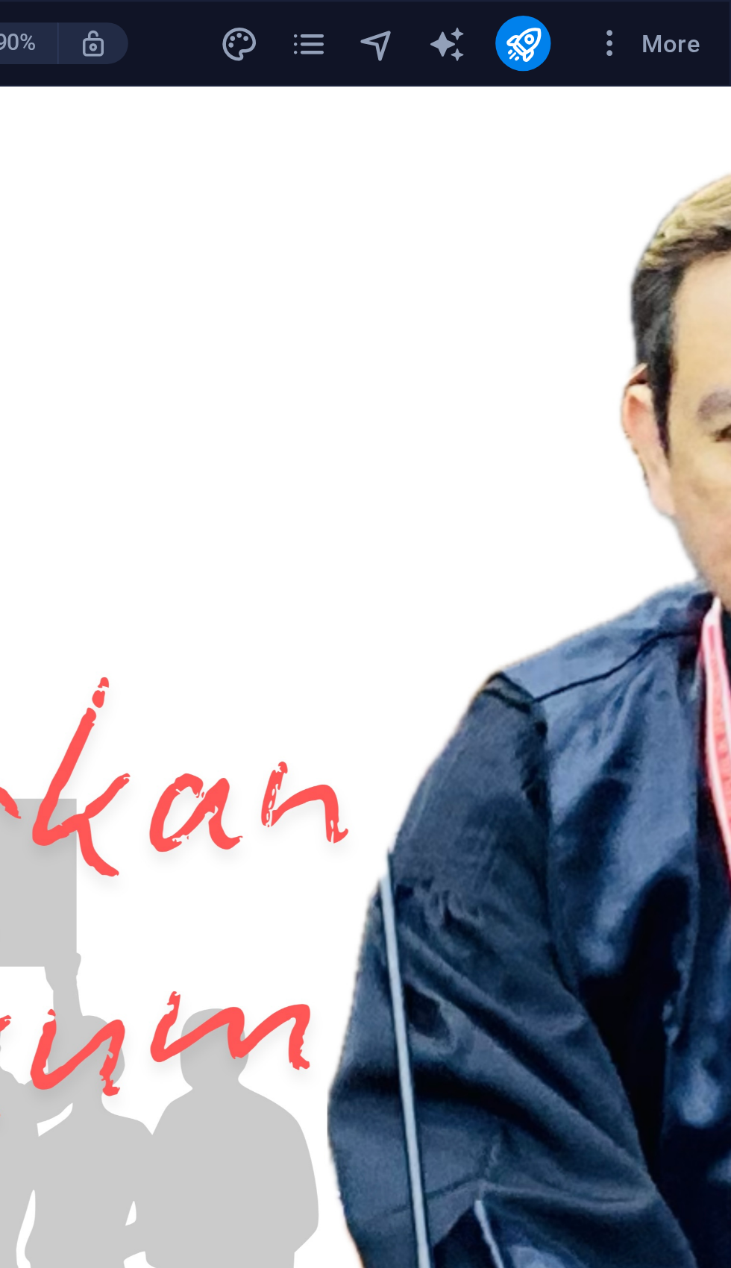
click at [671, 20] on icon "button" at bounding box center [678, 18] width 15 height 15
click at [262, 19] on div at bounding box center [365, 634] width 731 height 1268
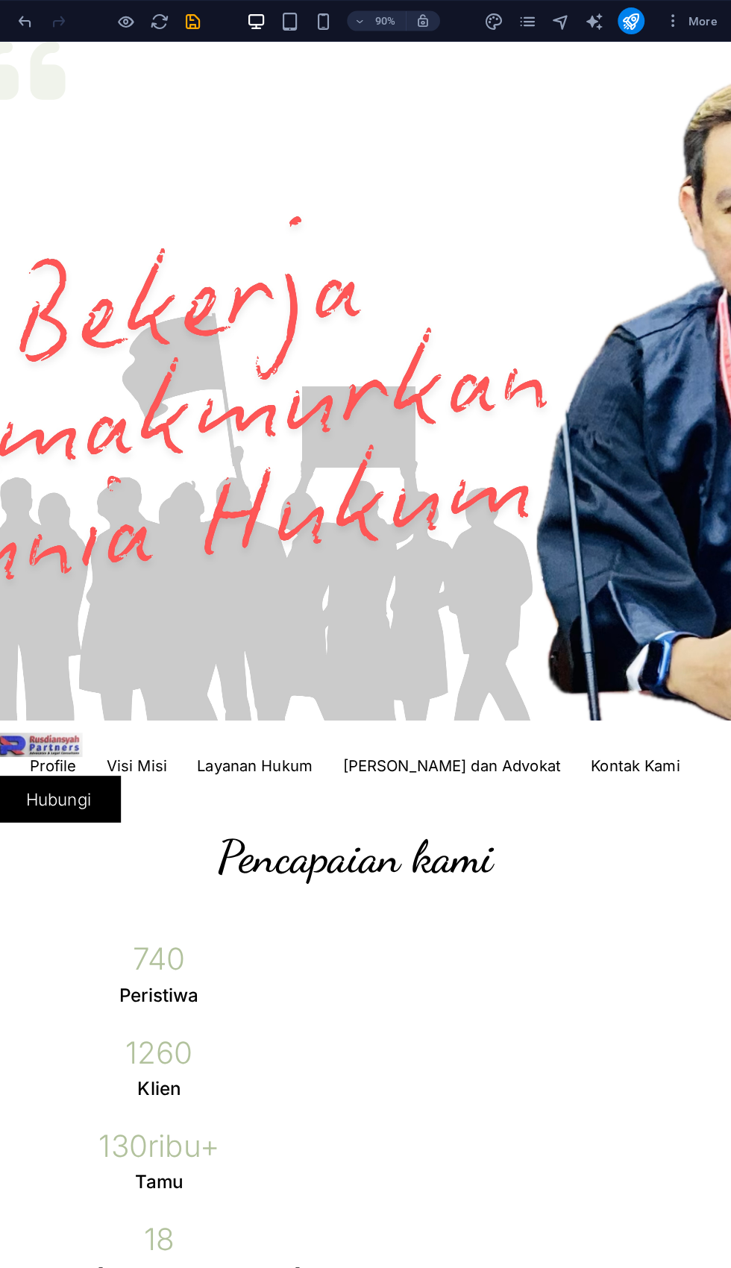
click at [671, 23] on span "More" at bounding box center [694, 18] width 47 height 15
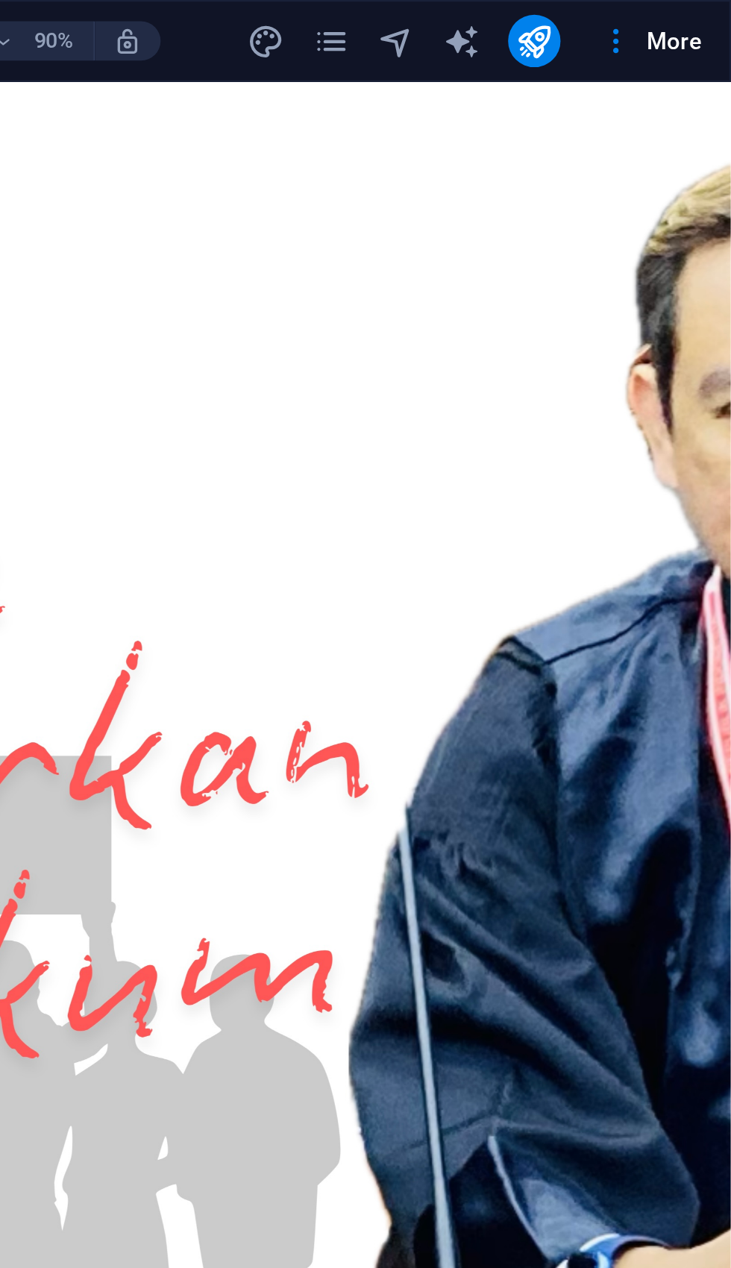
click at [280, 19] on div at bounding box center [365, 634] width 731 height 1268
click at [671, 17] on icon "button" at bounding box center [678, 18] width 15 height 15
click at [280, 20] on div at bounding box center [365, 634] width 731 height 1268
click at [665, 23] on button "More" at bounding box center [694, 19] width 59 height 24
click at [289, 16] on div at bounding box center [365, 634] width 731 height 1268
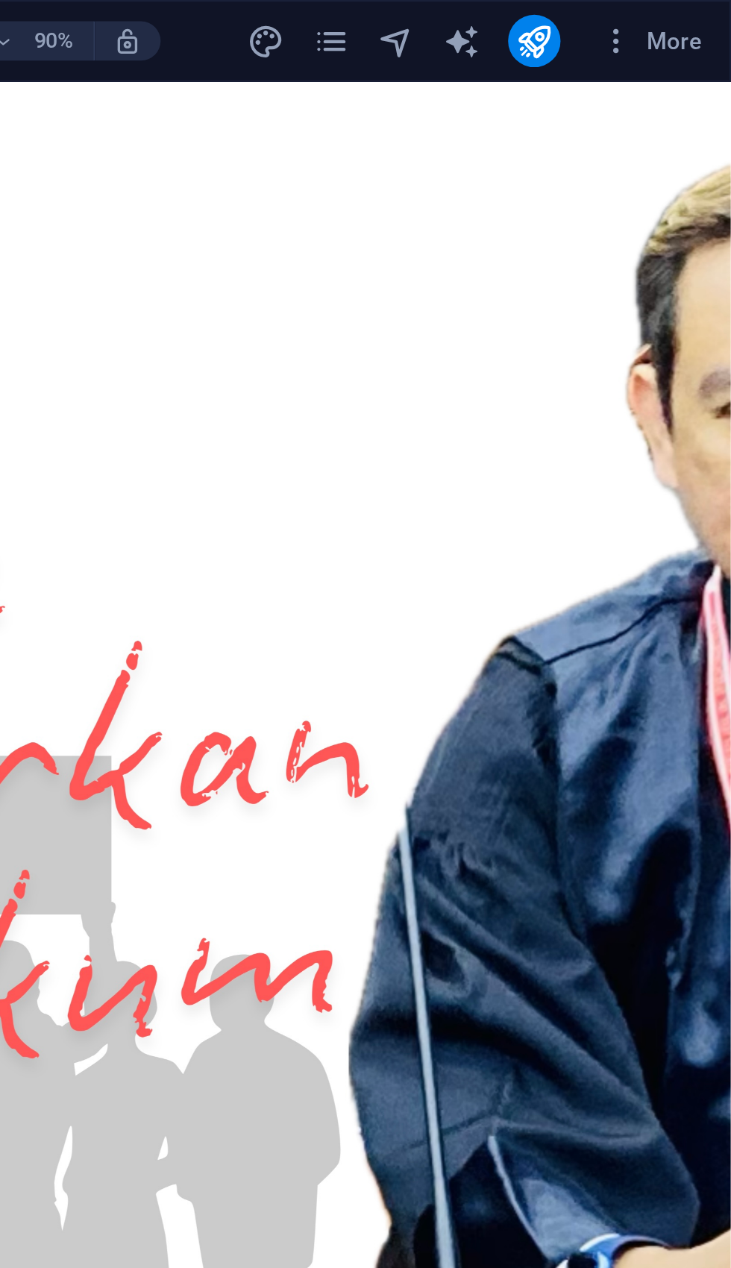
click at [671, 23] on icon "button" at bounding box center [678, 18] width 15 height 15
click at [284, 19] on div at bounding box center [365, 634] width 731 height 1268
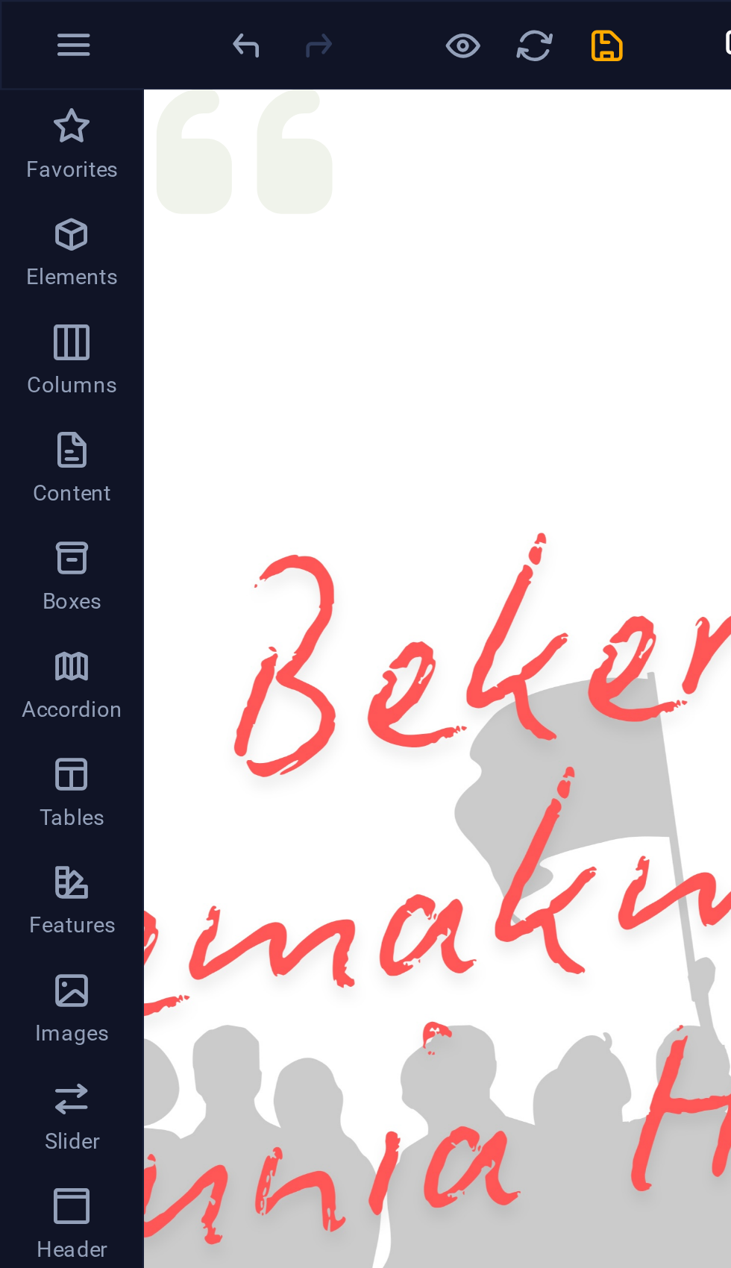
click at [40, 22] on button "button" at bounding box center [31, 19] width 36 height 36
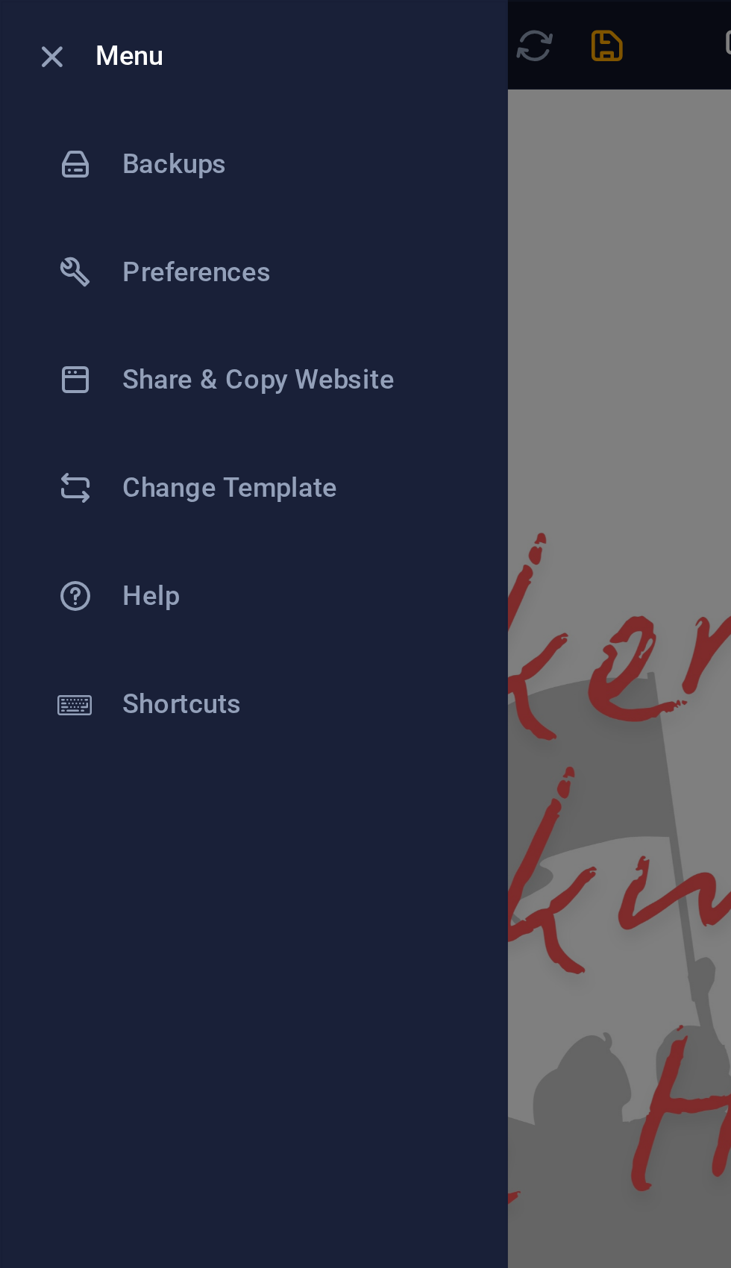
click at [273, 116] on div at bounding box center [365, 634] width 731 height 1268
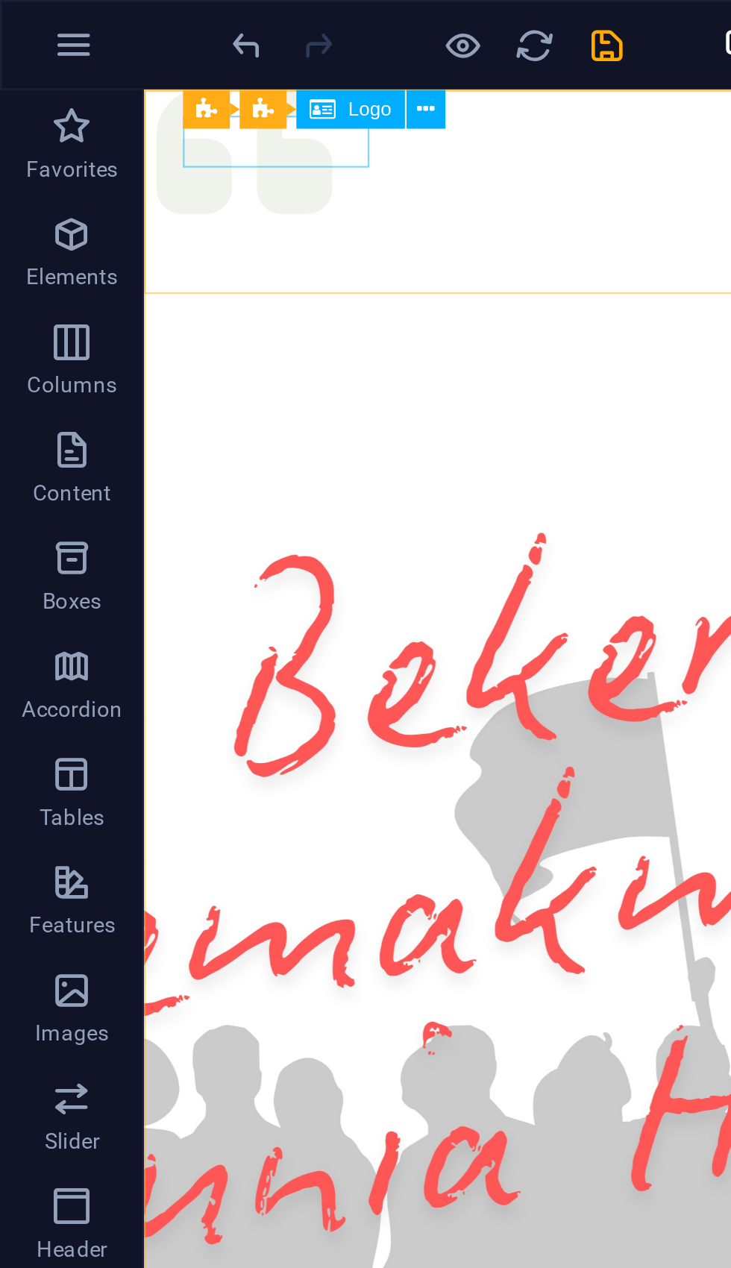
click at [223, 773] on div at bounding box center [517, 785] width 710 height 24
click at [184, 45] on button at bounding box center [177, 45] width 16 height 16
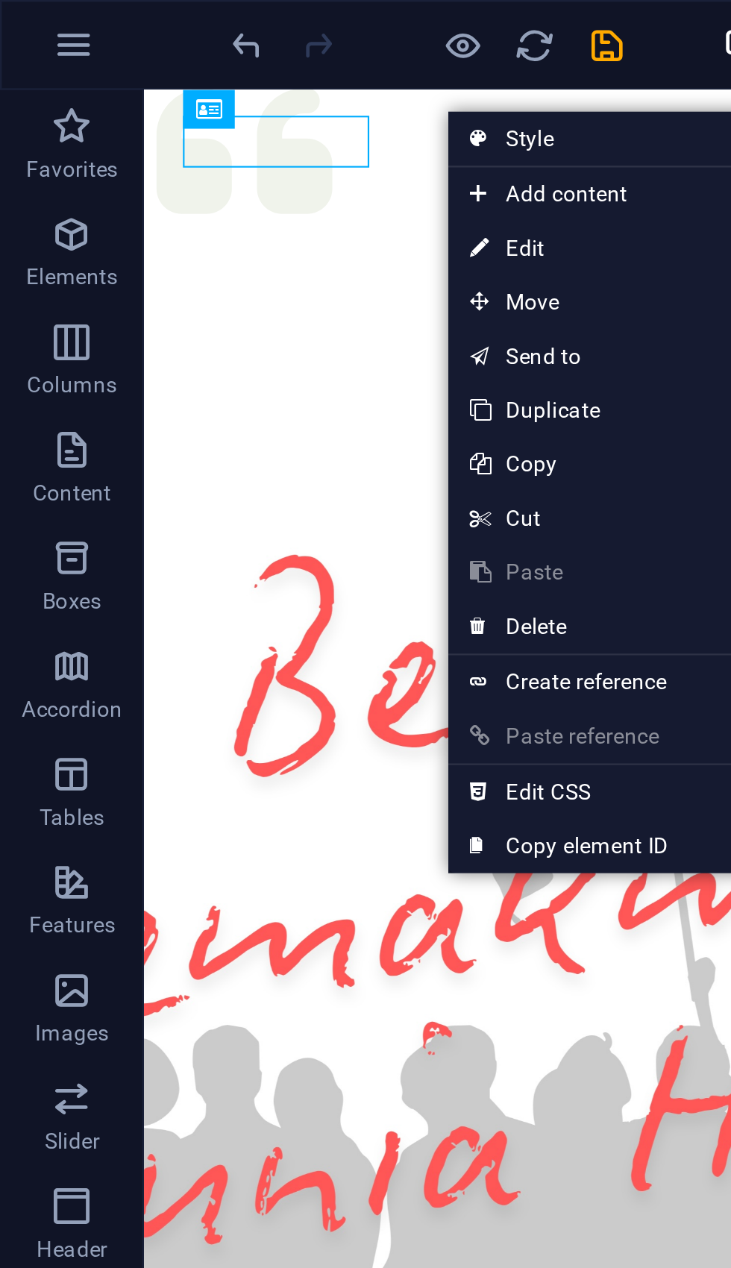
click at [203, 100] on link "⏎ Edit" at bounding box center [236, 103] width 100 height 22
select select "px"
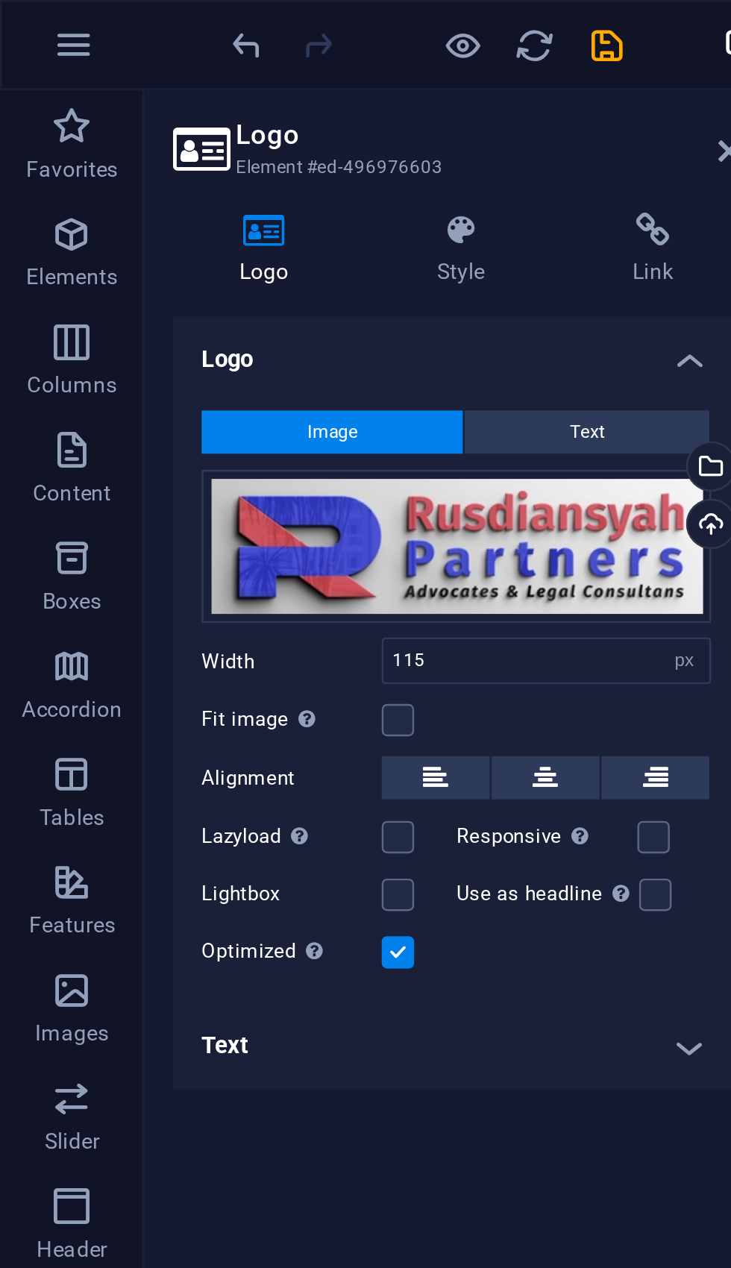
click at [296, 218] on div "Upload" at bounding box center [293, 218] width 22 height 22
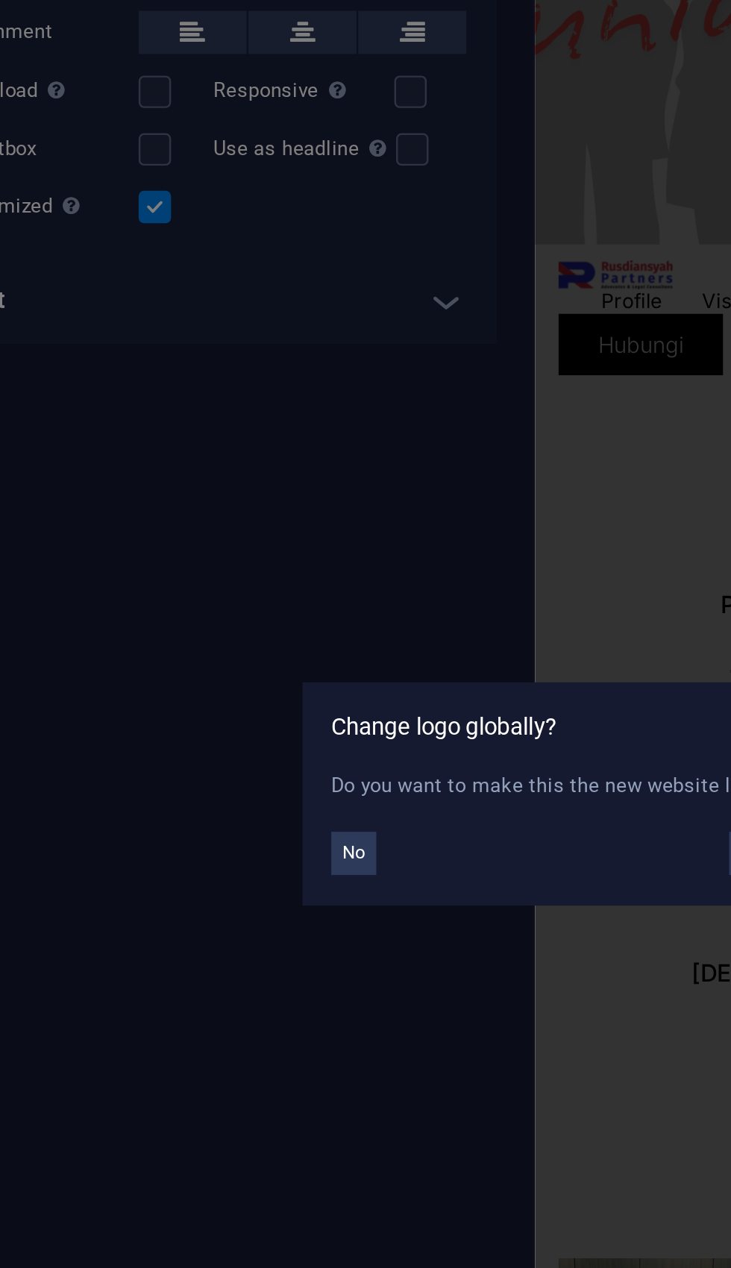
click at [238, 649] on button "No" at bounding box center [247, 658] width 19 height 18
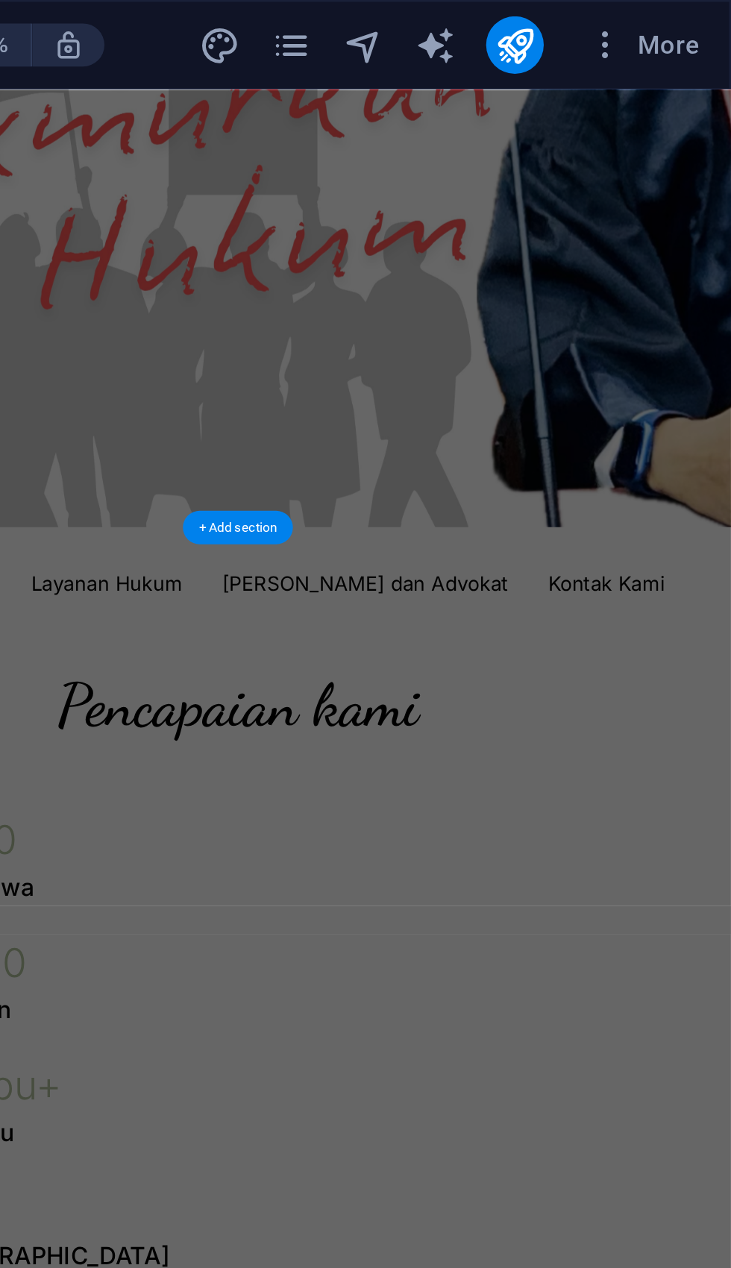
scroll to position [341, 0]
click at [671, 17] on icon "button" at bounding box center [678, 18] width 15 height 15
click at [252, 20] on div at bounding box center [365, 634] width 731 height 1268
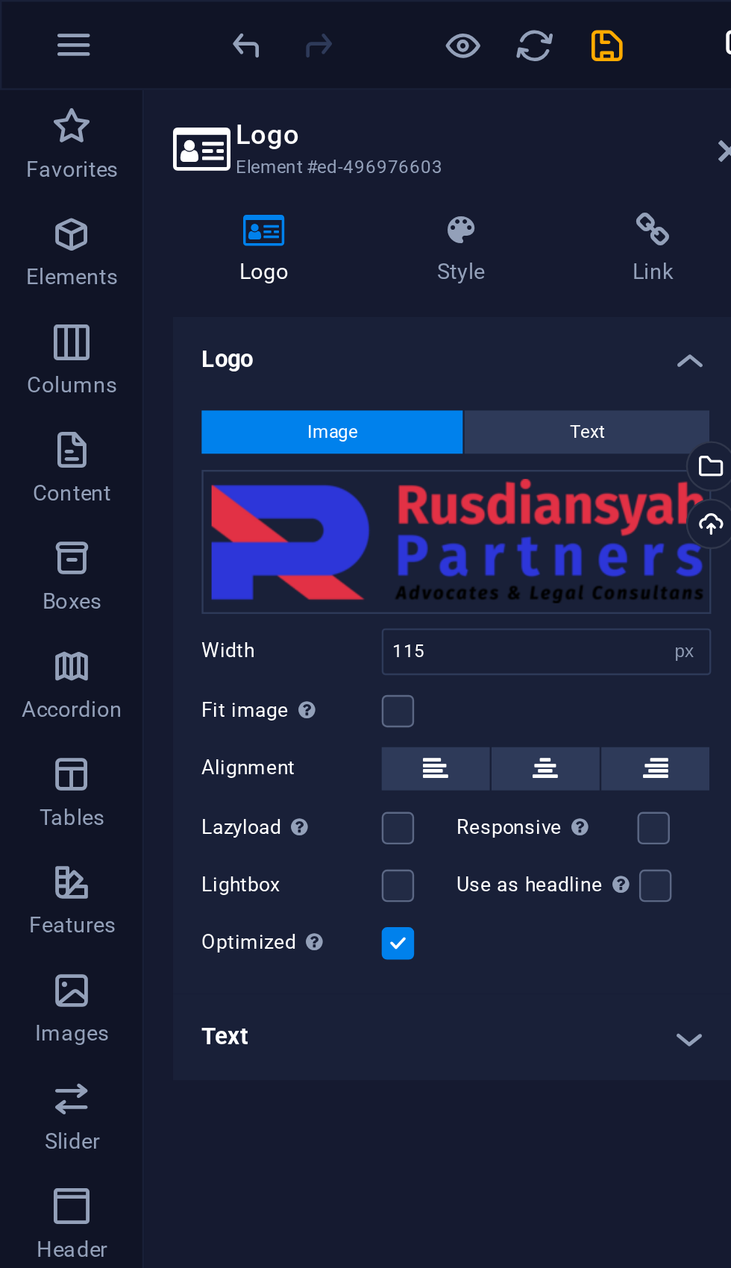
click at [29, 19] on icon "button" at bounding box center [31, 19] width 18 height 18
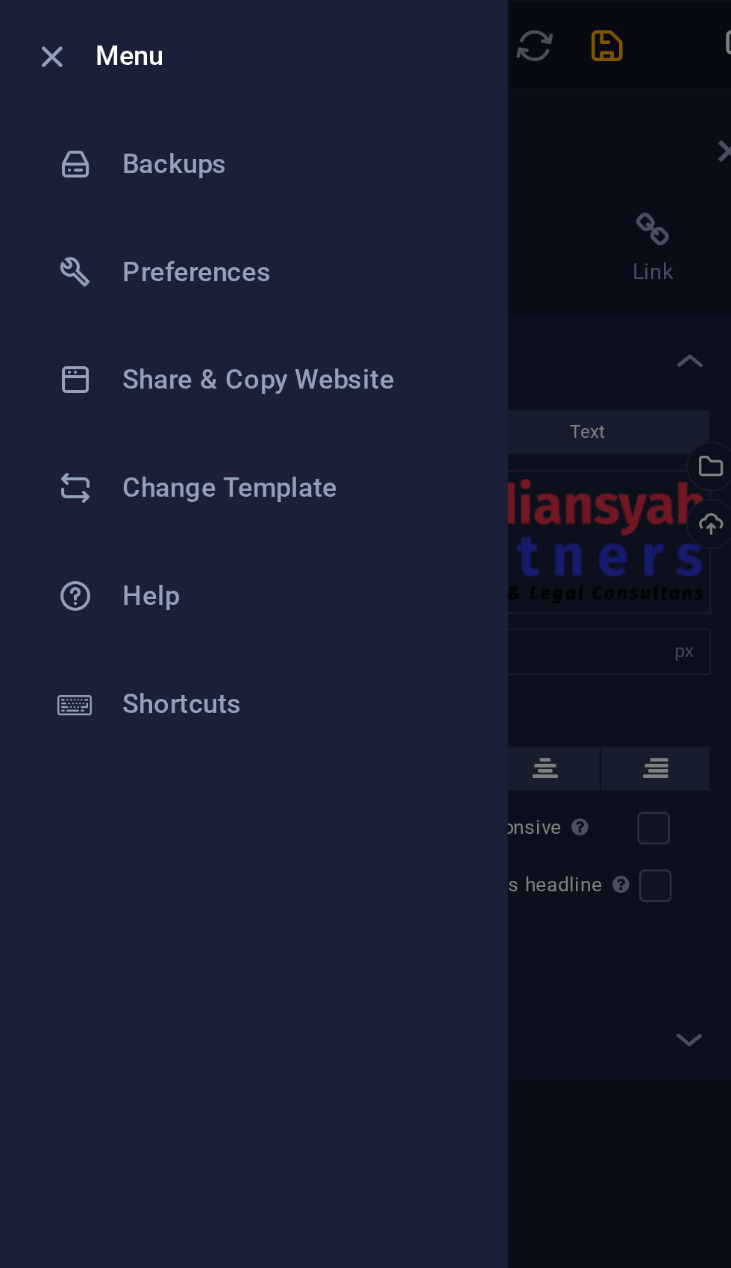
click at [282, 38] on div at bounding box center [365, 634] width 731 height 1268
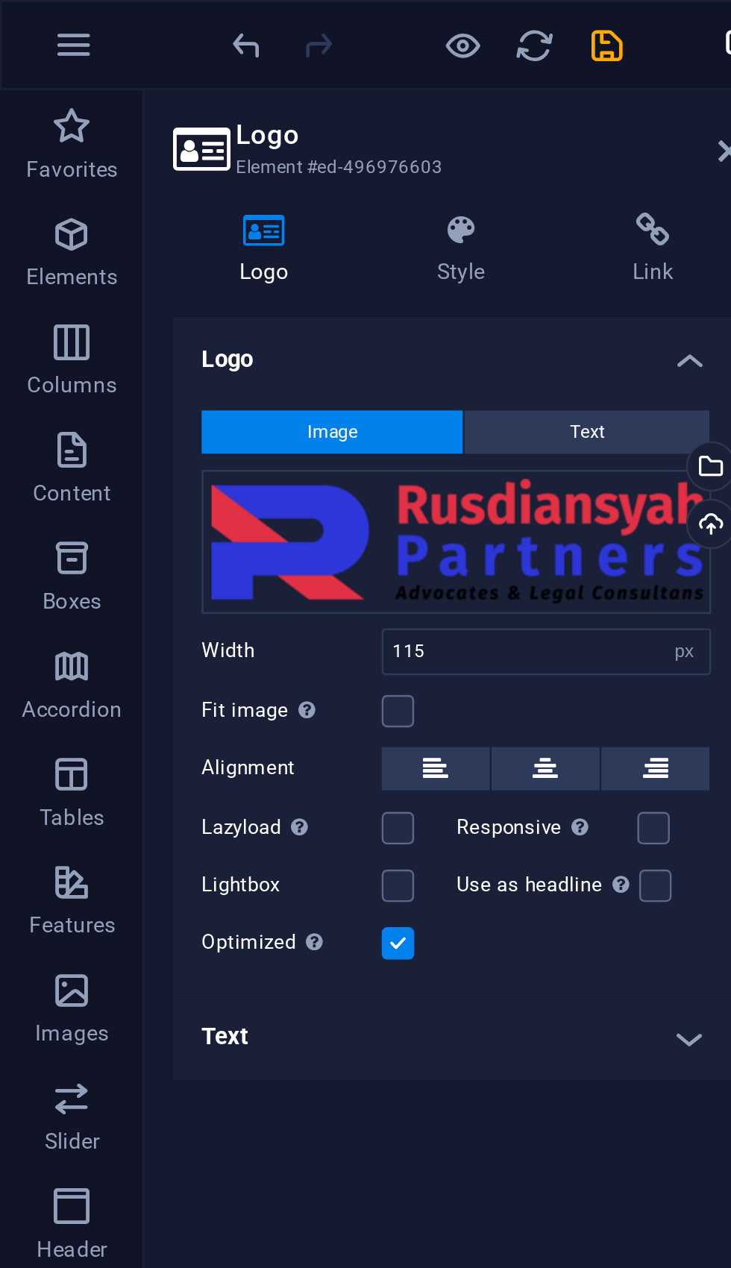
click at [283, 29] on div "55% More" at bounding box center [408, 19] width 631 height 24
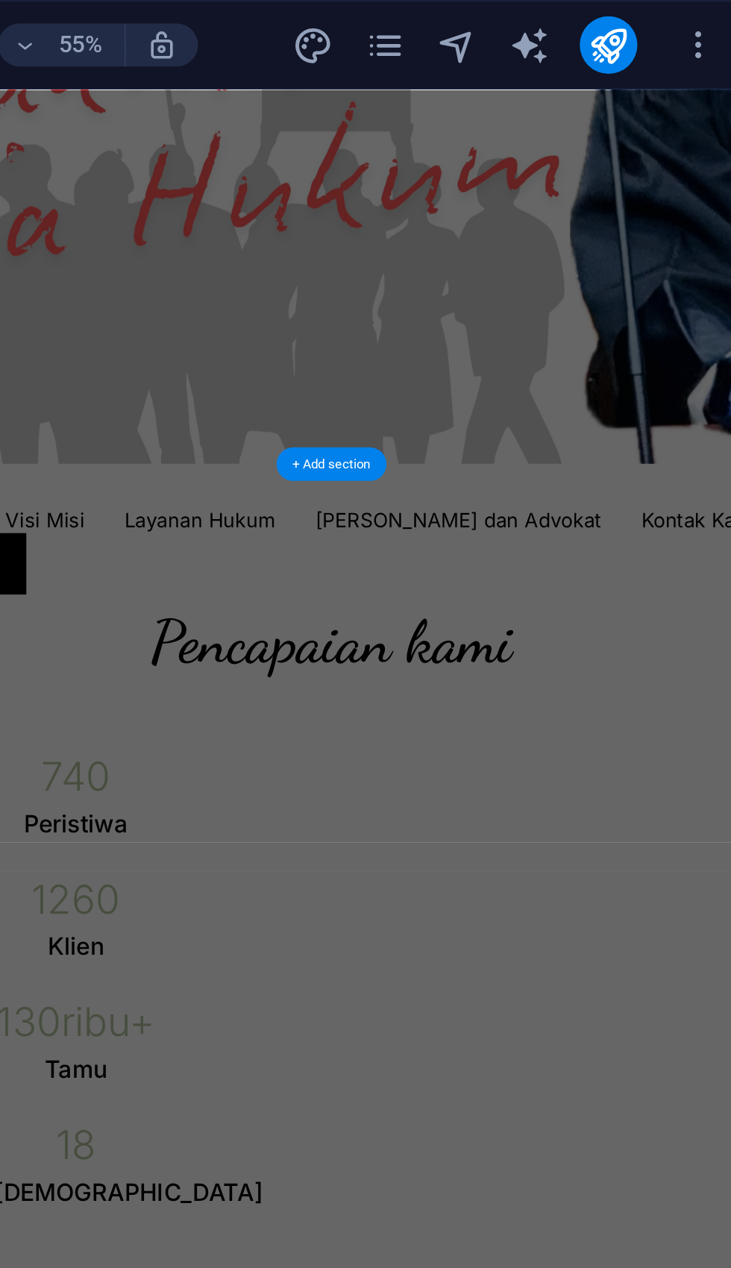
click at [632, 19] on icon "publish" at bounding box center [640, 18] width 17 height 17
checkbox input "false"
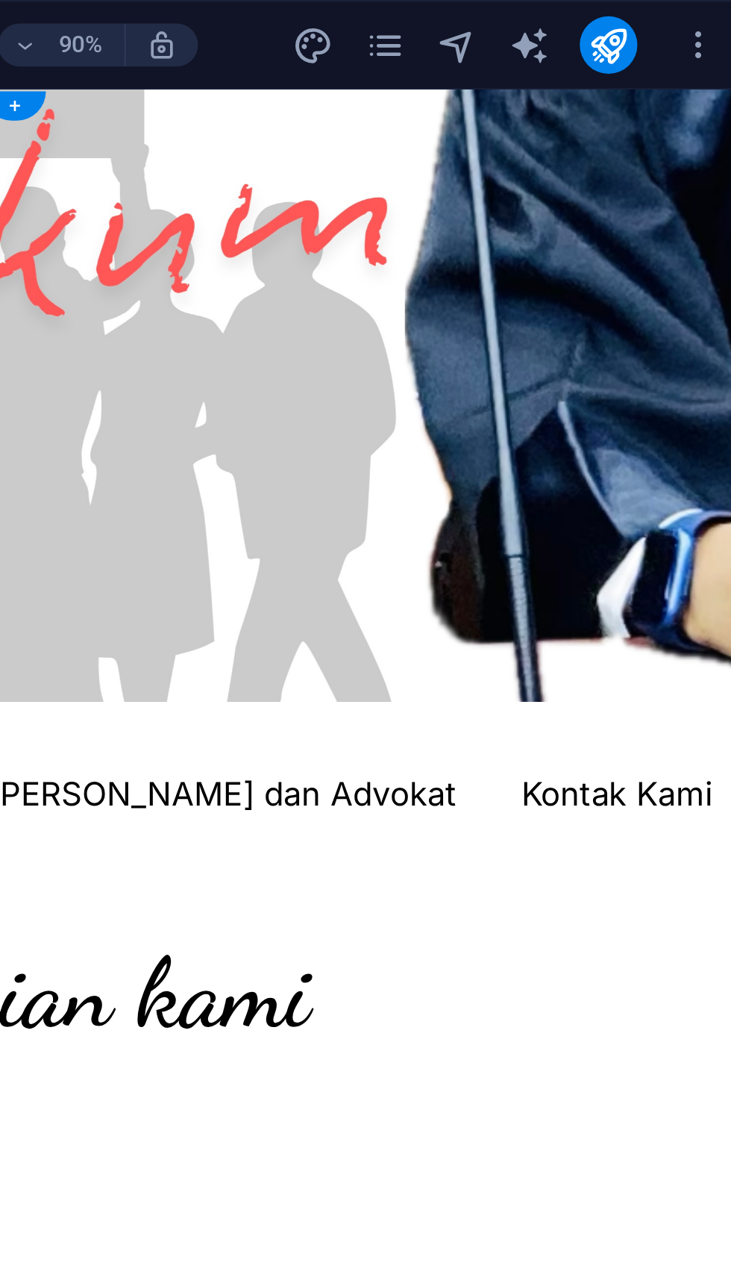
scroll to position [0, 0]
